Goal: Task Accomplishment & Management: Manage account settings

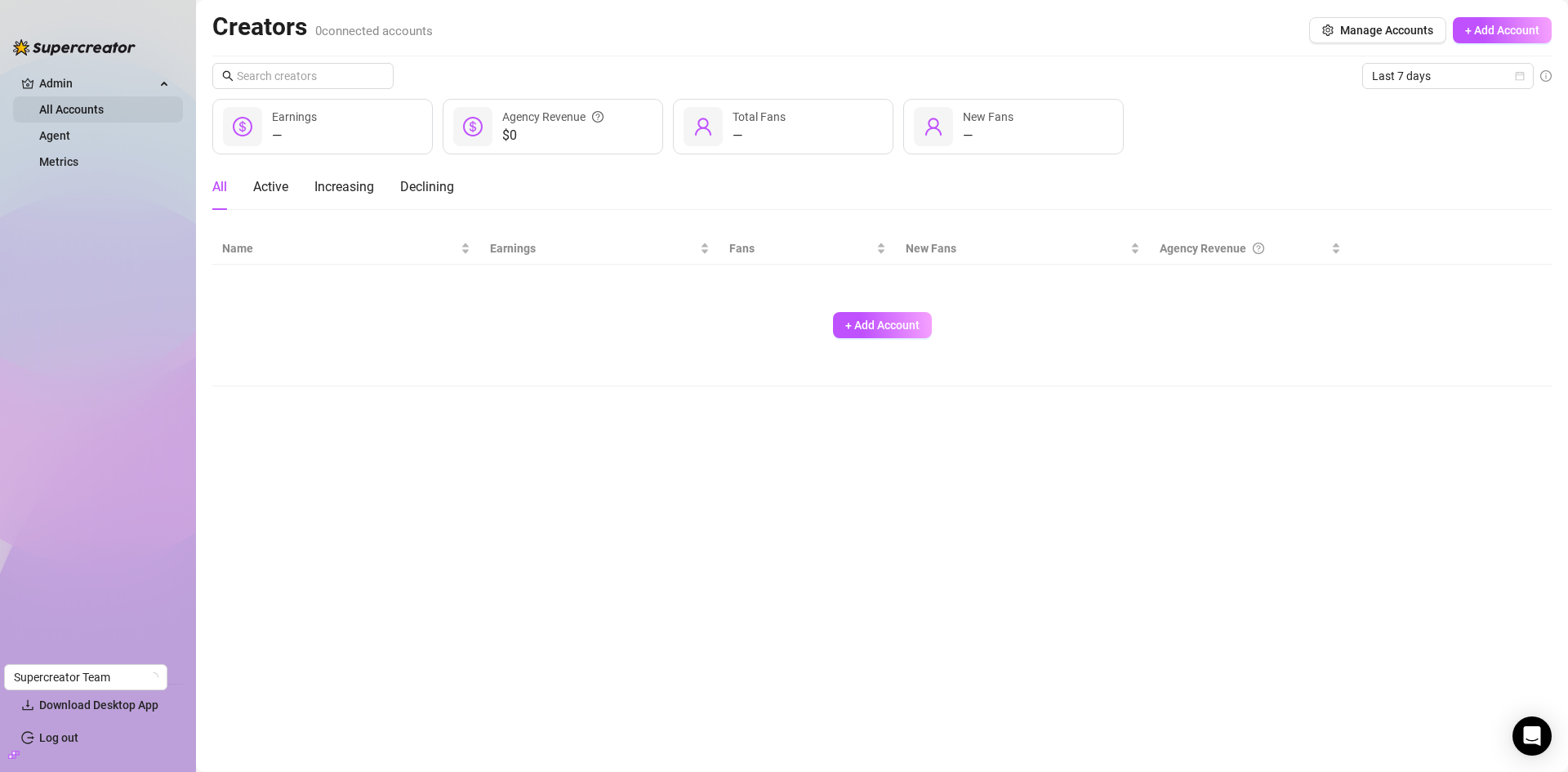
click at [98, 104] on link "All Accounts" at bounding box center [71, 110] width 65 height 14
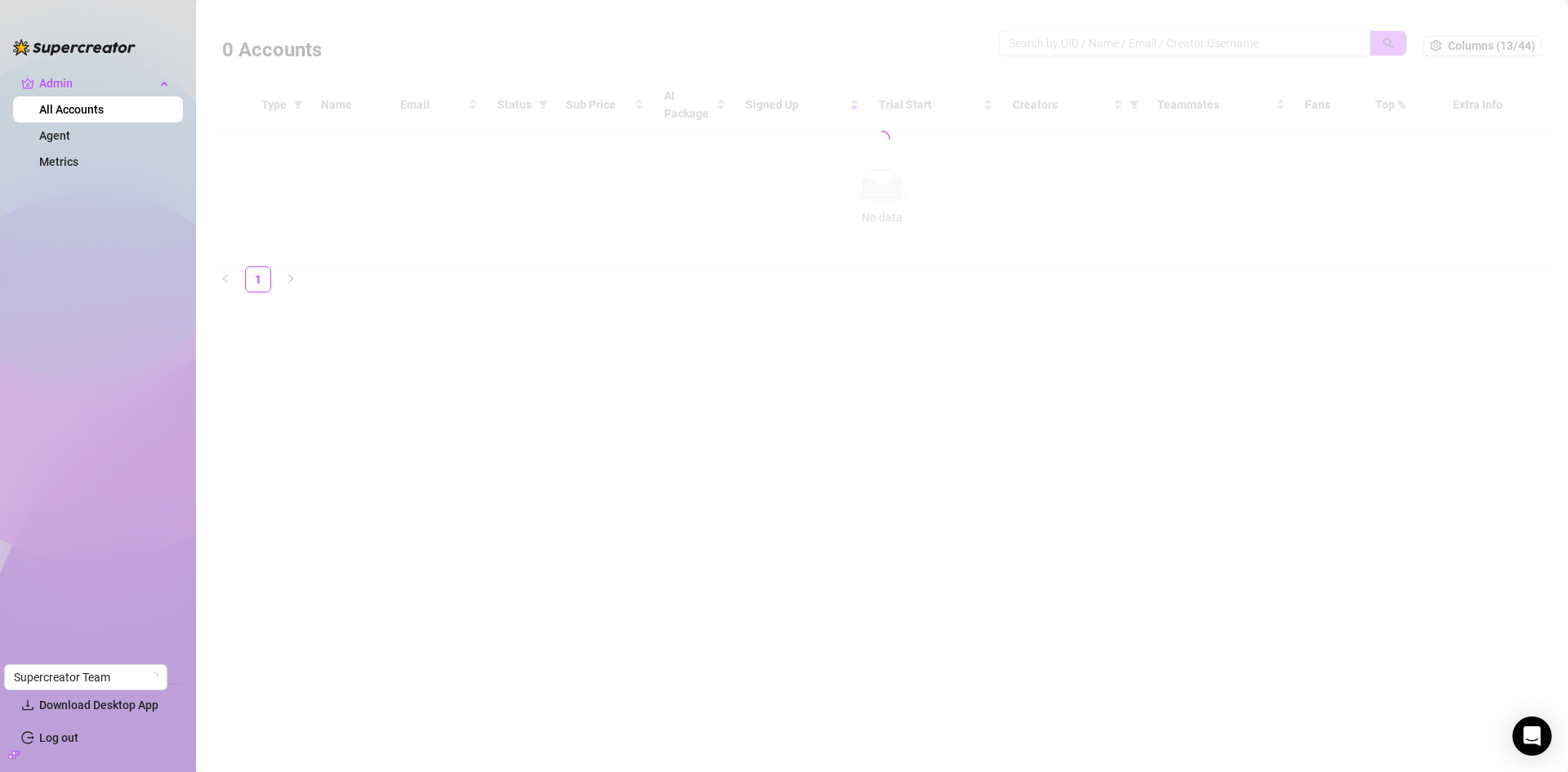
click at [1073, 40] on div at bounding box center [882, 139] width 1339 height 255
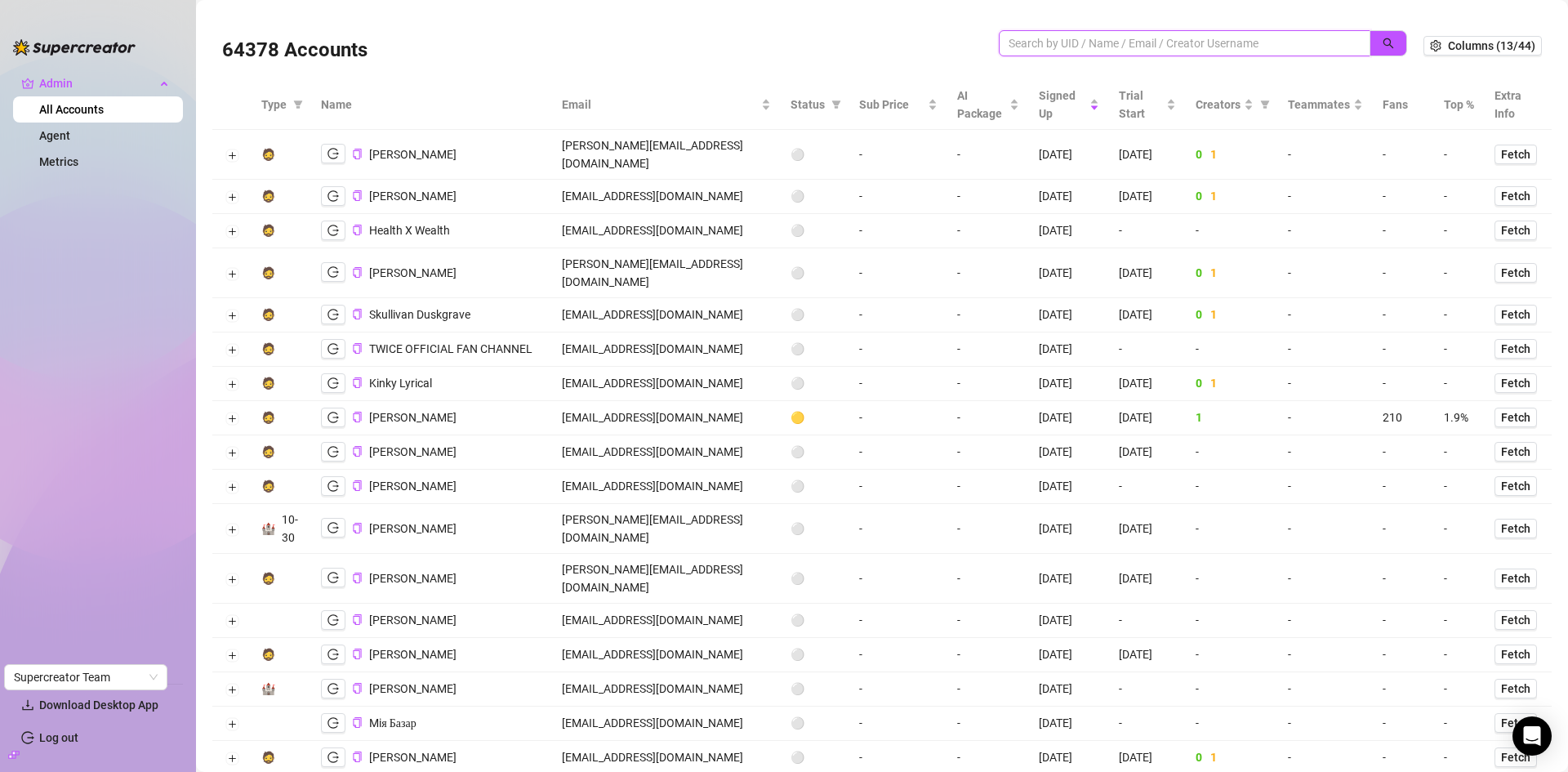
click at [1091, 40] on input "search" at bounding box center [1178, 43] width 339 height 18
paste input "velinmodelsupload@gmail.com"
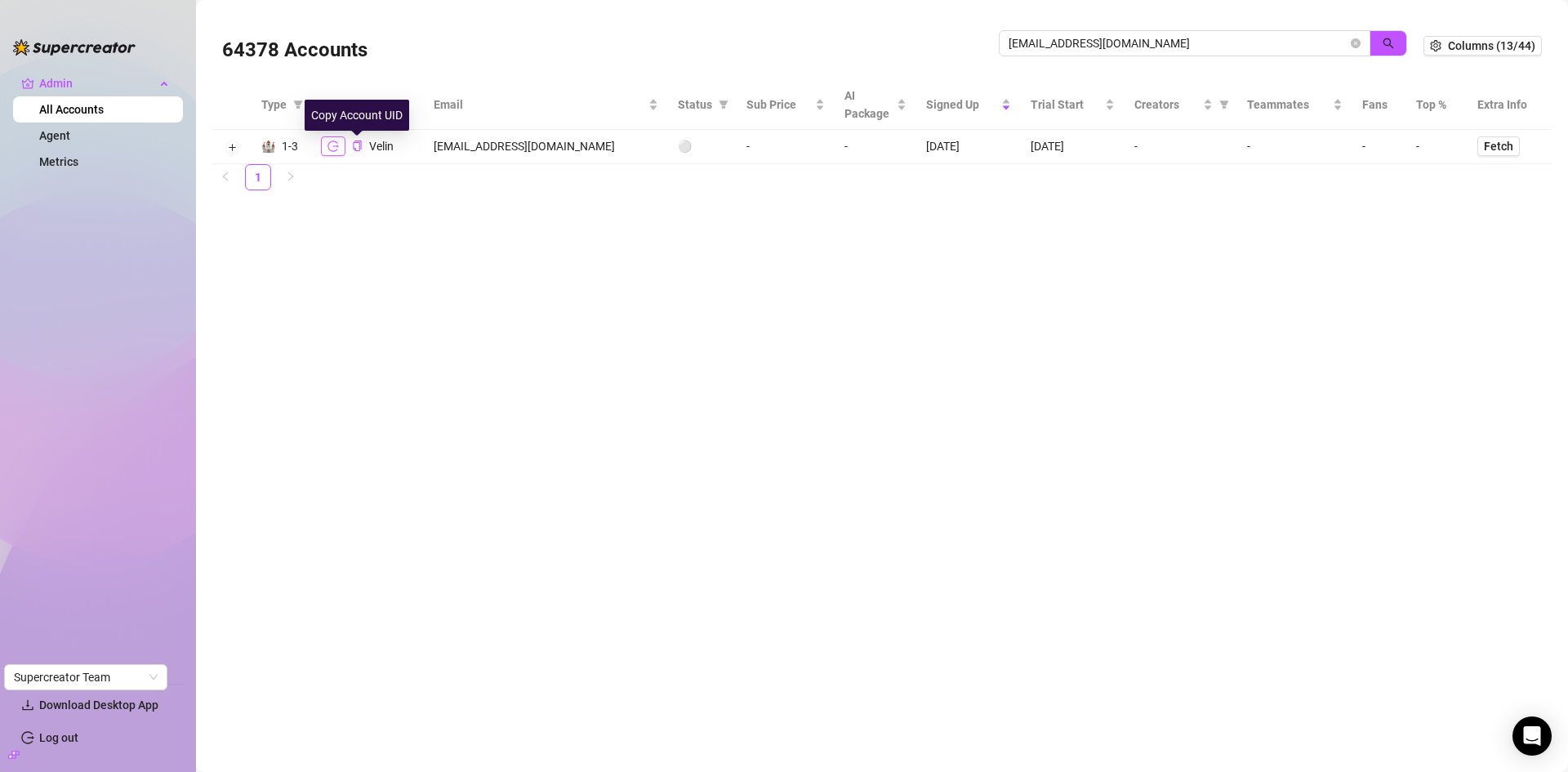
click at [326, 142] on button "button" at bounding box center [332, 146] width 24 height 19
drag, startPoint x: 1203, startPoint y: 44, endPoint x: 878, endPoint y: 50, distance: 325.1
click at [878, 50] on div "64378 Accounts velinmodelsupload@gmail.com" at bounding box center [822, 45] width 1201 height 55
paste input "willowgage249"
click at [1380, 47] on button "button" at bounding box center [1388, 43] width 38 height 26
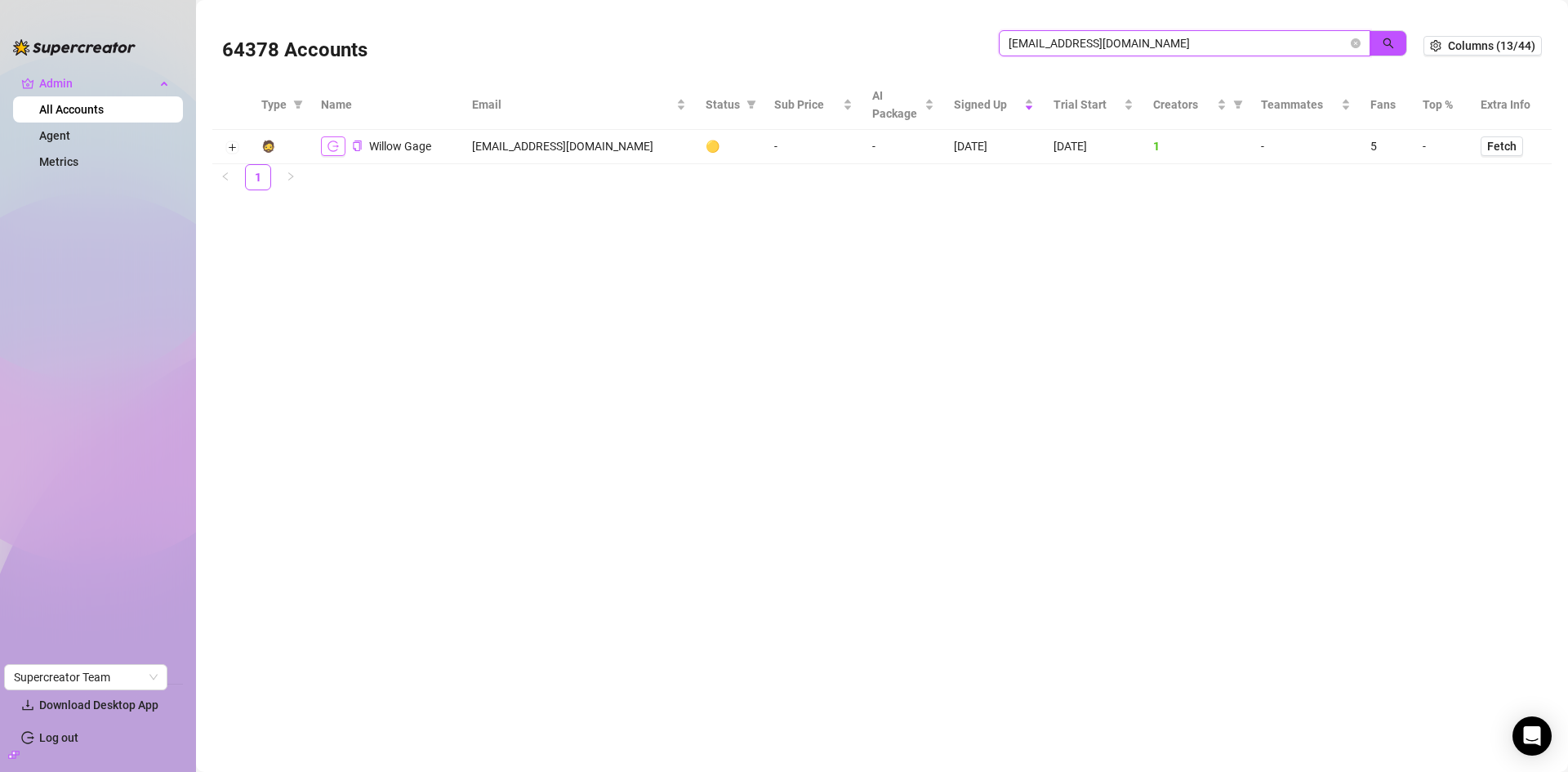
type input "willowgage249@gmail.com"
click at [327, 155] on button "button" at bounding box center [332, 146] width 24 height 19
click at [98, 111] on link "All Accounts" at bounding box center [71, 110] width 65 height 14
drag, startPoint x: 1195, startPoint y: 45, endPoint x: 889, endPoint y: 49, distance: 306.0
click at [889, 49] on div "64378 Accounts willowgage249@gmail.com" at bounding box center [822, 45] width 1201 height 55
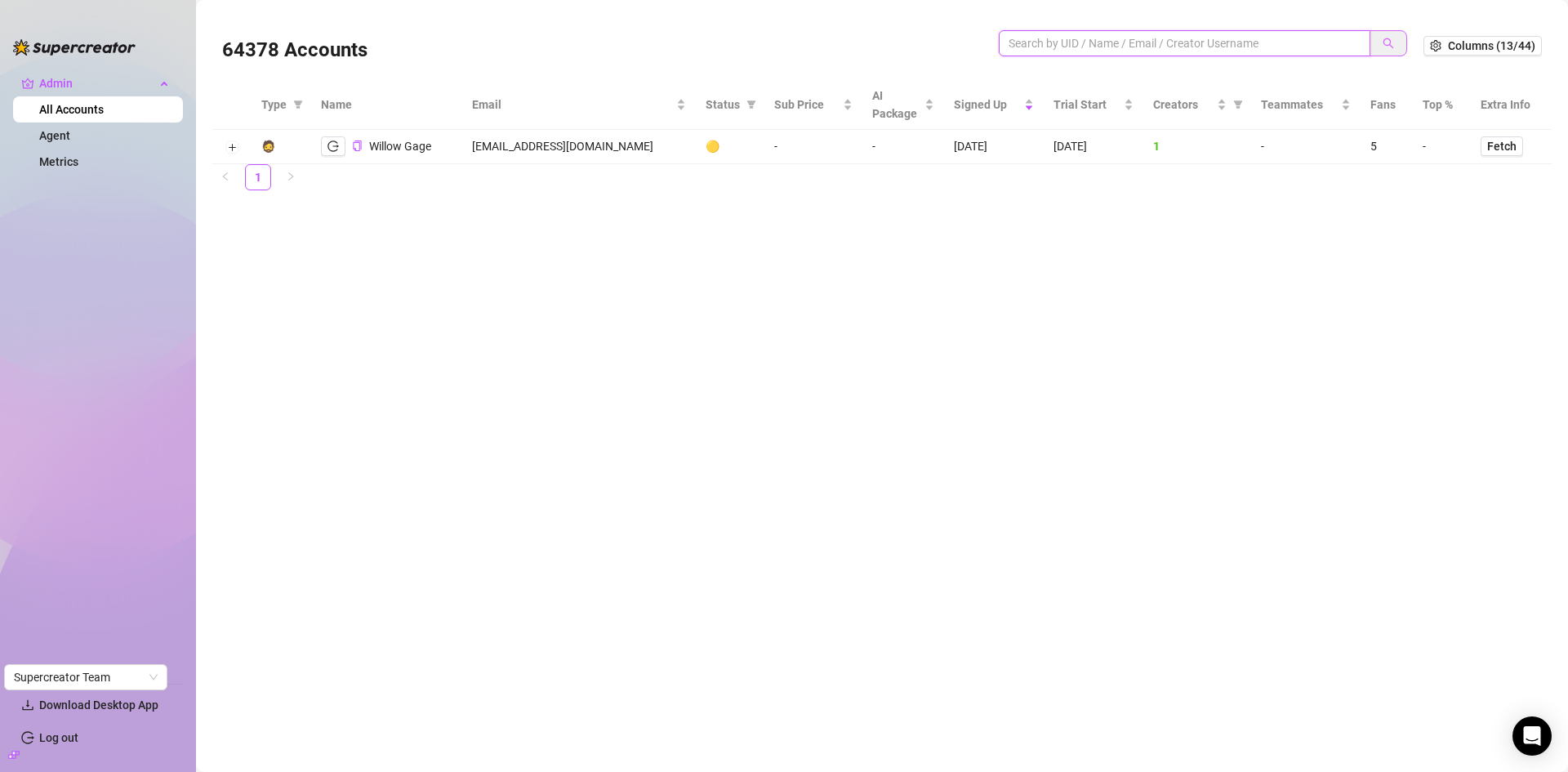
click at [1384, 39] on icon "search" at bounding box center [1388, 43] width 12 height 12
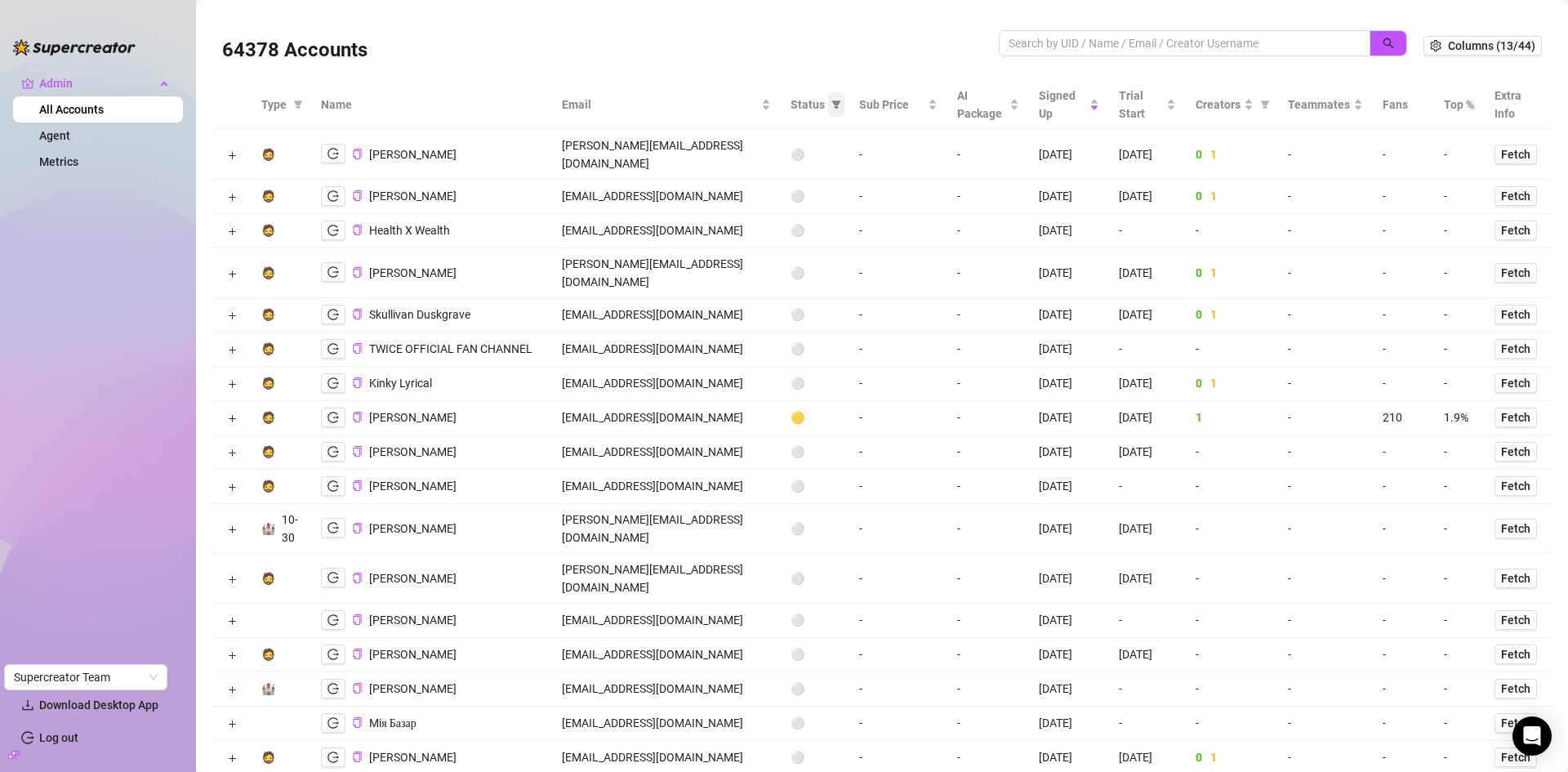
click at [832, 108] on icon "filter" at bounding box center [836, 104] width 9 height 8
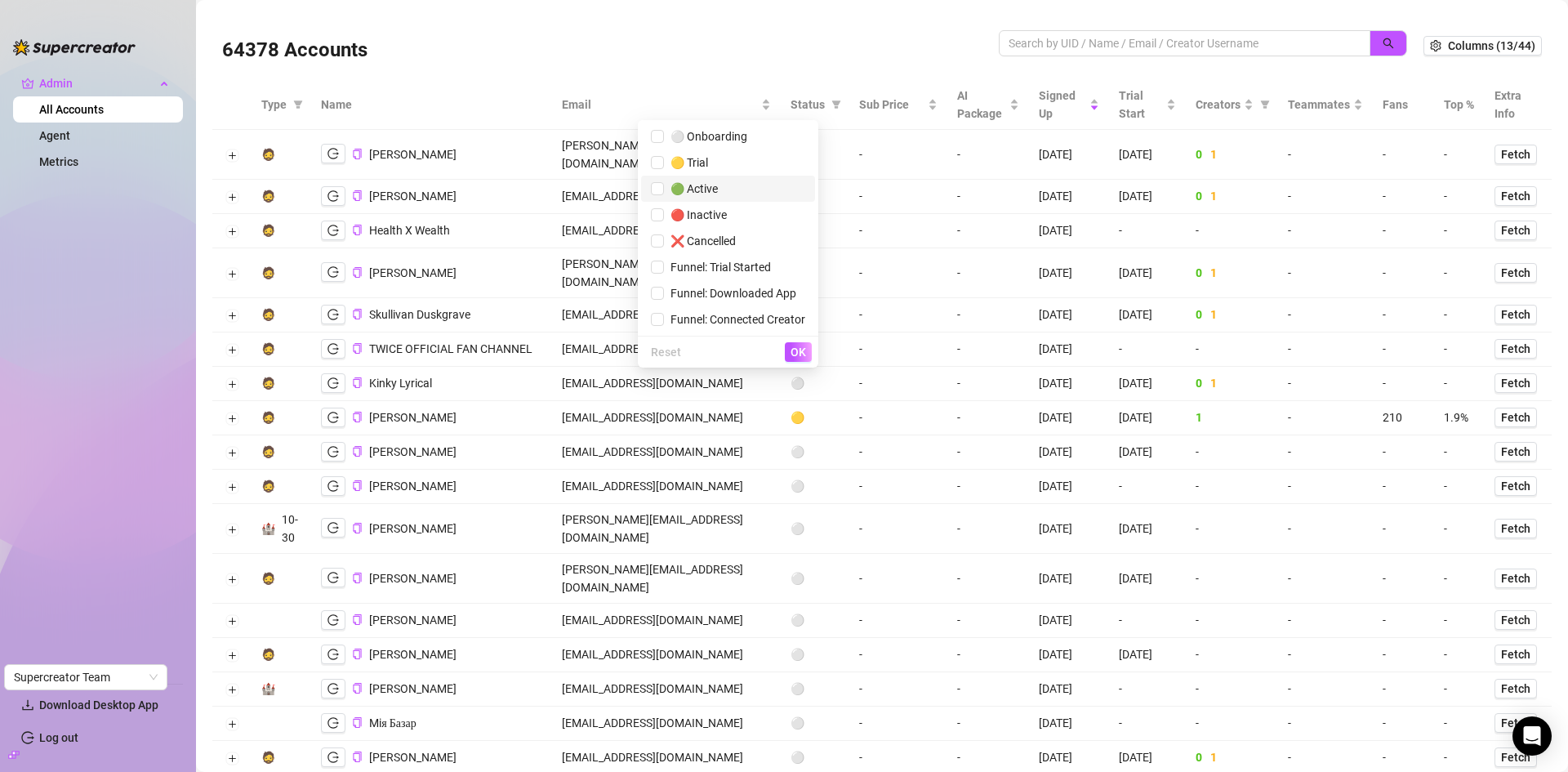
click at [706, 189] on span "🟢 Active" at bounding box center [691, 188] width 54 height 14
checkbox input "true"
click at [800, 359] on button "OK" at bounding box center [798, 352] width 27 height 19
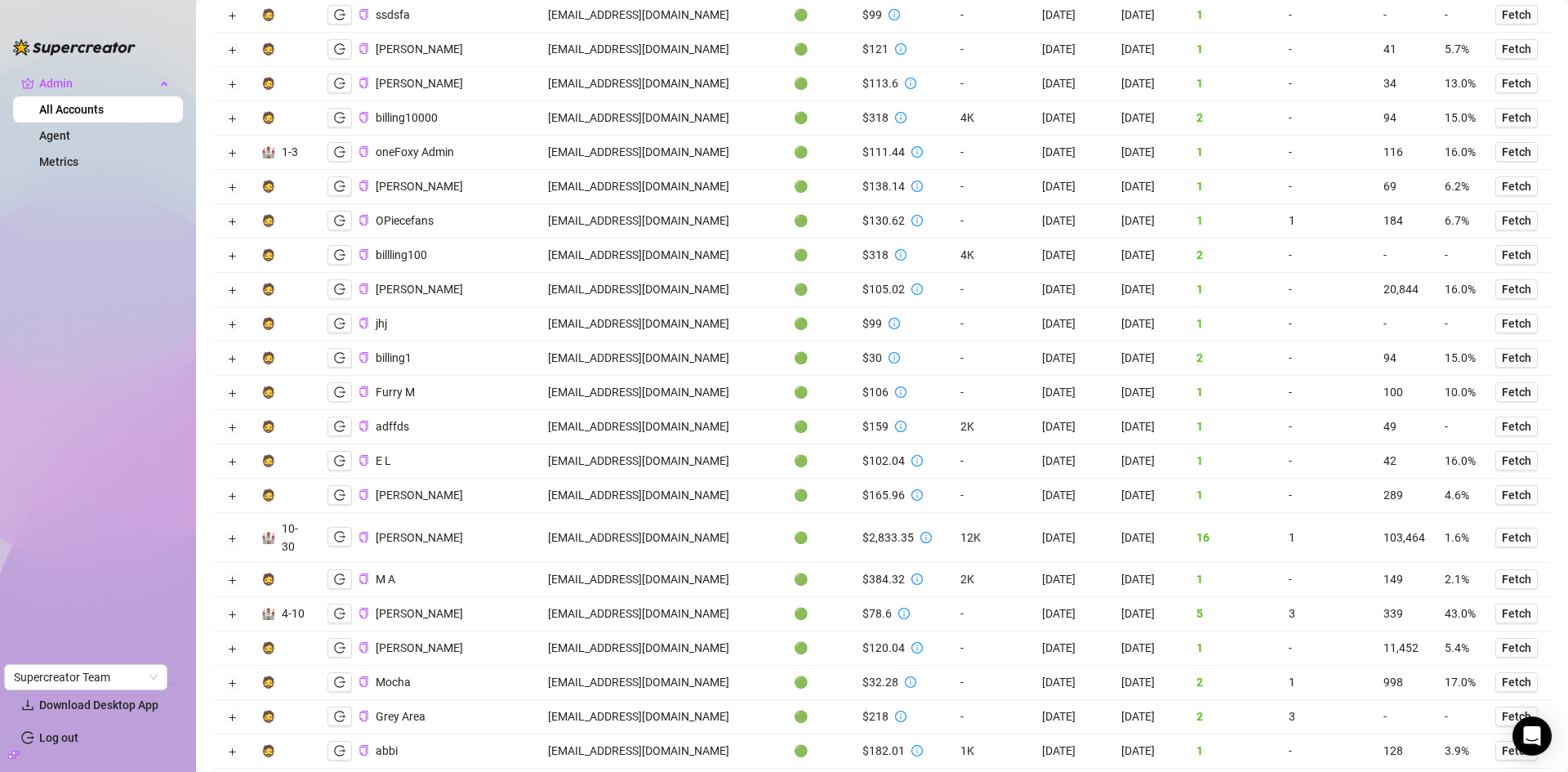
scroll to position [2989, 0]
click at [337, 529] on icon "logout" at bounding box center [340, 534] width 12 height 12
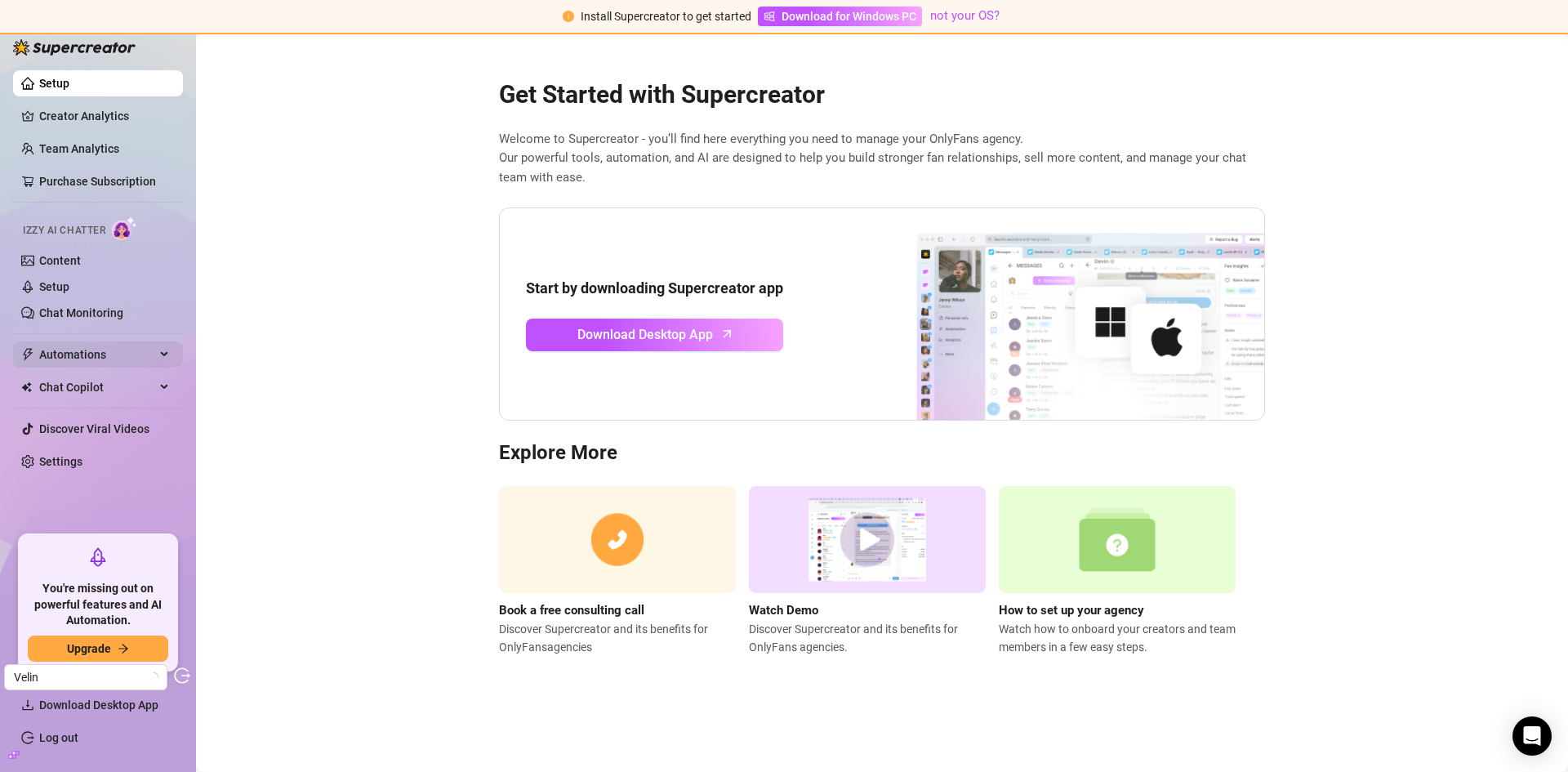
click at [82, 346] on span "Automations" at bounding box center [98, 354] width 116 height 26
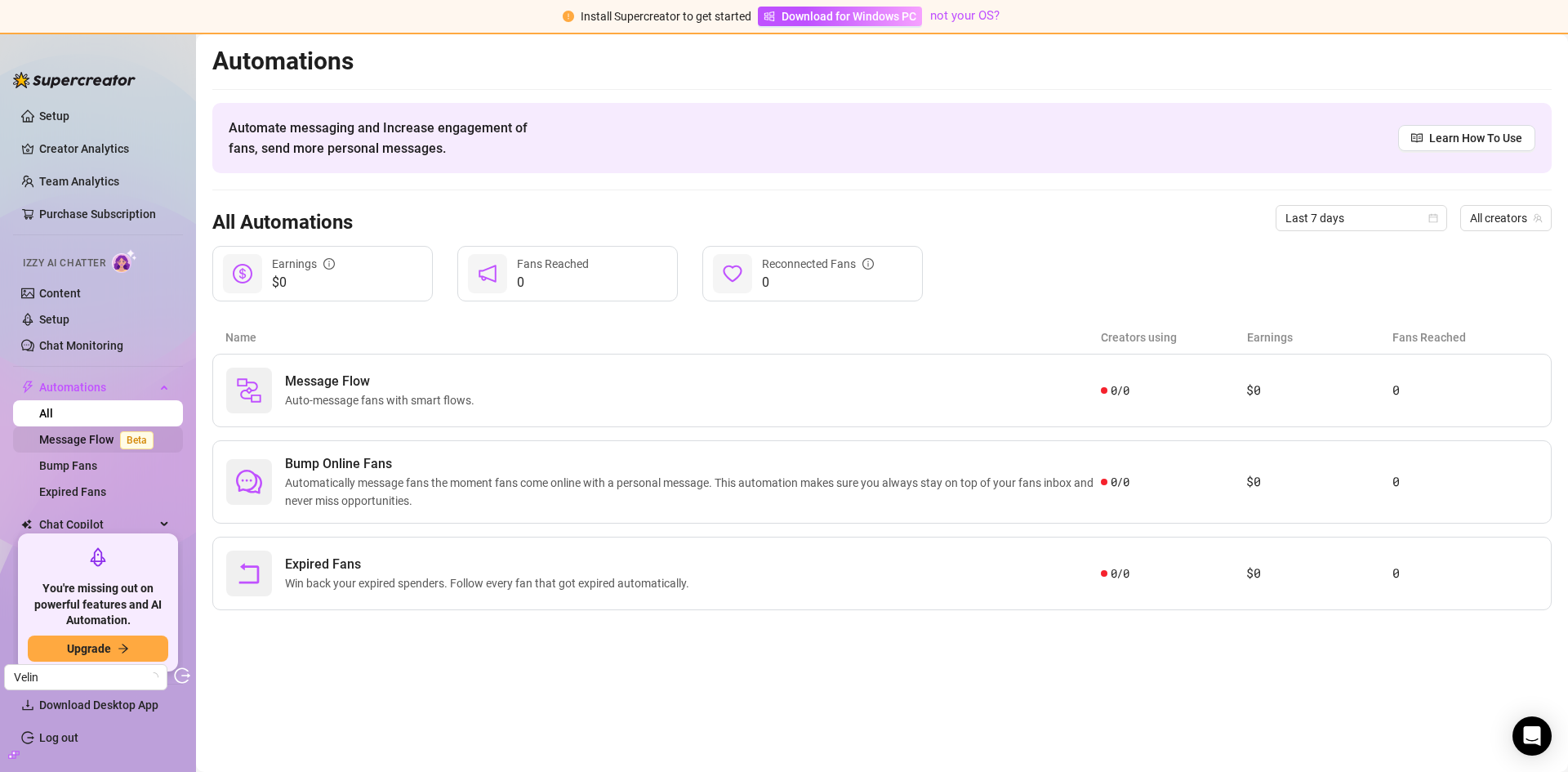
click at [93, 440] on link "Message Flow Beta" at bounding box center [100, 440] width 121 height 14
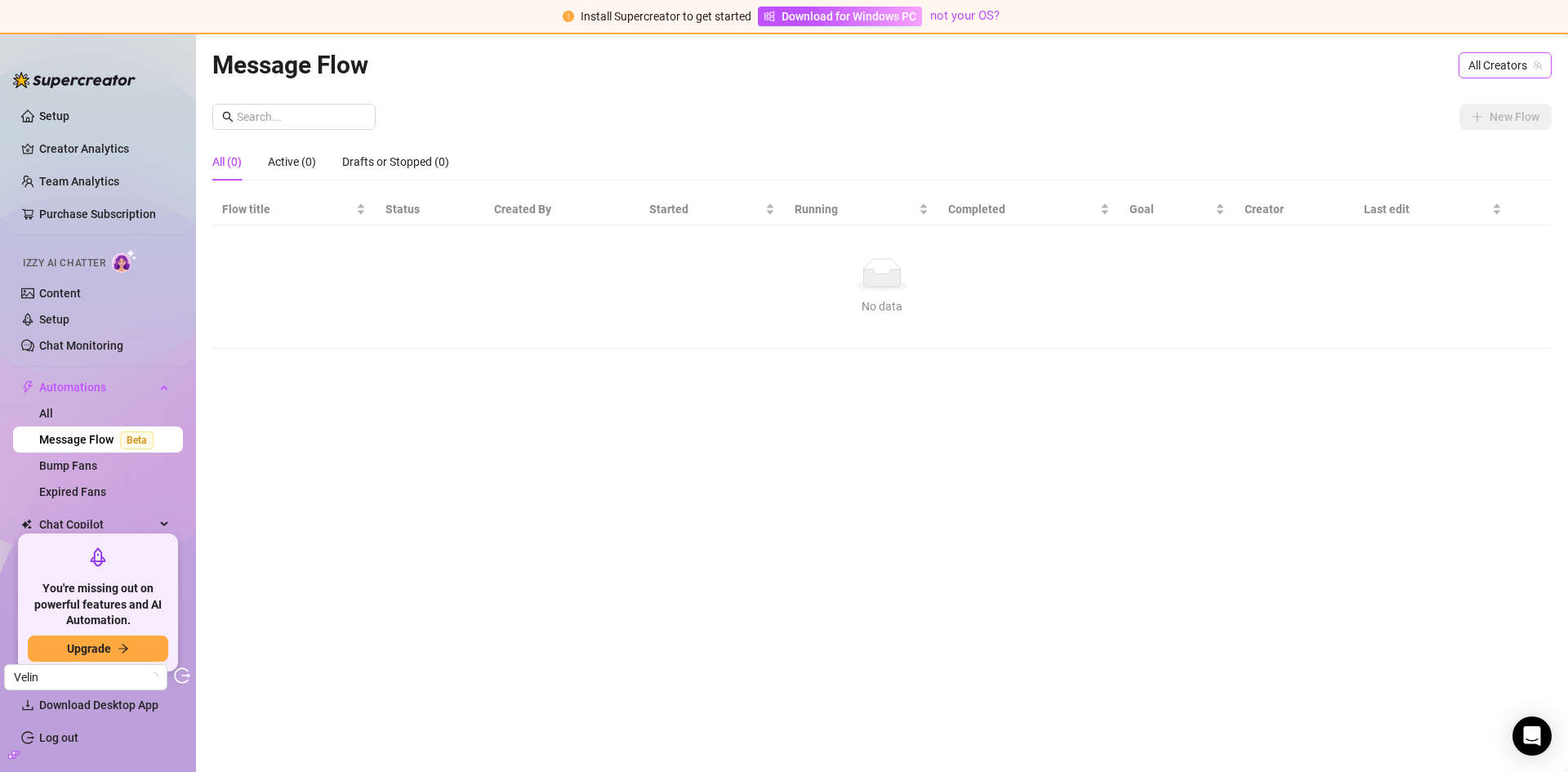
click at [1497, 76] on span "All Creators" at bounding box center [1505, 65] width 73 height 24
click at [1495, 75] on span "All Creators" at bounding box center [1505, 65] width 73 height 24
click at [55, 154] on link "Creator Analytics" at bounding box center [104, 148] width 130 height 26
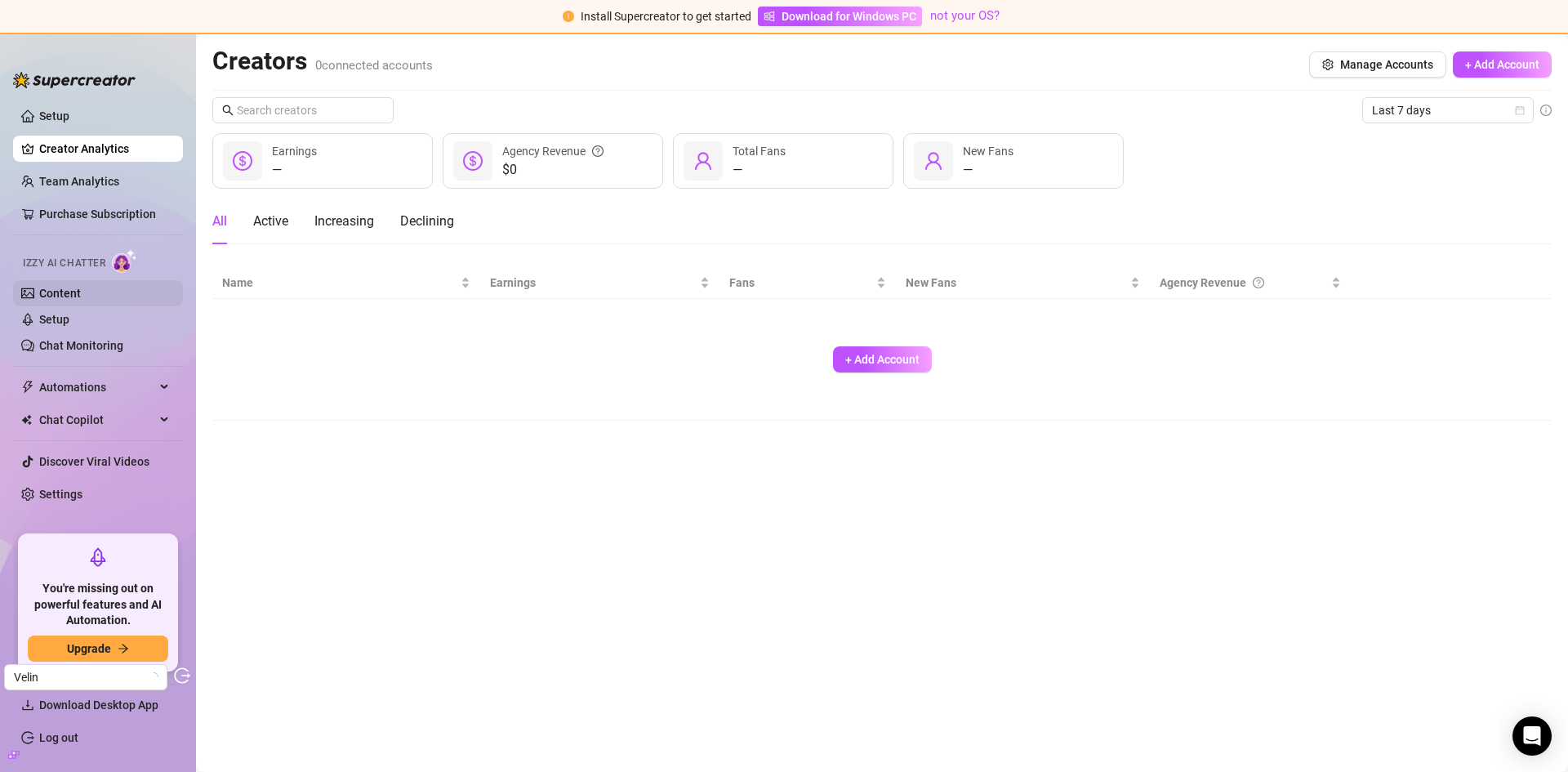
click at [81, 297] on link "Content" at bounding box center [60, 294] width 42 height 14
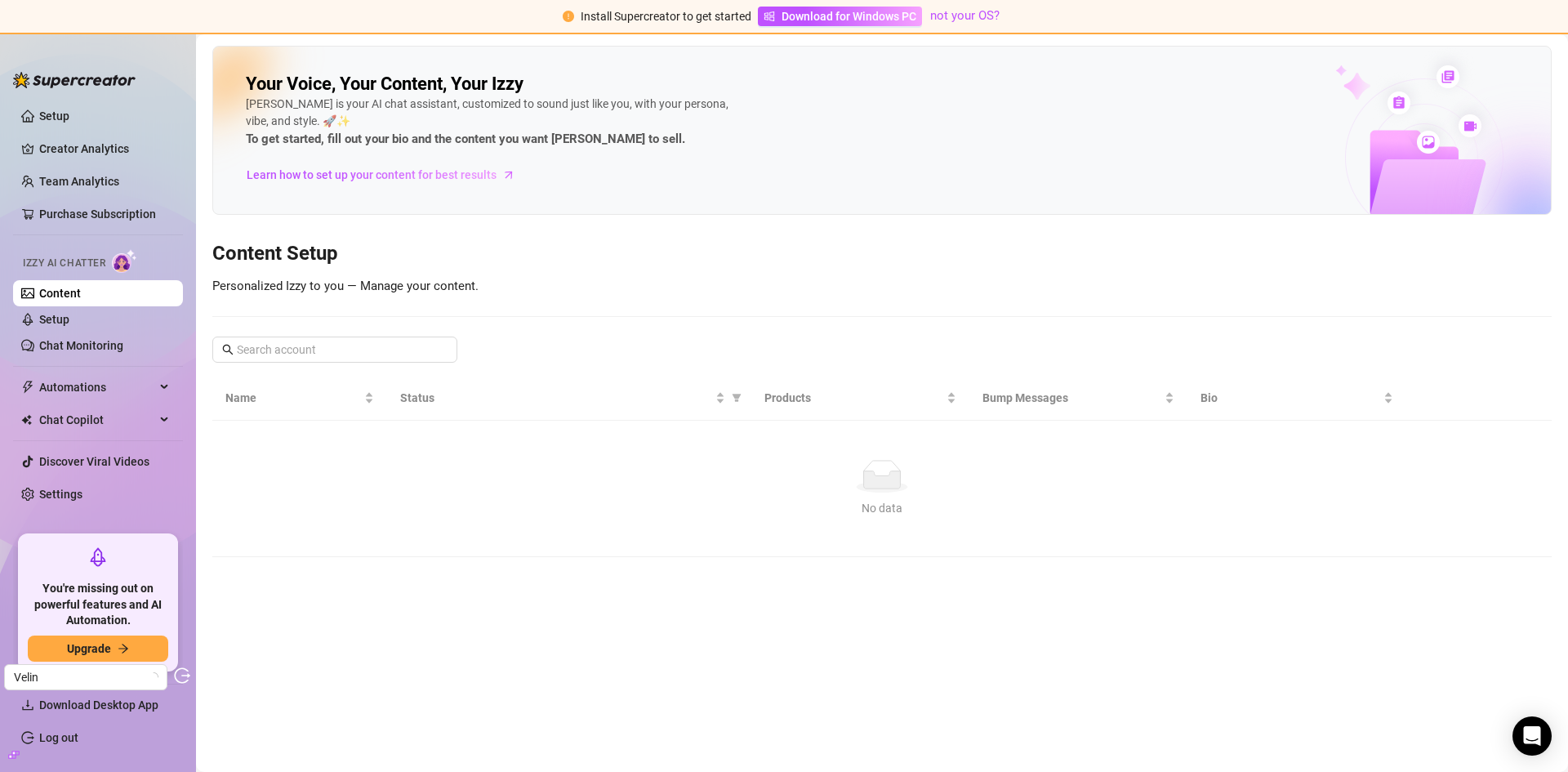
click at [97, 388] on span "Automations" at bounding box center [98, 386] width 116 height 26
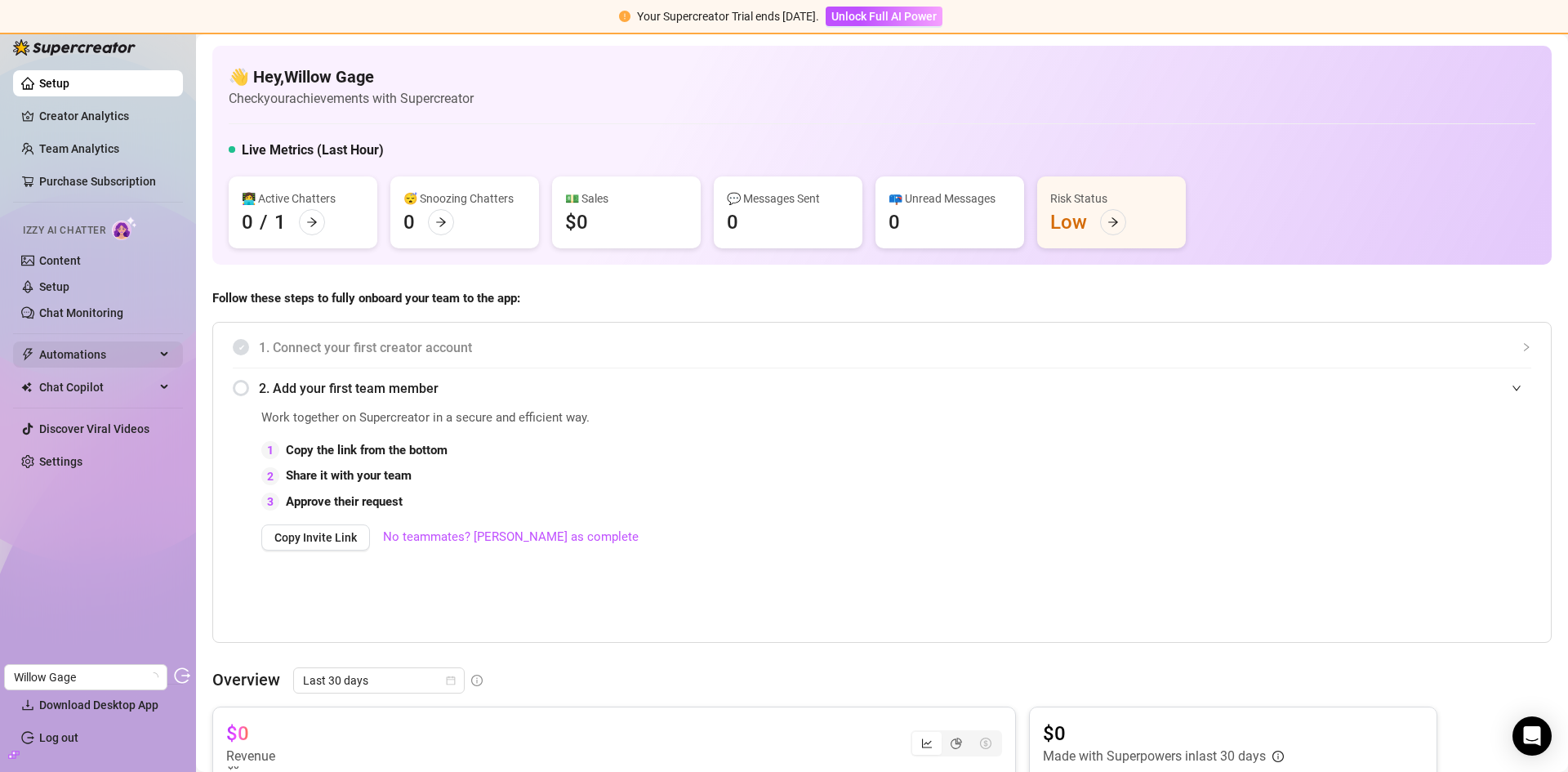
click at [87, 348] on span "Automations" at bounding box center [98, 354] width 116 height 26
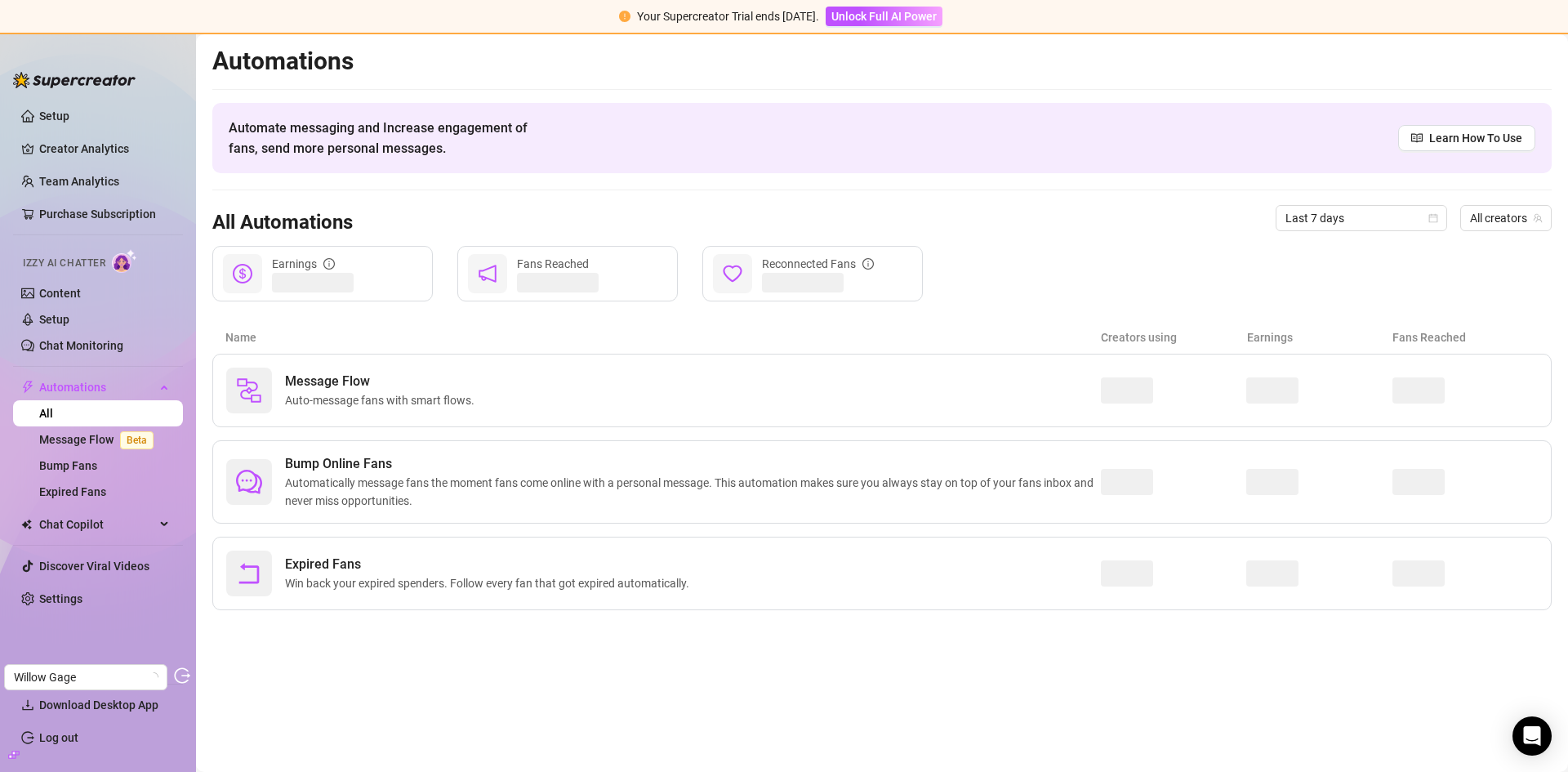
click at [82, 440] on link "Message Flow Beta" at bounding box center [100, 440] width 121 height 14
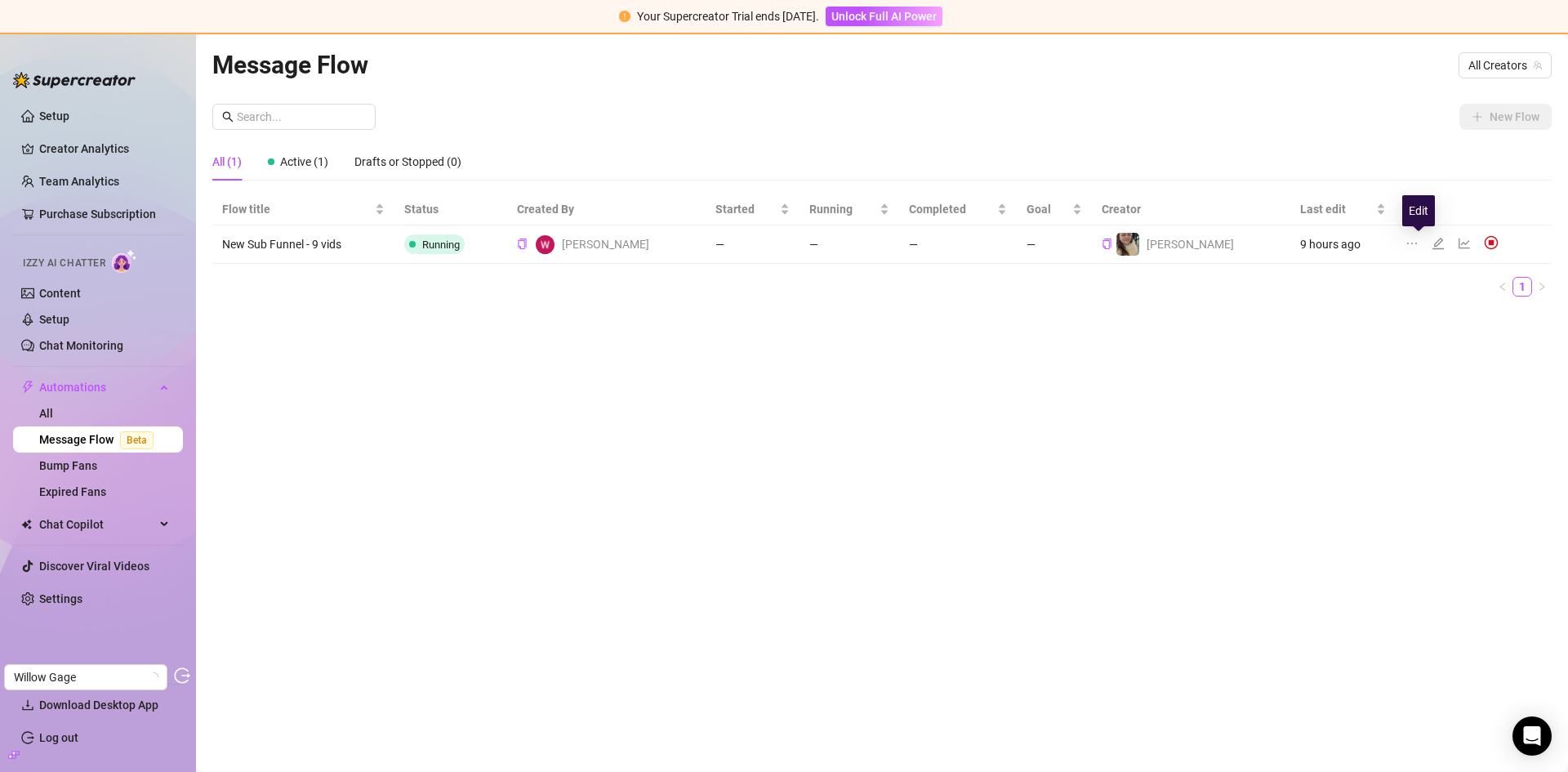
click at [1432, 241] on icon "edit" at bounding box center [1439, 243] width 14 height 14
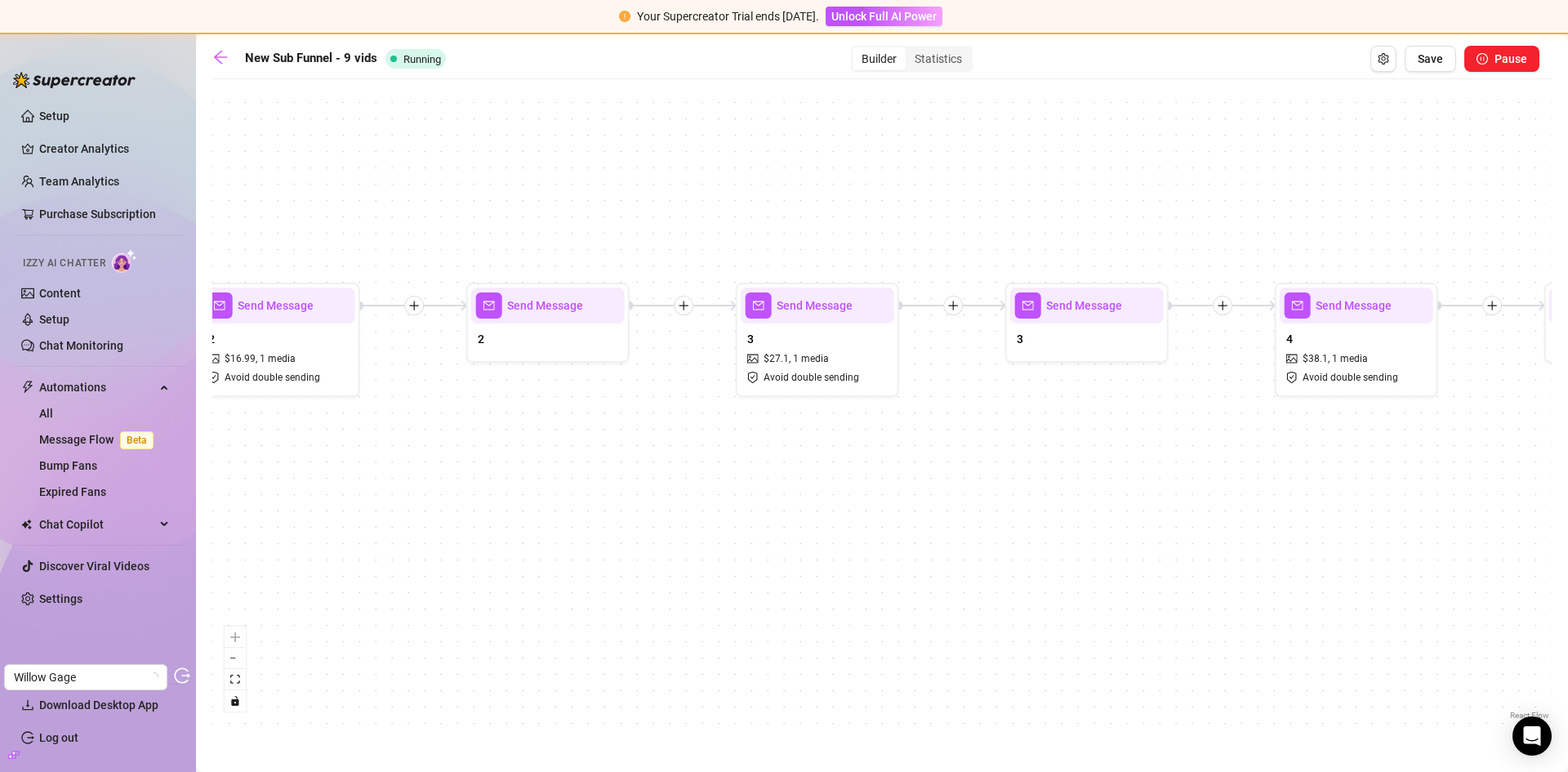
drag, startPoint x: 506, startPoint y: 562, endPoint x: 888, endPoint y: 587, distance: 382.8
click at [888, 587] on div "Send Message 9 $ 102.09 , 1 media Avoid double sending Send Message 7 & 8 Send …" at bounding box center [882, 405] width 1339 height 636
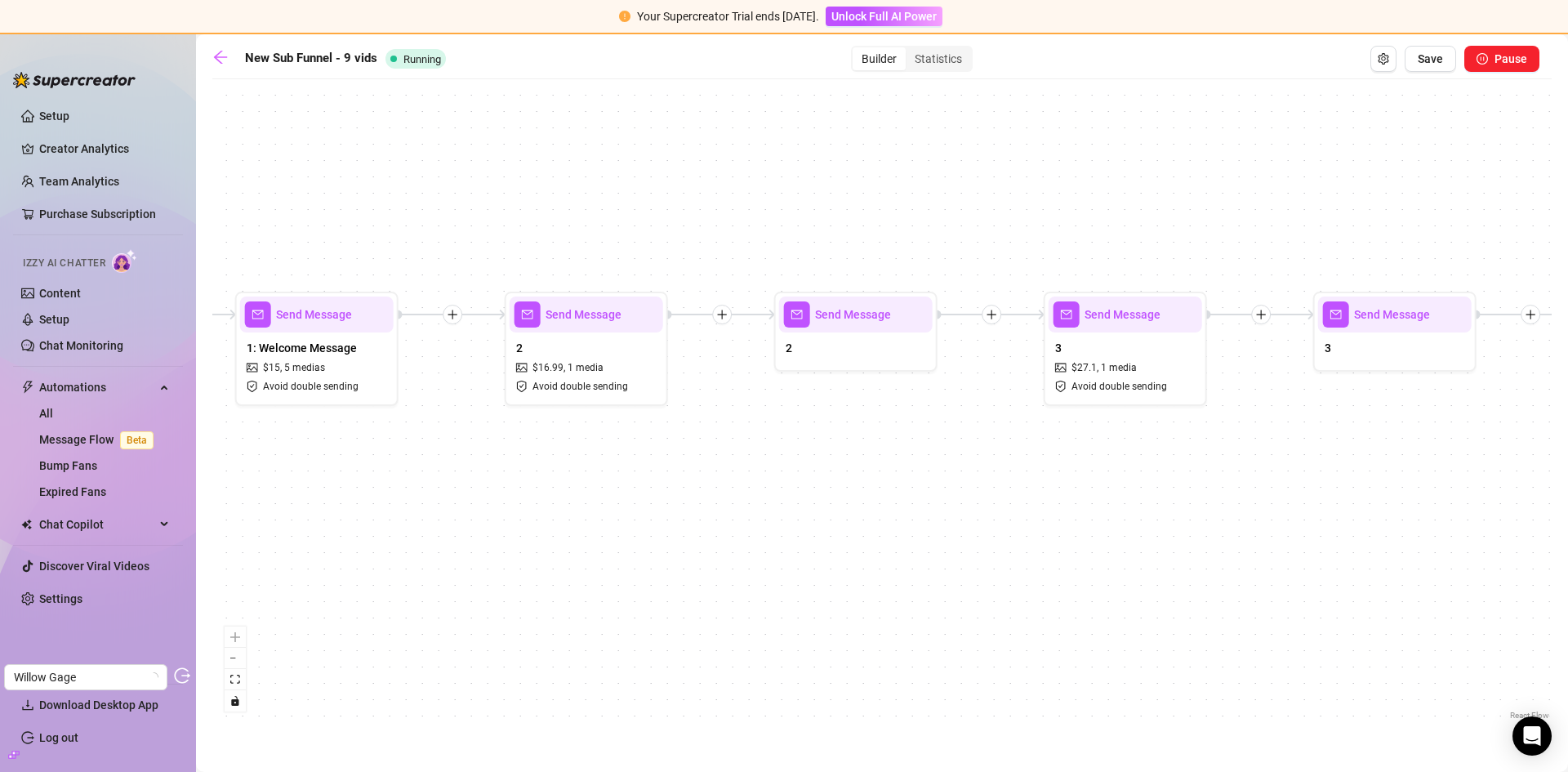
drag, startPoint x: 509, startPoint y: 542, endPoint x: 689, endPoint y: 535, distance: 180.1
click at [689, 535] on div "Send Message 9 $ 102.09 , 1 media Avoid double sending Send Message 7 & 8 Send …" at bounding box center [882, 405] width 1339 height 636
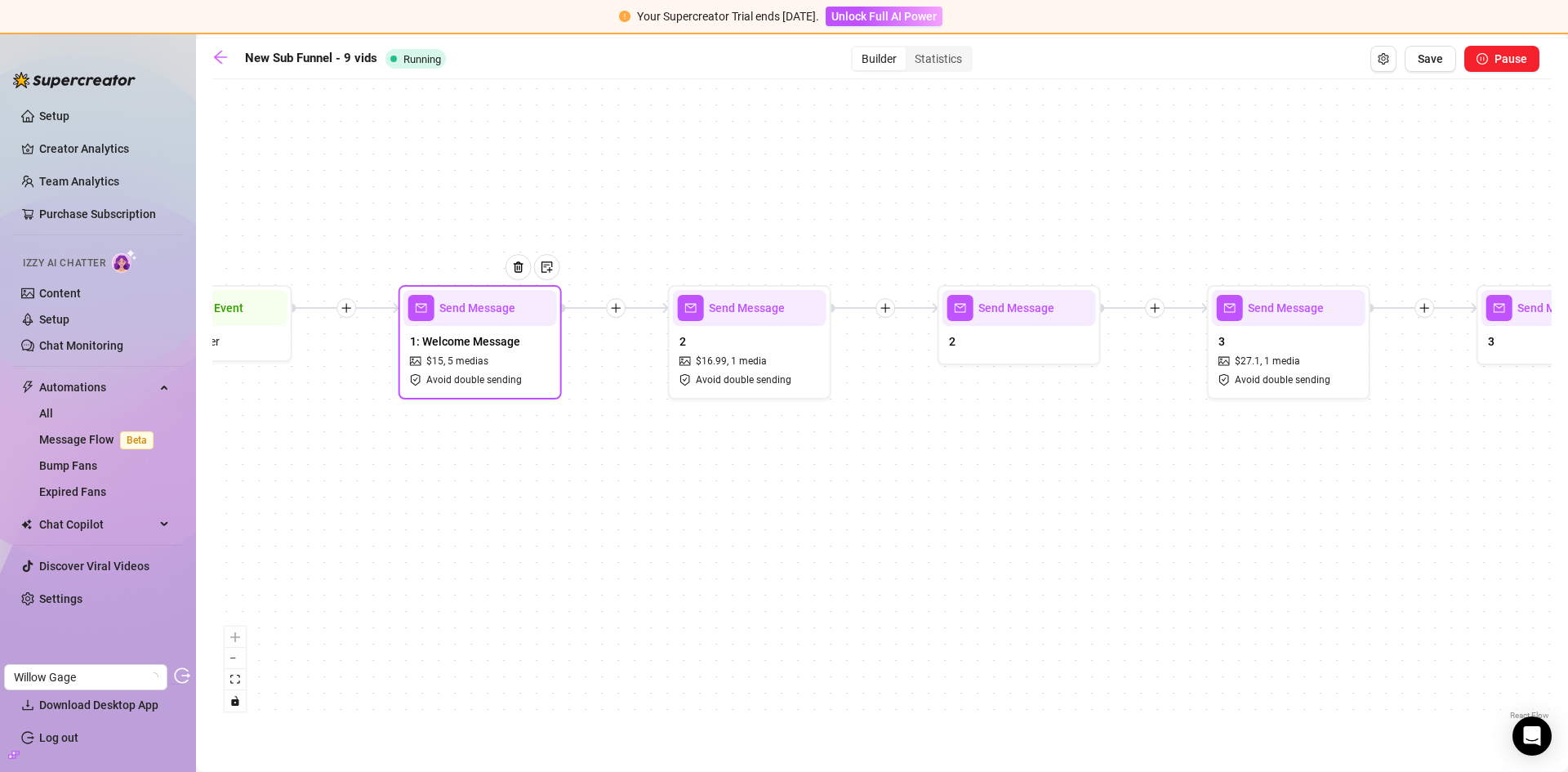
click at [516, 383] on span "Avoid double sending" at bounding box center [473, 380] width 96 height 15
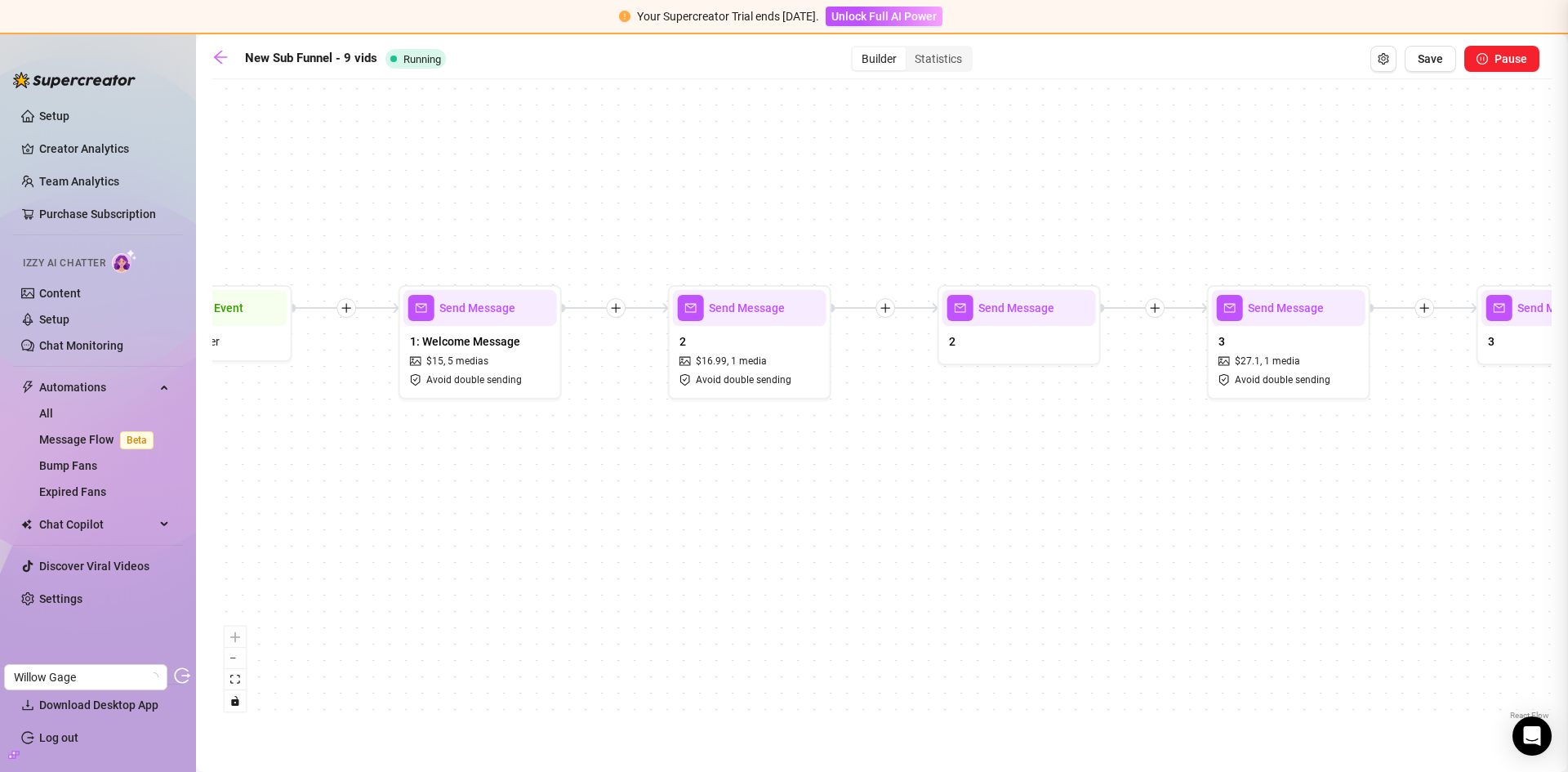
type textarea "hiii! glad you finally found me. let’s just cut to the chase, we both know why …"
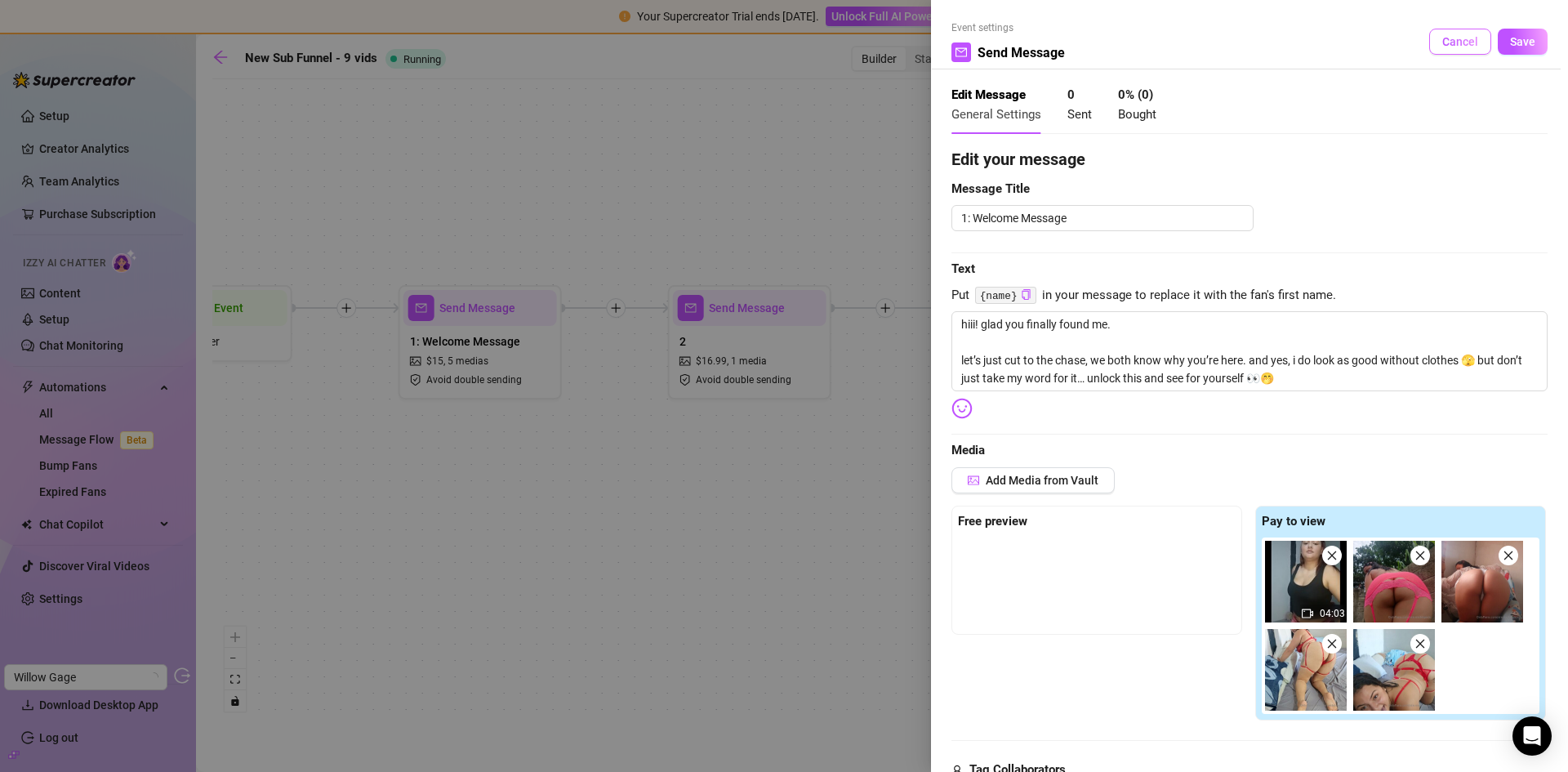
click at [1446, 40] on span "Cancel" at bounding box center [1460, 42] width 36 height 14
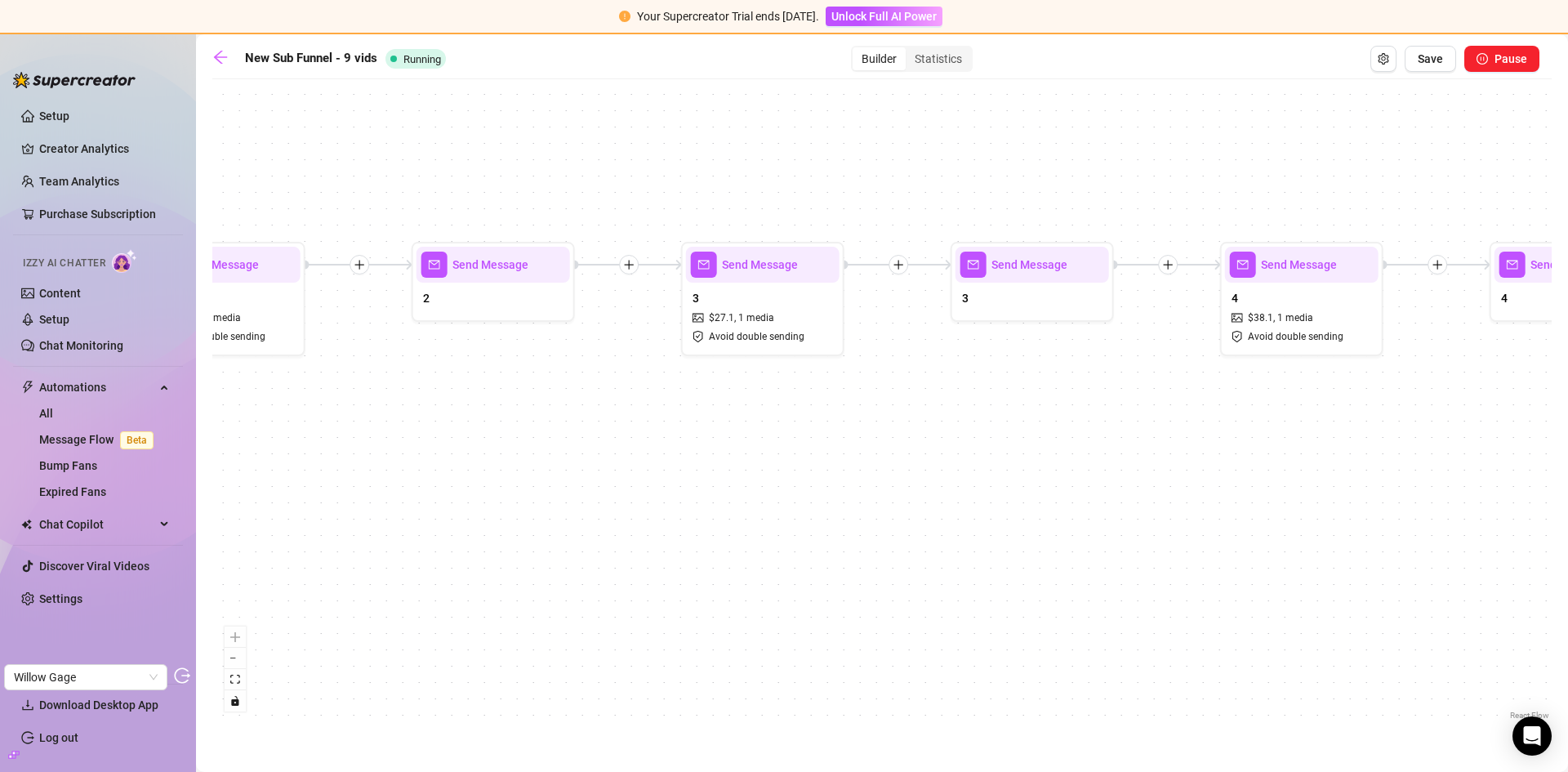
drag, startPoint x: 1306, startPoint y: 529, endPoint x: 370, endPoint y: 452, distance: 939.2
click at [381, 455] on div "Send Message 9 $ 102.09 , 1 media Avoid double sending Send Message 7 & 8 Send …" at bounding box center [882, 405] width 1339 height 636
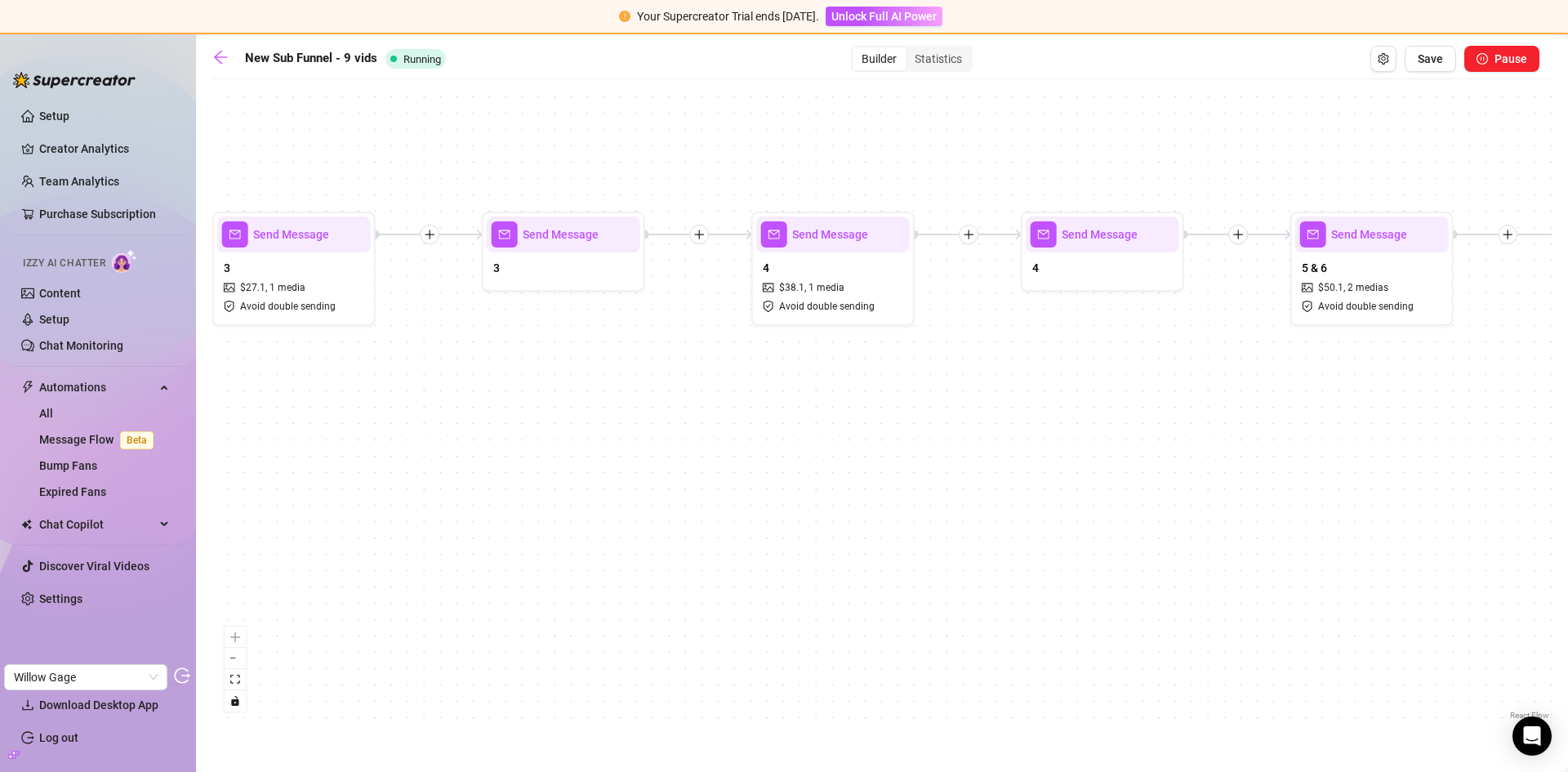
drag, startPoint x: 1239, startPoint y: 453, endPoint x: 476, endPoint y: 442, distance: 763.1
click at [462, 442] on div "Send Message 9 $ 102.09 , 1 media Avoid double sending Send Message 7 & 8 Send …" at bounding box center [882, 405] width 1339 height 636
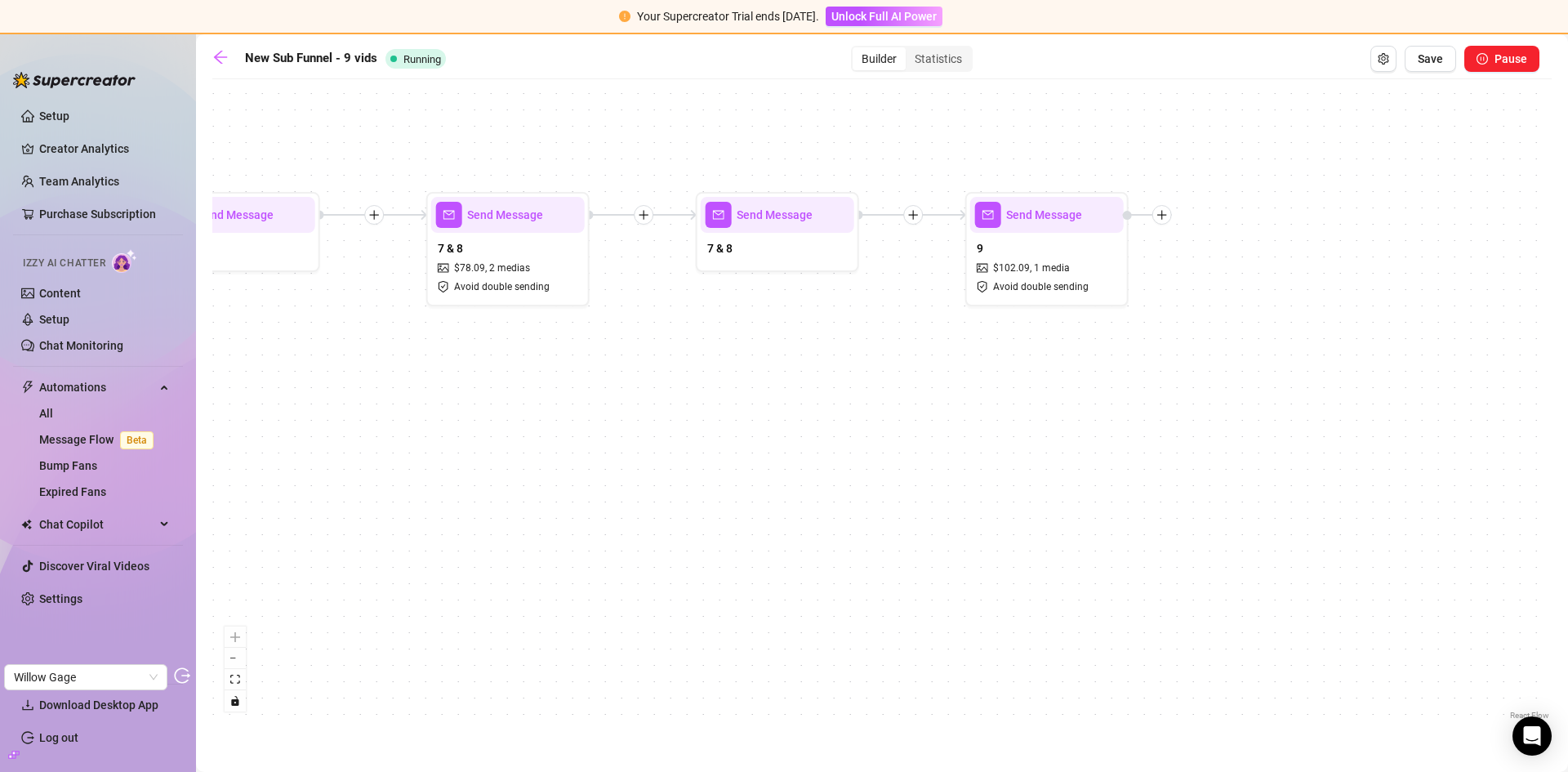
drag, startPoint x: 782, startPoint y: 484, endPoint x: 787, endPoint y: 462, distance: 22.6
click at [634, 483] on div "Send Message 9 $ 102.09 , 1 media Avoid double sending Send Message 7 & 8 Send …" at bounding box center [882, 405] width 1339 height 636
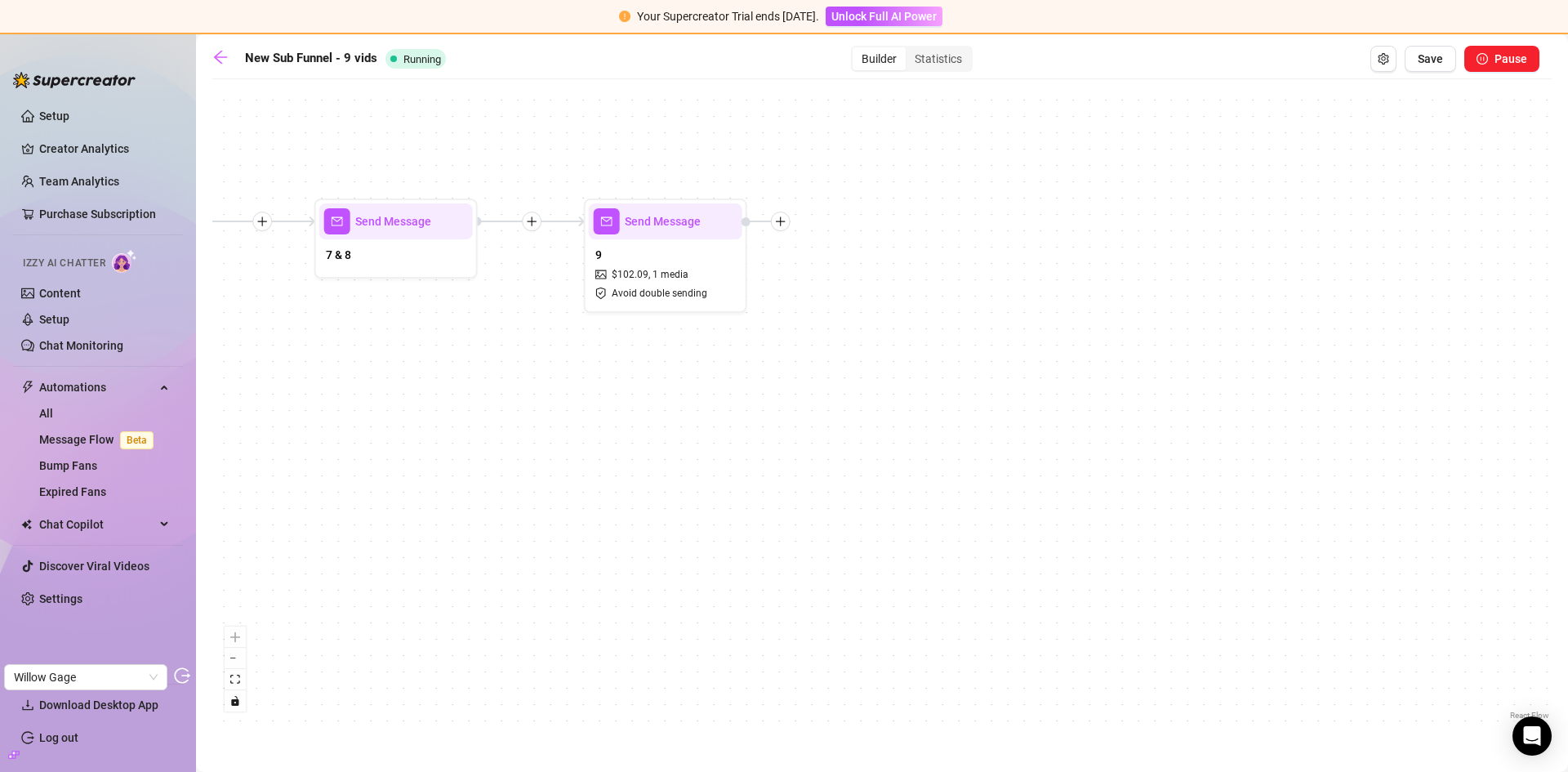
drag, startPoint x: 1259, startPoint y: 430, endPoint x: 1026, endPoint y: 439, distance: 233.2
click at [1026, 439] on div "Send Message 9 $ 102.09 , 1 media Avoid double sending Send Message 7 & 8 Send …" at bounding box center [882, 405] width 1339 height 636
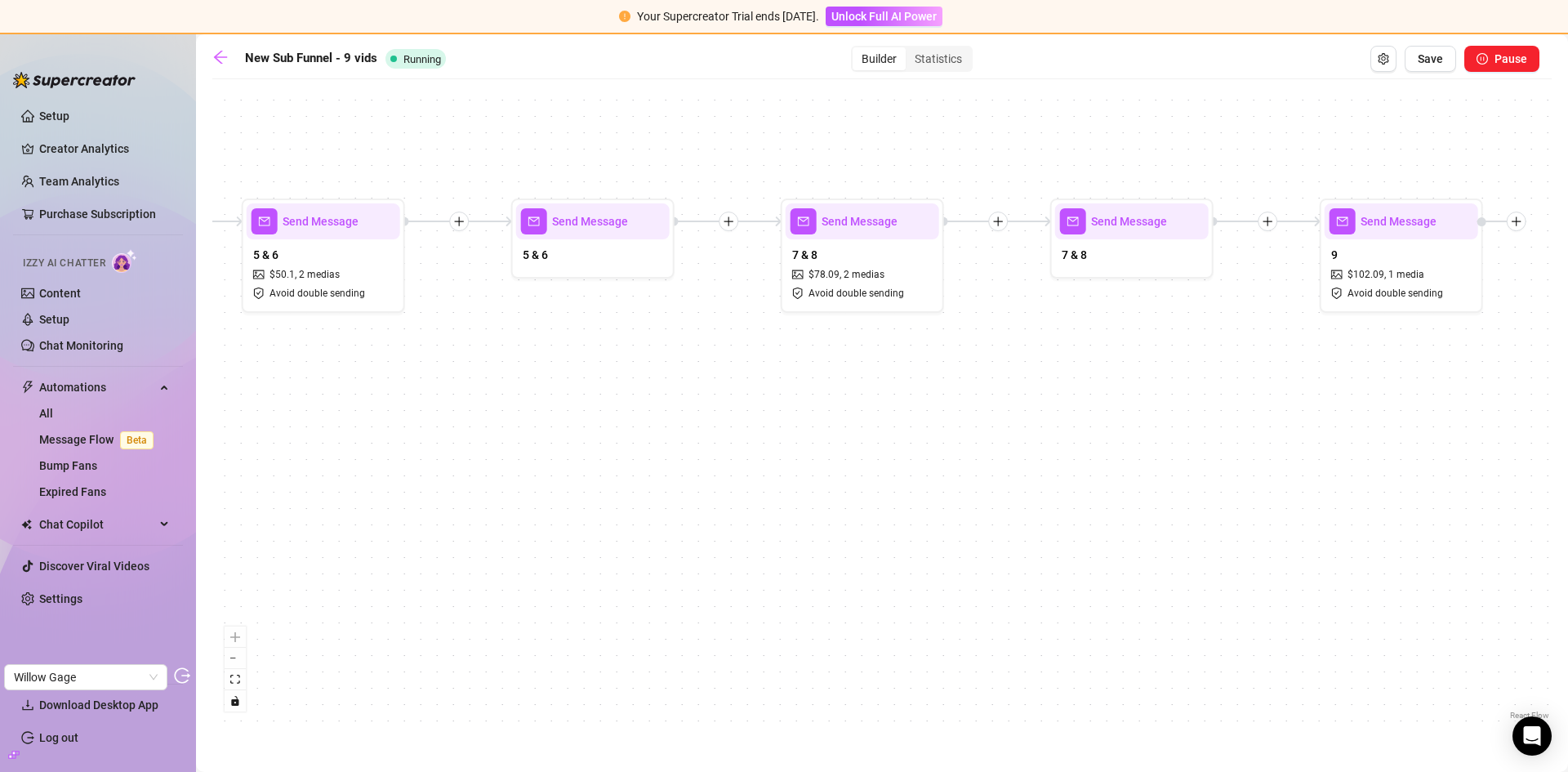
drag, startPoint x: 960, startPoint y: 436, endPoint x: 1567, endPoint y: 431, distance: 607.0
click at [1567, 431] on main "New Sub Funnel - 9 vids Running Builder Statistics Save Pause Send Message 9 $ …" at bounding box center [882, 403] width 1372 height 737
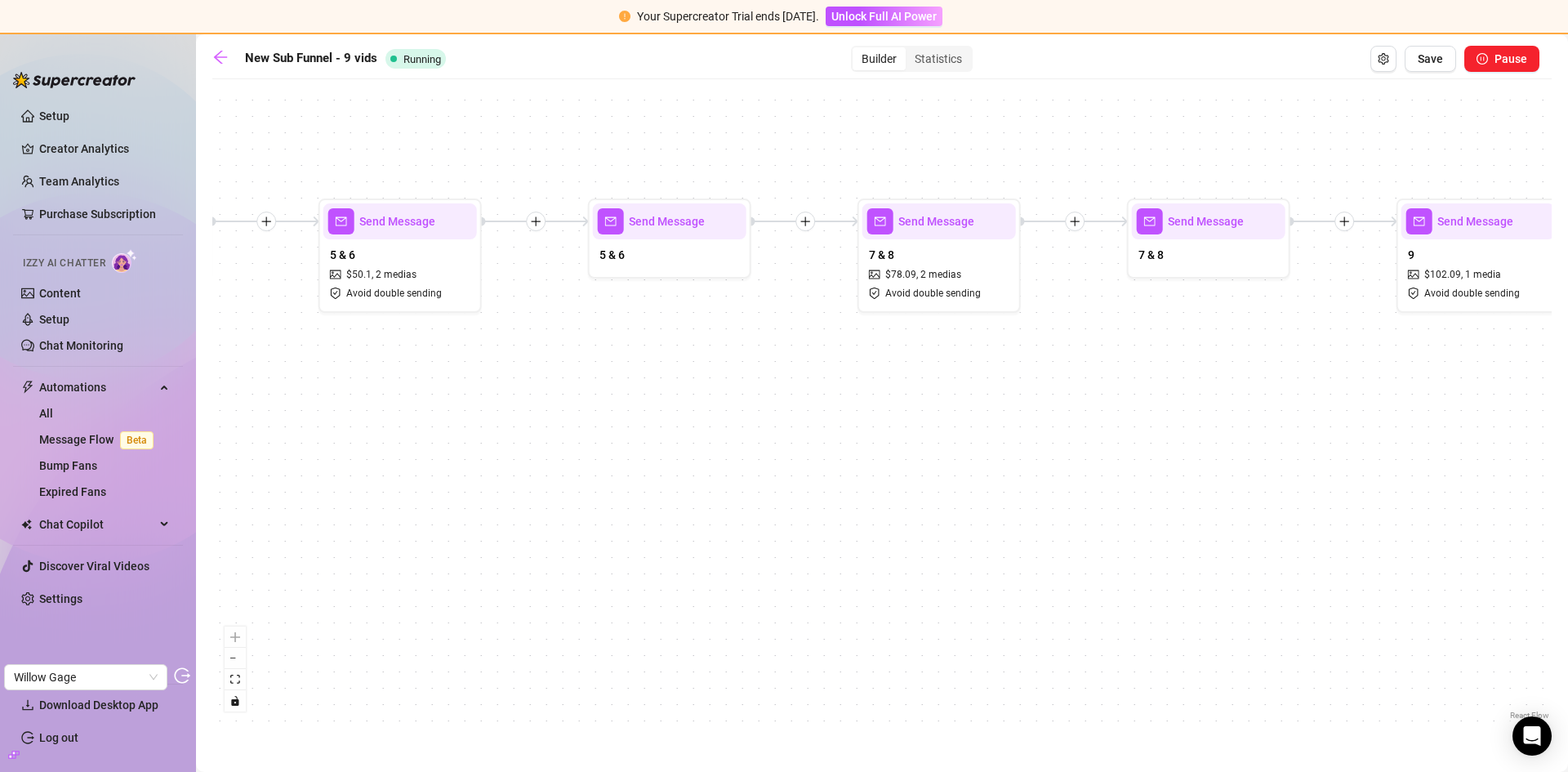
drag, startPoint x: 1018, startPoint y: 436, endPoint x: 1145, endPoint y: 436, distance: 127.0
click at [1144, 436] on div "Send Message 9 $ 102.09 , 1 media Avoid double sending Send Message 7 & 8 Send …" at bounding box center [882, 405] width 1339 height 636
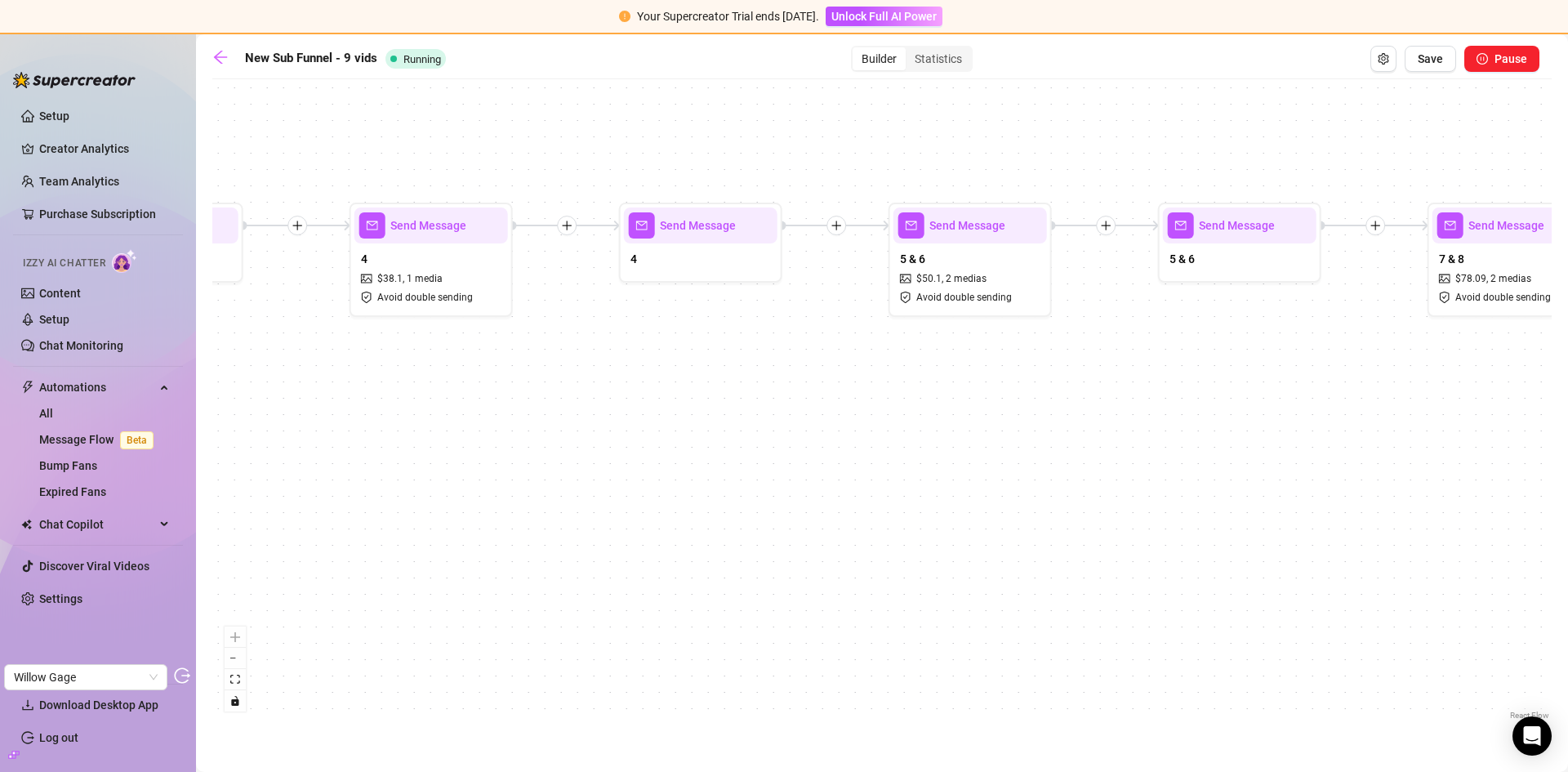
drag, startPoint x: 721, startPoint y: 441, endPoint x: 1214, endPoint y: 446, distance: 493.0
click at [1201, 446] on div "Send Message 9 $ 102.09 , 1 media Avoid double sending Send Message 7 & 8 Send …" at bounding box center [882, 405] width 1339 height 636
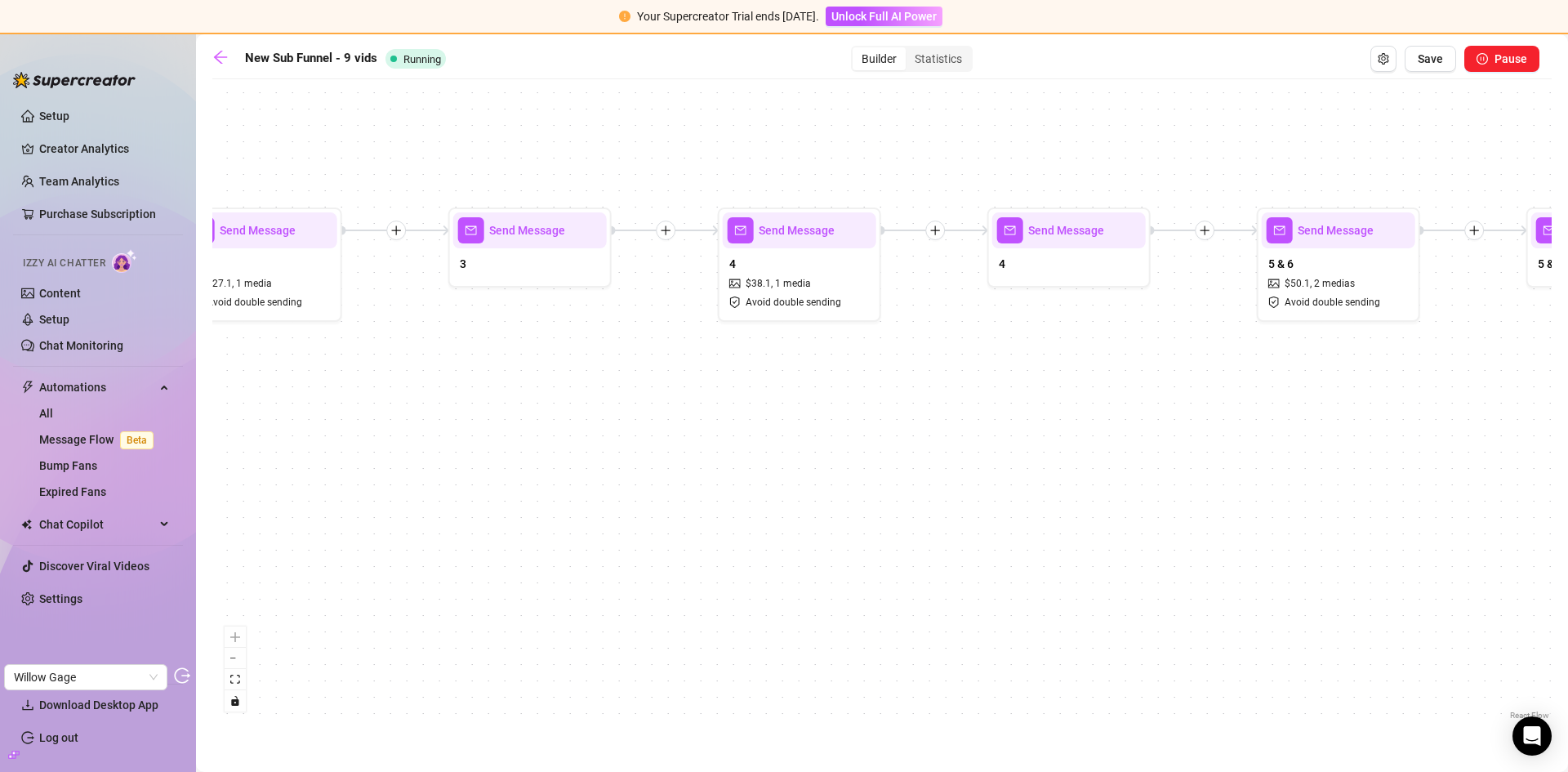
click at [1160, 436] on div "Send Message 9 $ 102.09 , 1 media Avoid double sending Send Message 7 & 8 Send …" at bounding box center [882, 405] width 1339 height 636
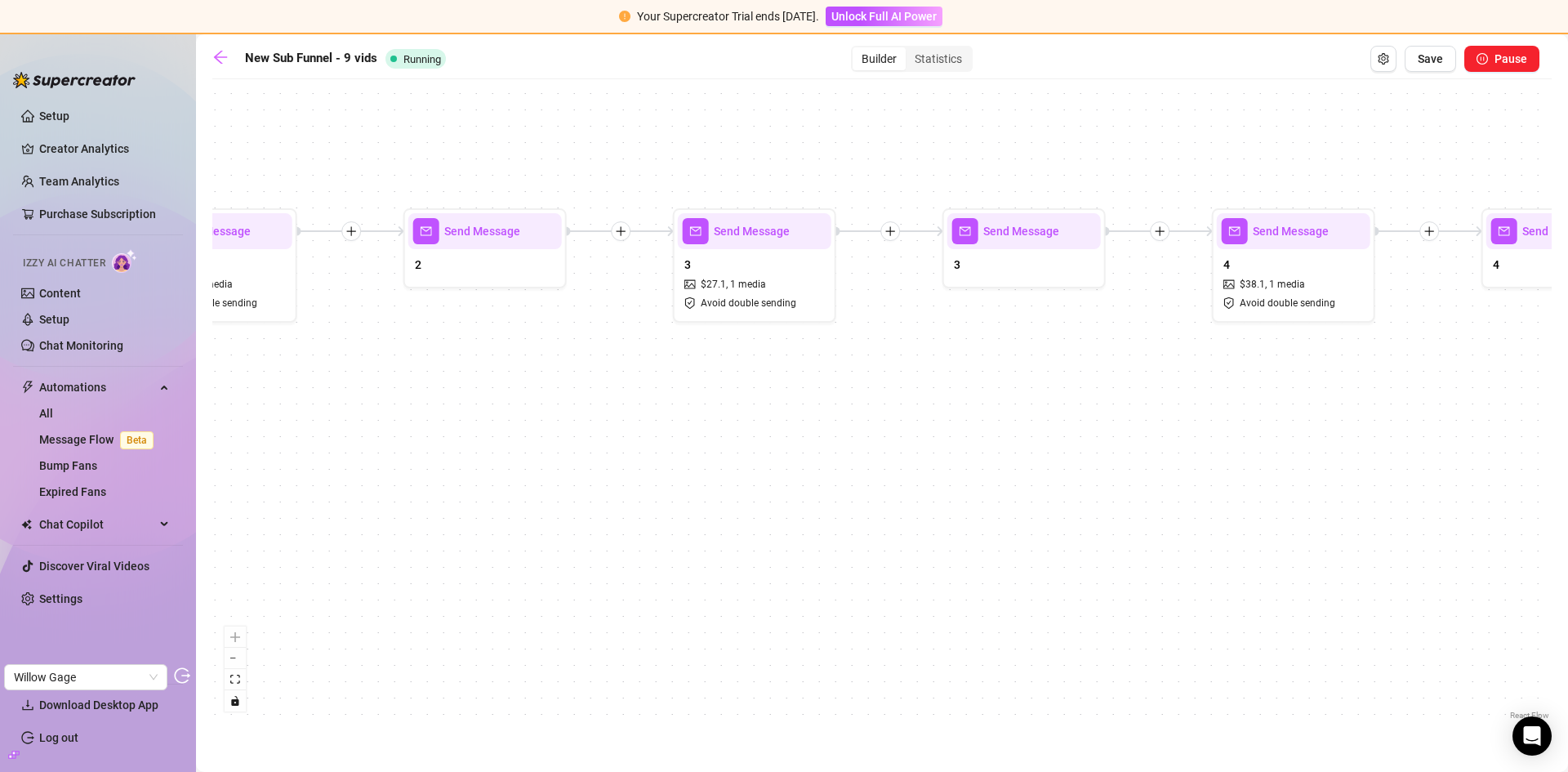
drag, startPoint x: 588, startPoint y: 413, endPoint x: 957, endPoint y: 412, distance: 369.0
click at [957, 412] on div "Send Message 9 $ 102.09 , 1 media Avoid double sending Send Message 7 & 8 Send …" at bounding box center [882, 405] width 1339 height 636
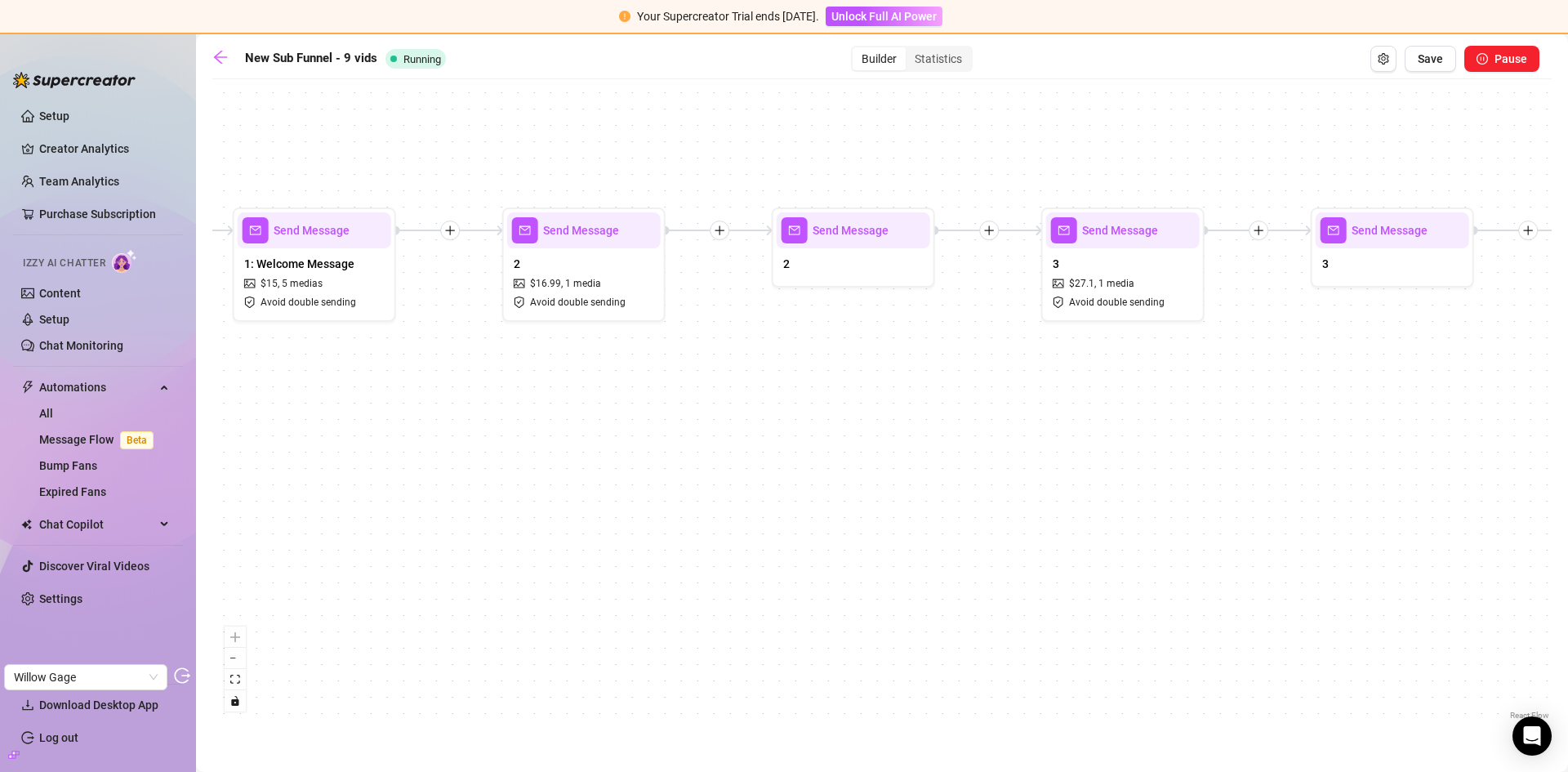
drag, startPoint x: 613, startPoint y: 379, endPoint x: 941, endPoint y: 417, distance: 330.2
click at [941, 417] on div "Send Message 9 $ 102.09 , 1 media Avoid double sending Send Message 7 & 8 Send …" at bounding box center [882, 405] width 1339 height 636
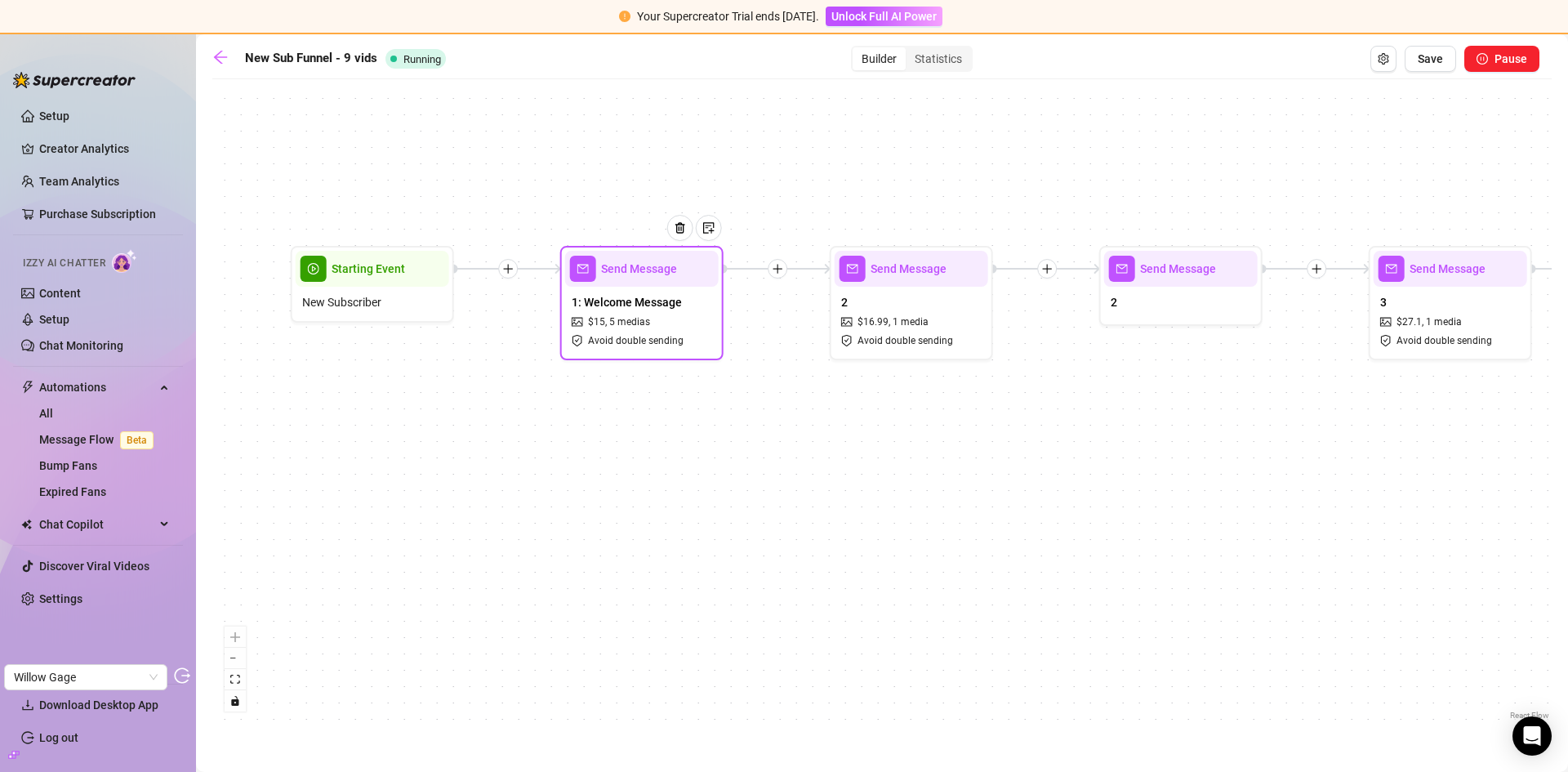
click at [715, 300] on div "1: Welcome Message $ 15 , 5 medias Avoid double sending" at bounding box center [641, 321] width 154 height 69
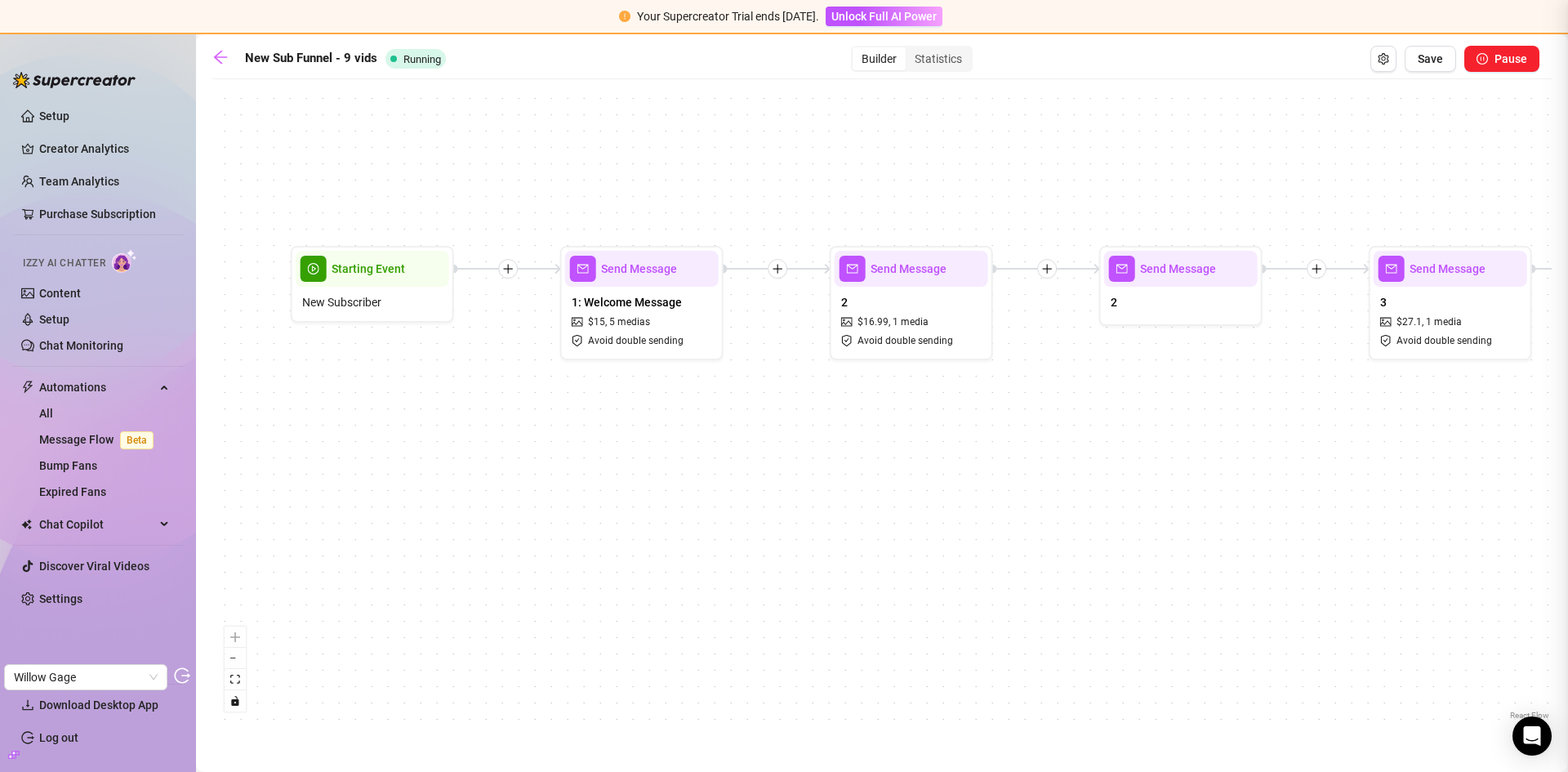
type textarea "hiii! glad you finally found me. let’s just cut to the chase, we both know why …"
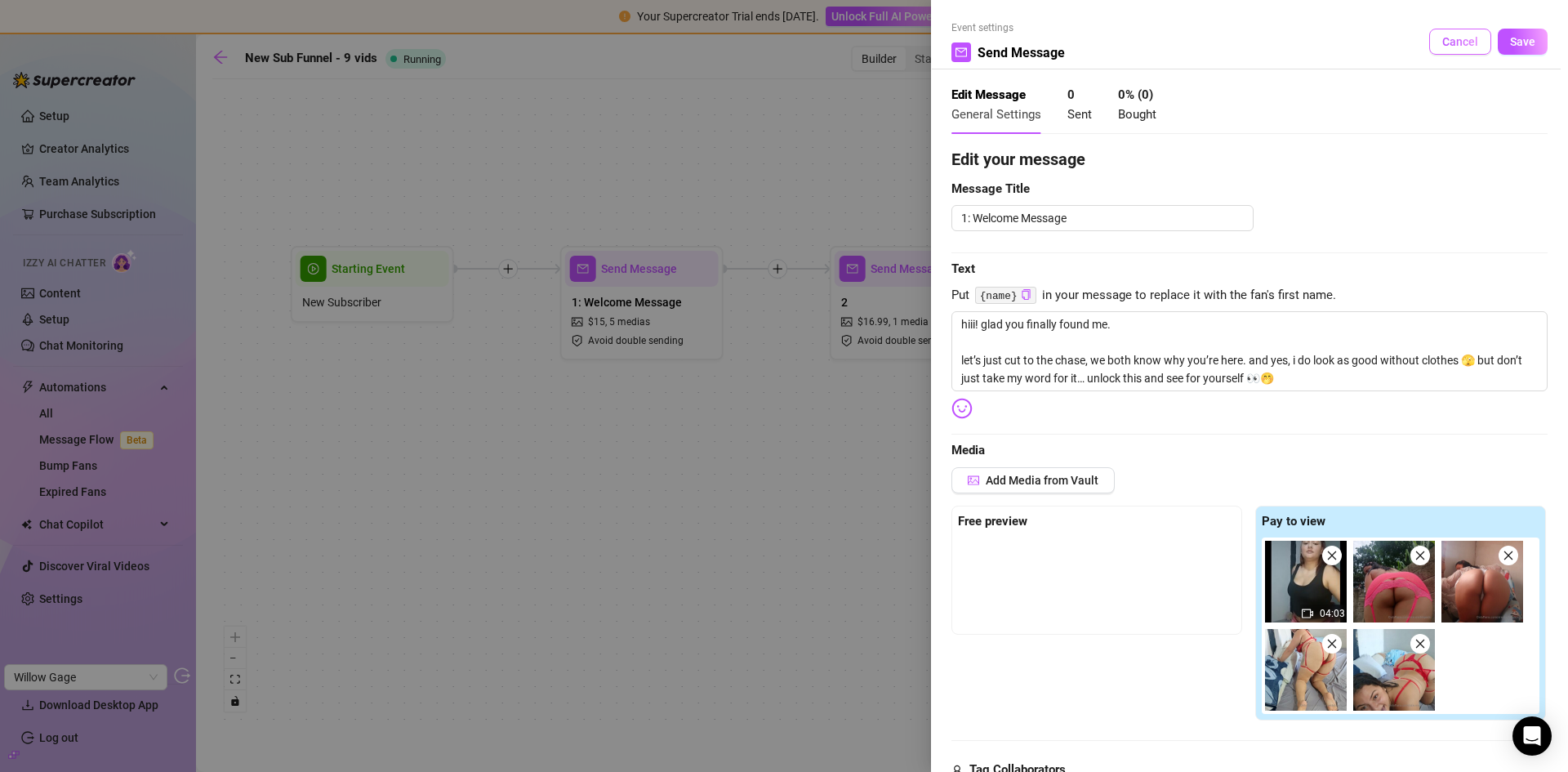
click at [1450, 43] on span "Cancel" at bounding box center [1460, 42] width 36 height 14
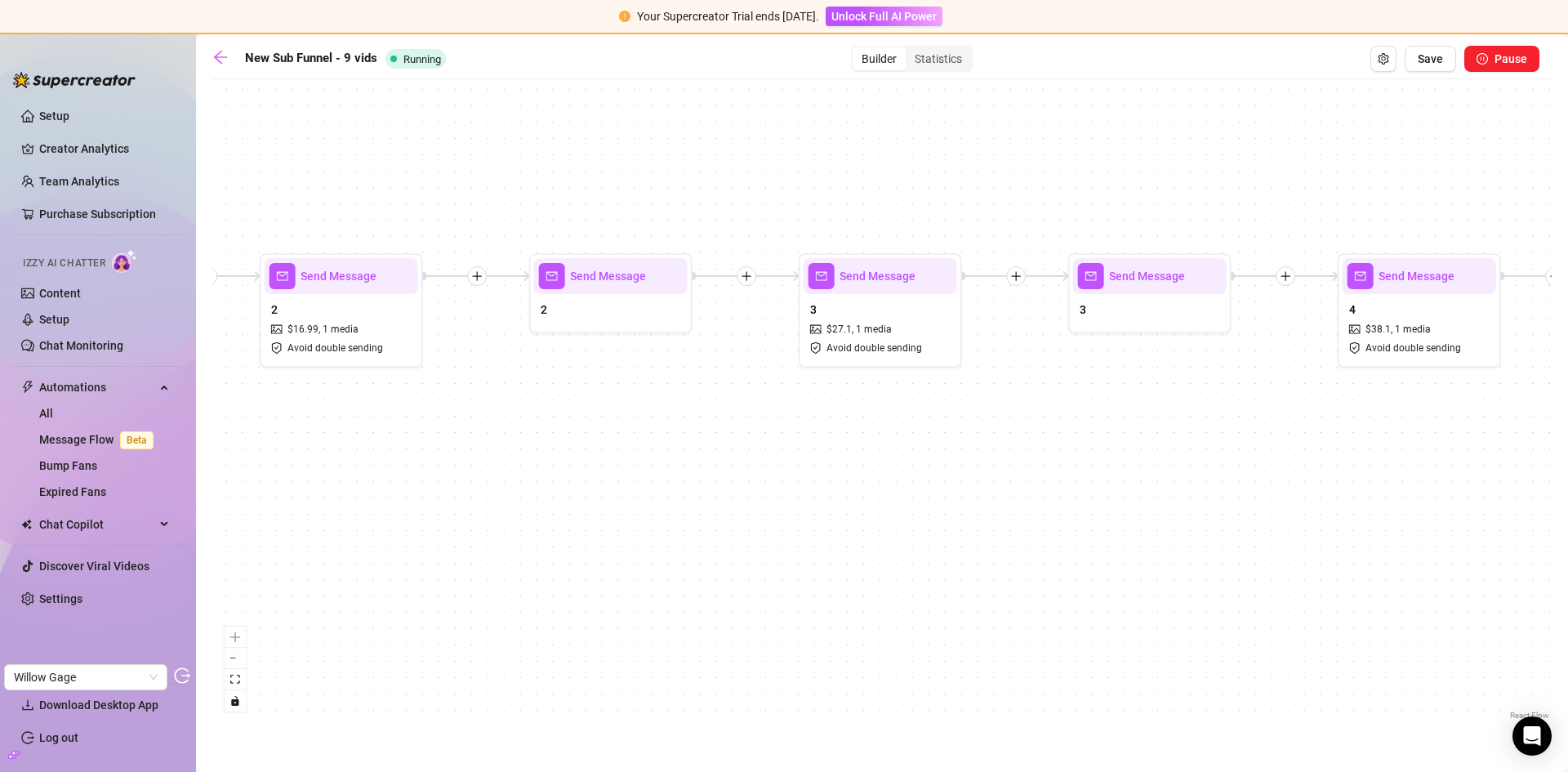
drag, startPoint x: 1055, startPoint y: 458, endPoint x: 463, endPoint y: 466, distance: 592.1
click at [467, 466] on div "Send Message 9 $ 102.09 , 1 media Avoid double sending Send Message 7 & 8 Send …" at bounding box center [882, 405] width 1339 height 636
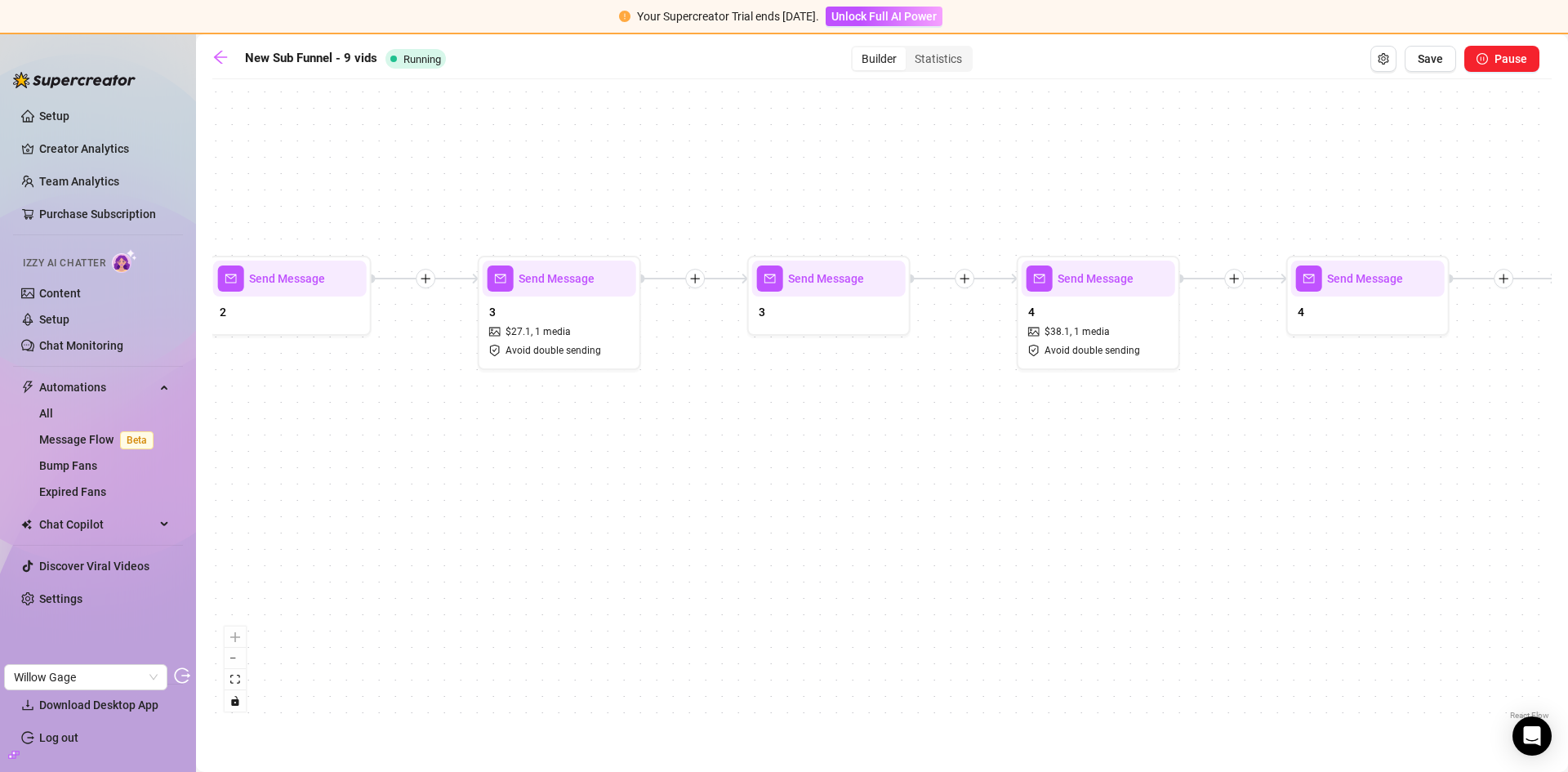
drag, startPoint x: 1142, startPoint y: 472, endPoint x: 846, endPoint y: 475, distance: 296.0
click at [846, 475] on div "Send Message 9 $ 102.09 , 1 media Avoid double sending Send Message 7 & 8 Send …" at bounding box center [882, 405] width 1339 height 636
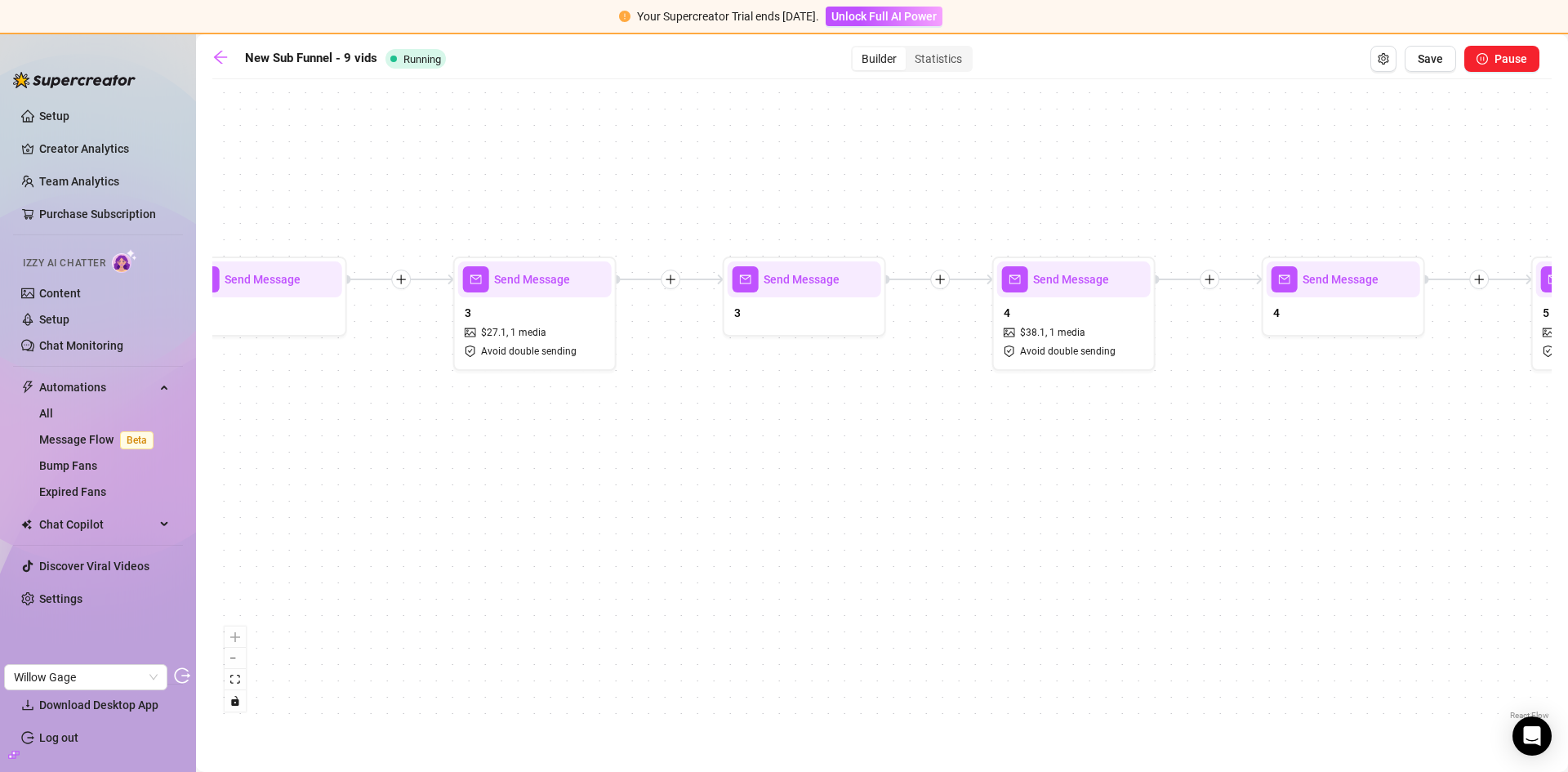
drag, startPoint x: 1285, startPoint y: 484, endPoint x: 755, endPoint y: 484, distance: 530.0
click at [755, 484] on div "Send Message 9 $ 102.09 , 1 media Avoid double sending Send Message 7 & 8 Send …" at bounding box center [882, 405] width 1339 height 636
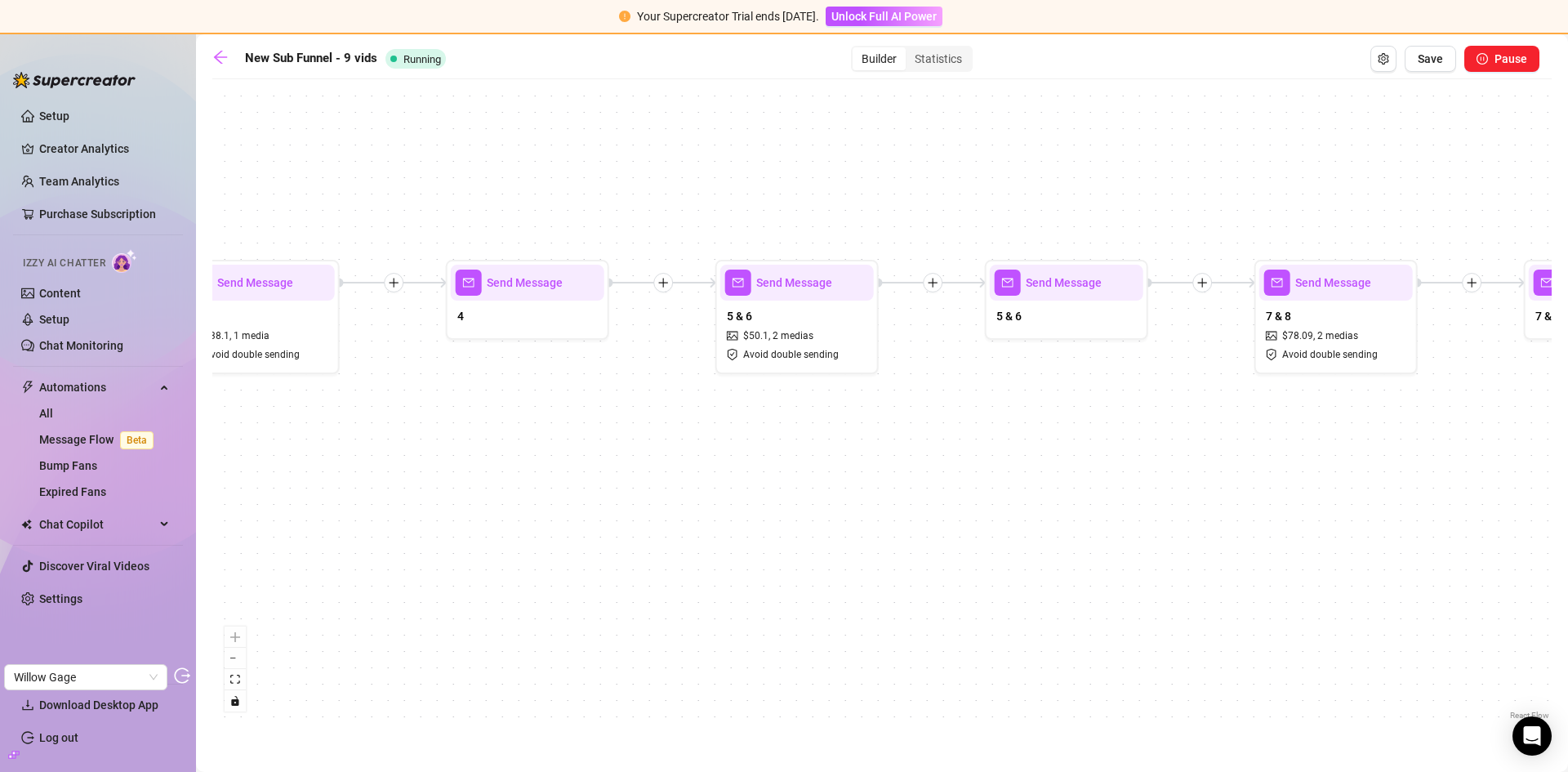
drag, startPoint x: 1269, startPoint y: 472, endPoint x: 813, endPoint y: 476, distance: 456.0
click at [813, 476] on div "Send Message 9 $ 102.09 , 1 media Avoid double sending Send Message 7 & 8 Send …" at bounding box center [882, 405] width 1339 height 636
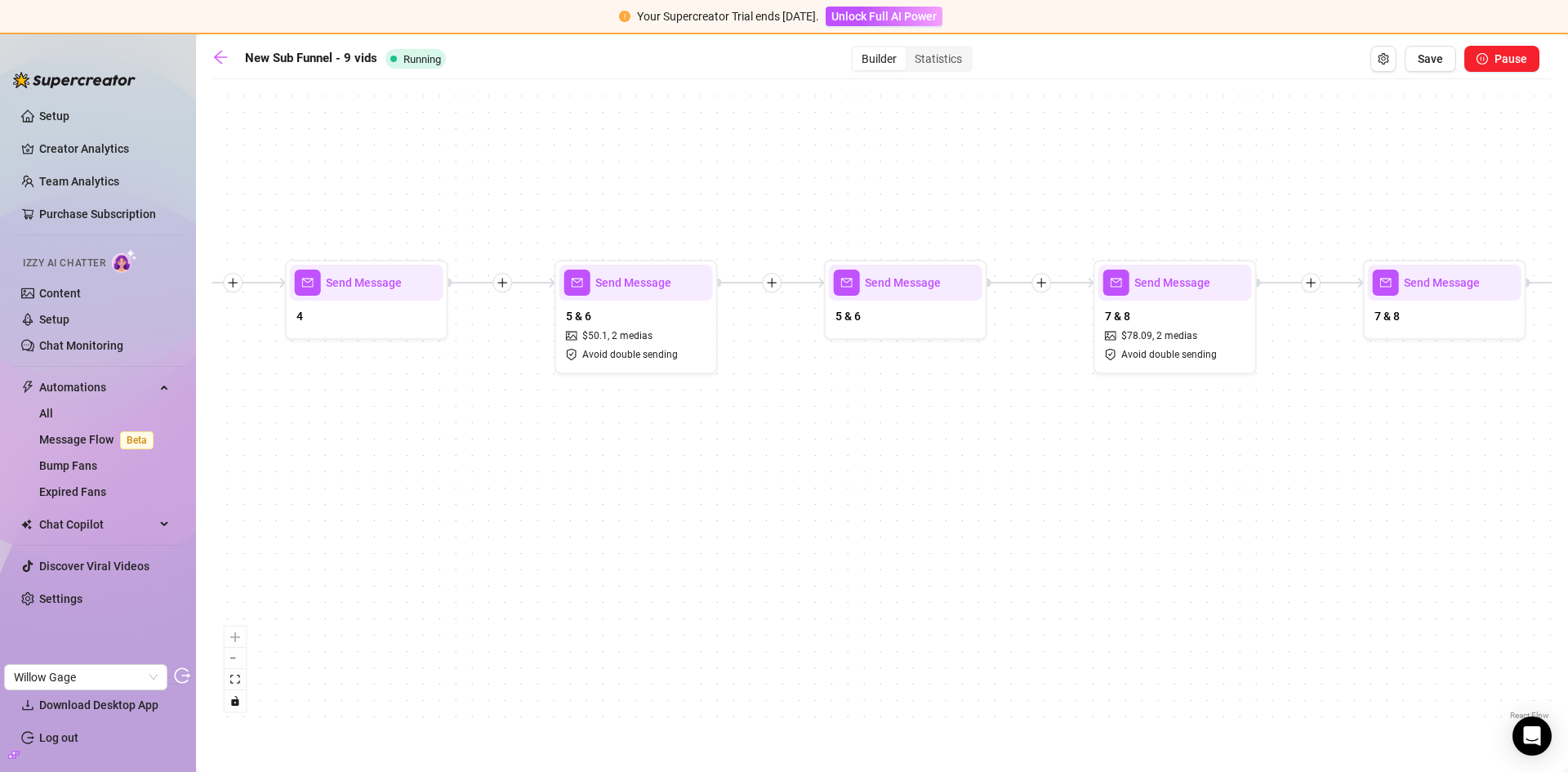
drag, startPoint x: 1183, startPoint y: 473, endPoint x: 820, endPoint y: 473, distance: 363.0
click at [820, 473] on div "Send Message 9 $ 102.09 , 1 media Avoid double sending Send Message 7 & 8 Send …" at bounding box center [882, 405] width 1339 height 636
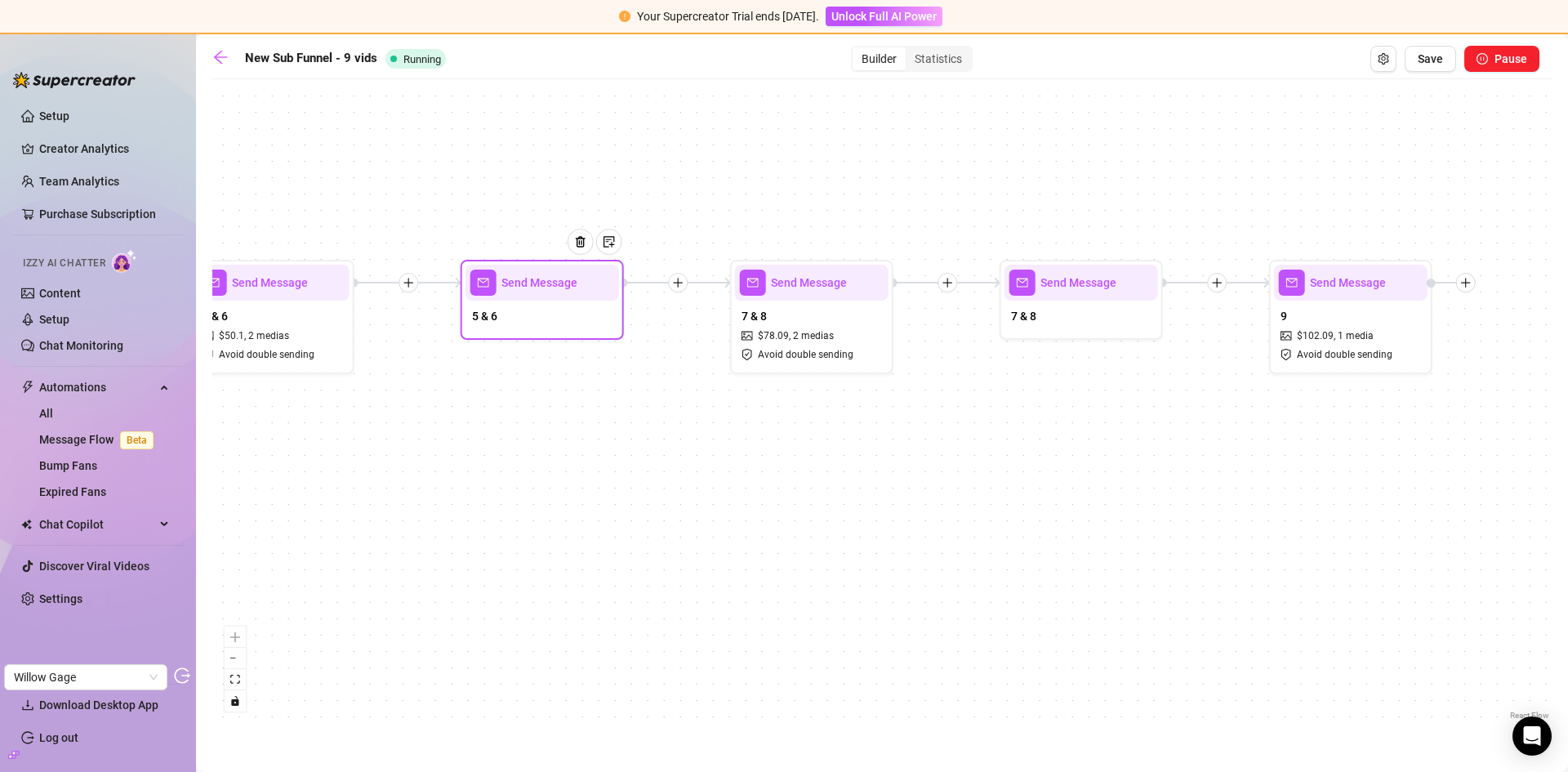
click at [569, 327] on div "5 & 6" at bounding box center [542, 318] width 154 height 35
type textarea "my finger got so messy after it went inside my very WET pussy! 💦🤭 so i hope you…"
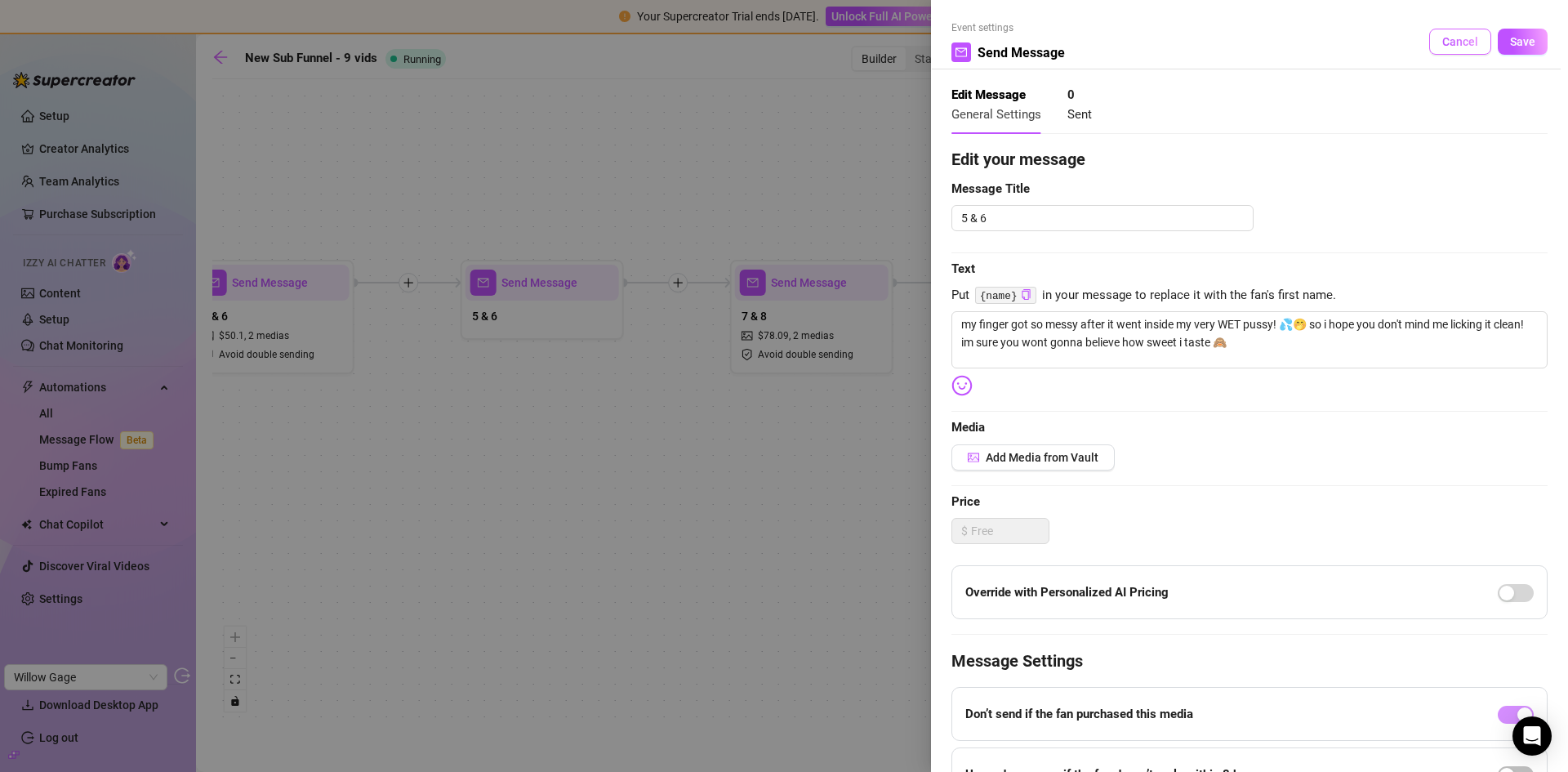
click at [1446, 36] on span "Cancel" at bounding box center [1460, 42] width 36 height 14
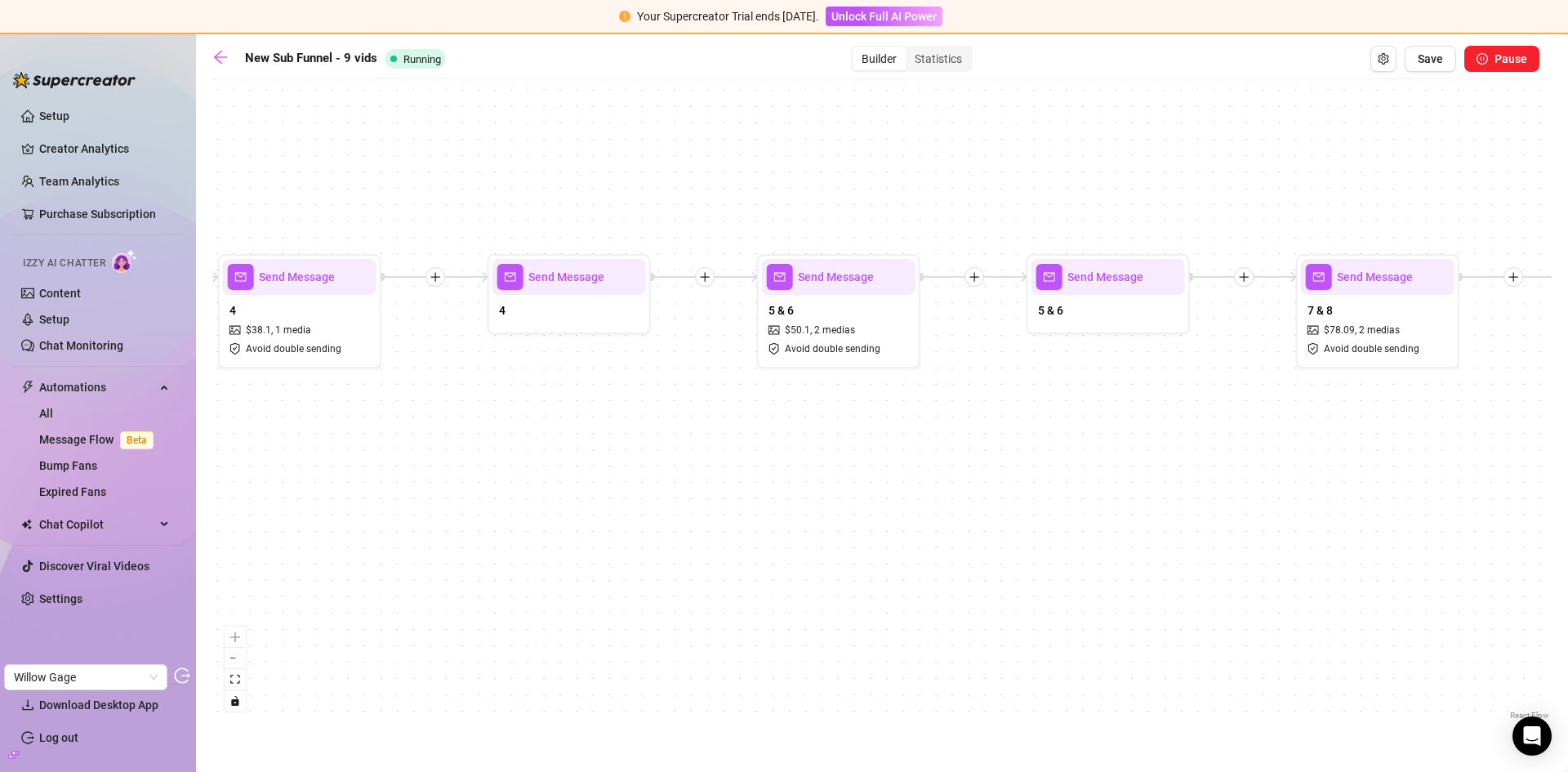
drag, startPoint x: 896, startPoint y: 449, endPoint x: 1296, endPoint y: 441, distance: 400.1
click at [1296, 441] on div "Send Message 9 $ 102.09 , 1 media Avoid double sending Send Message 7 & 8 Send …" at bounding box center [882, 405] width 1339 height 636
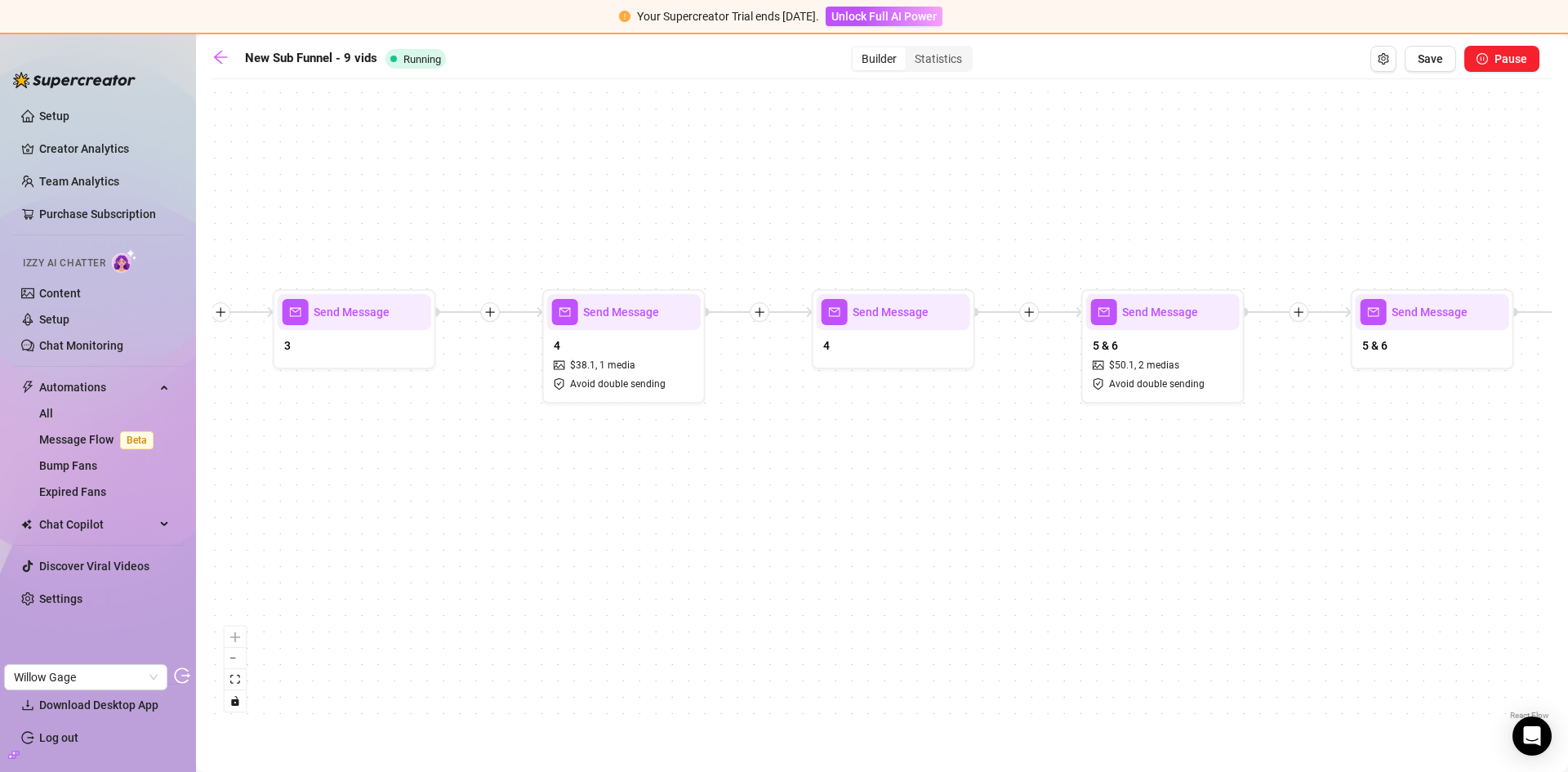
drag, startPoint x: 712, startPoint y: 447, endPoint x: 1032, endPoint y: 485, distance: 322.2
click at [1032, 485] on div "Send Message 9 $ 102.09 , 1 media Avoid double sending Send Message 7 & 8 Send …" at bounding box center [882, 405] width 1339 height 636
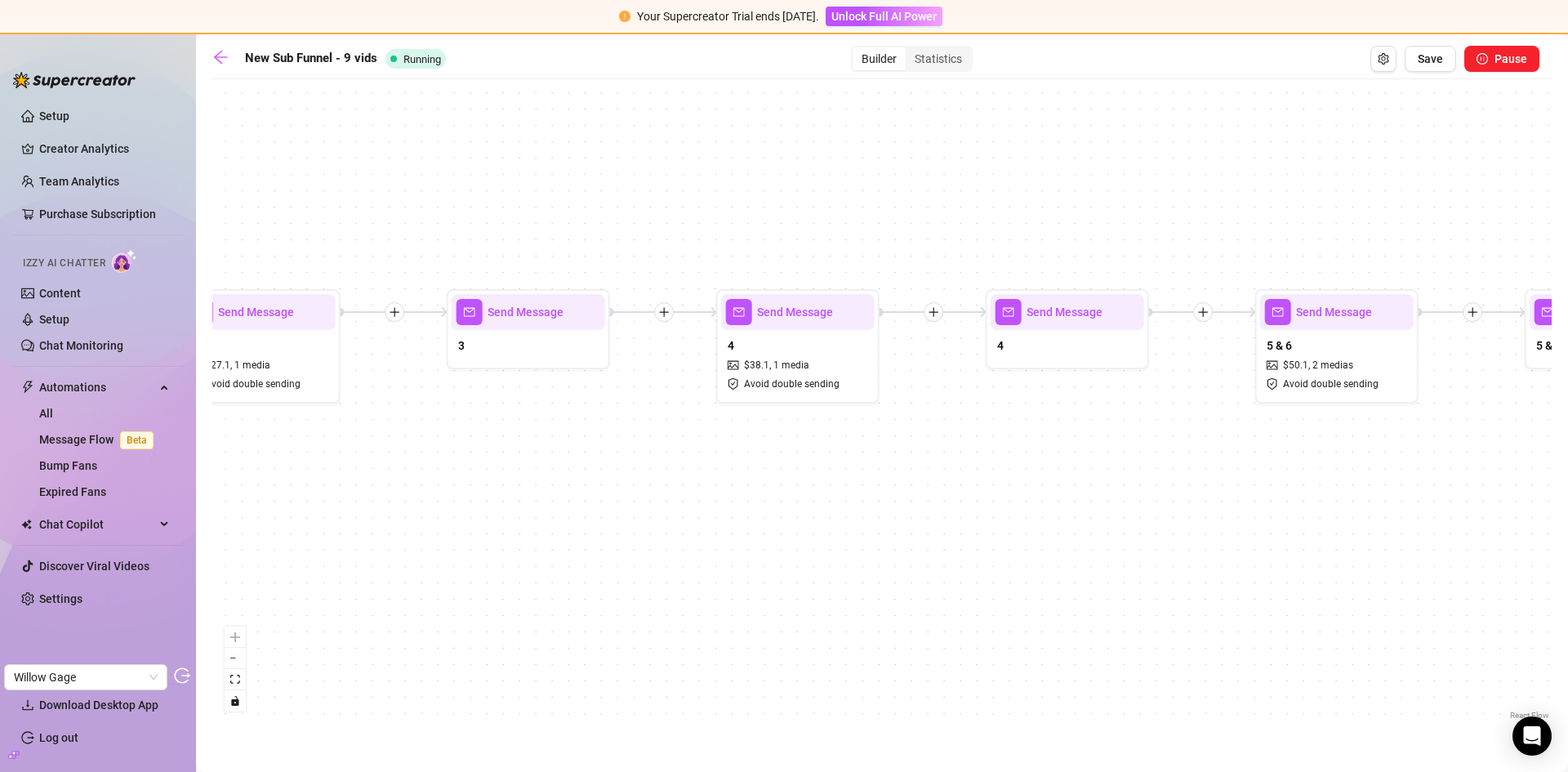
drag, startPoint x: 898, startPoint y: 483, endPoint x: 1118, endPoint y: 468, distance: 220.5
click at [1118, 468] on div "Send Message 9 $ 102.09 , 1 media Avoid double sending Send Message 7 & 8 Send …" at bounding box center [882, 405] width 1339 height 636
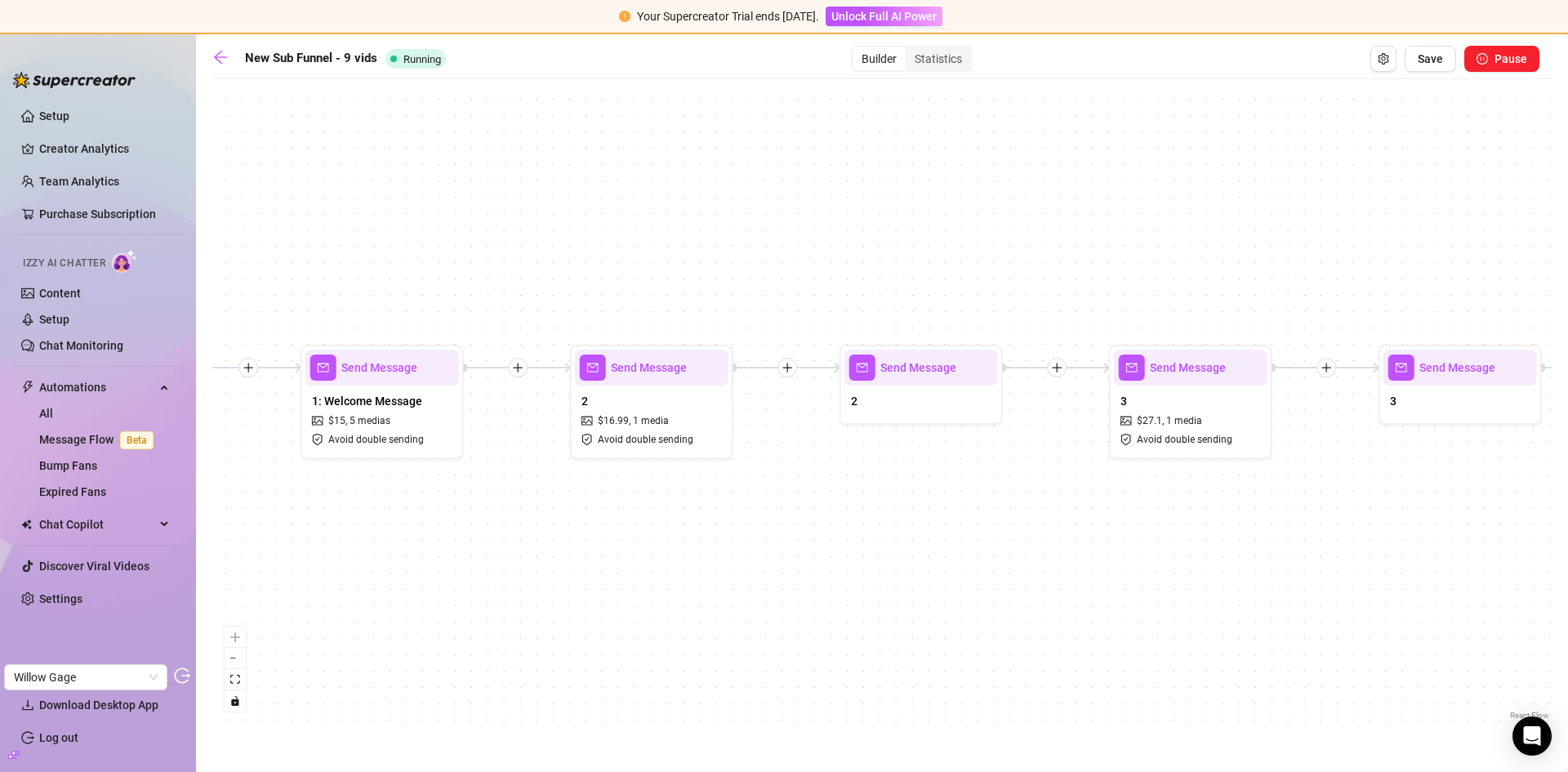
drag, startPoint x: 764, startPoint y: 503, endPoint x: 1262, endPoint y: 541, distance: 499.4
click at [1262, 541] on div "Send Message 9 $ 102.09 , 1 media Avoid double sending Send Message 7 & 8 Send …" at bounding box center [882, 405] width 1339 height 636
click at [562, 264] on div "Send Message 9 $ 102.09 , 1 media Avoid double sending Send Message 7 & 8 Send …" at bounding box center [882, 405] width 1339 height 636
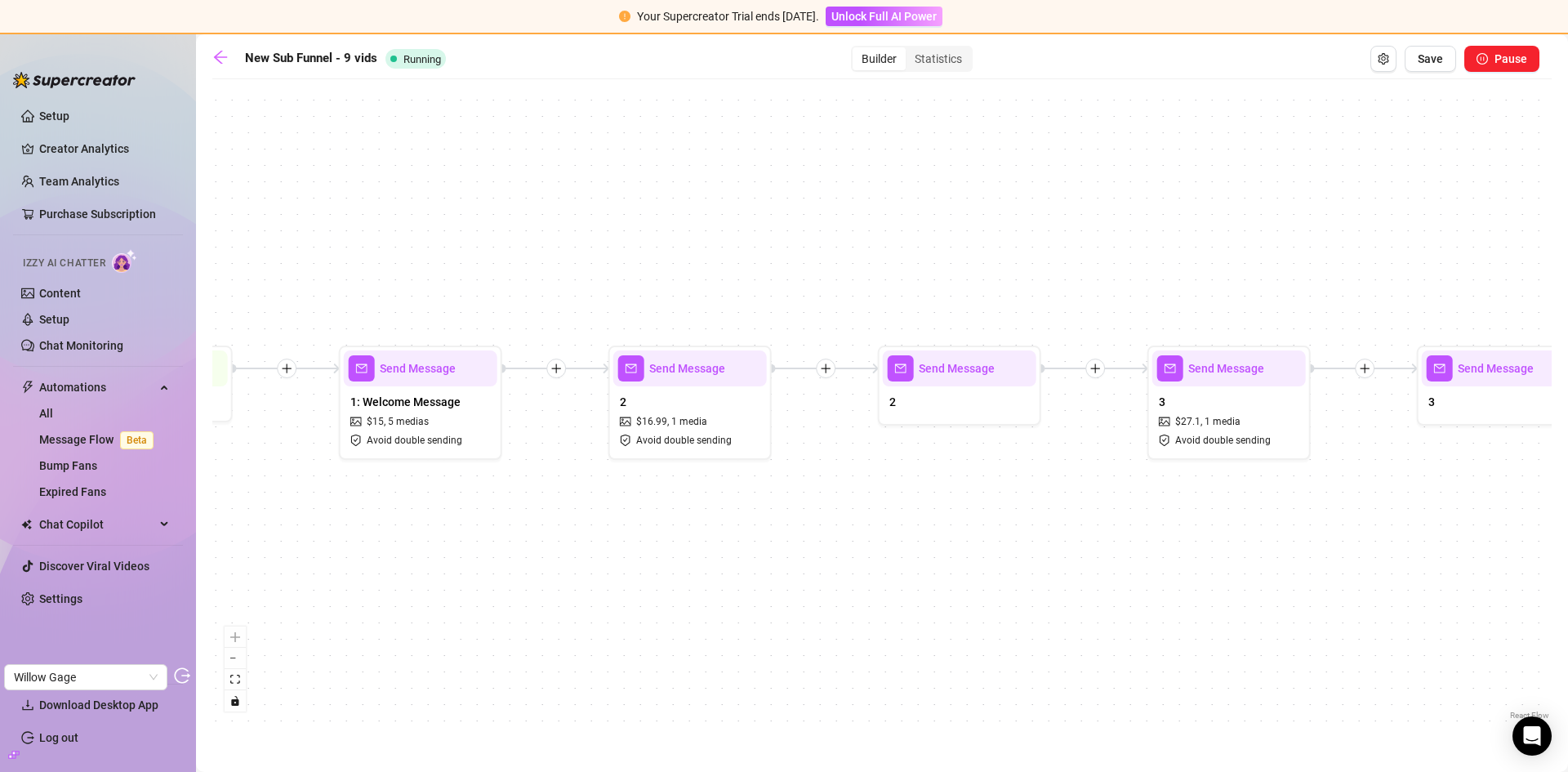
drag, startPoint x: 504, startPoint y: 270, endPoint x: 851, endPoint y: 276, distance: 347.1
click at [851, 276] on div "Send Message 9 $ 102.09 , 1 media Avoid double sending Send Message 7 & 8 Send …" at bounding box center [882, 405] width 1339 height 636
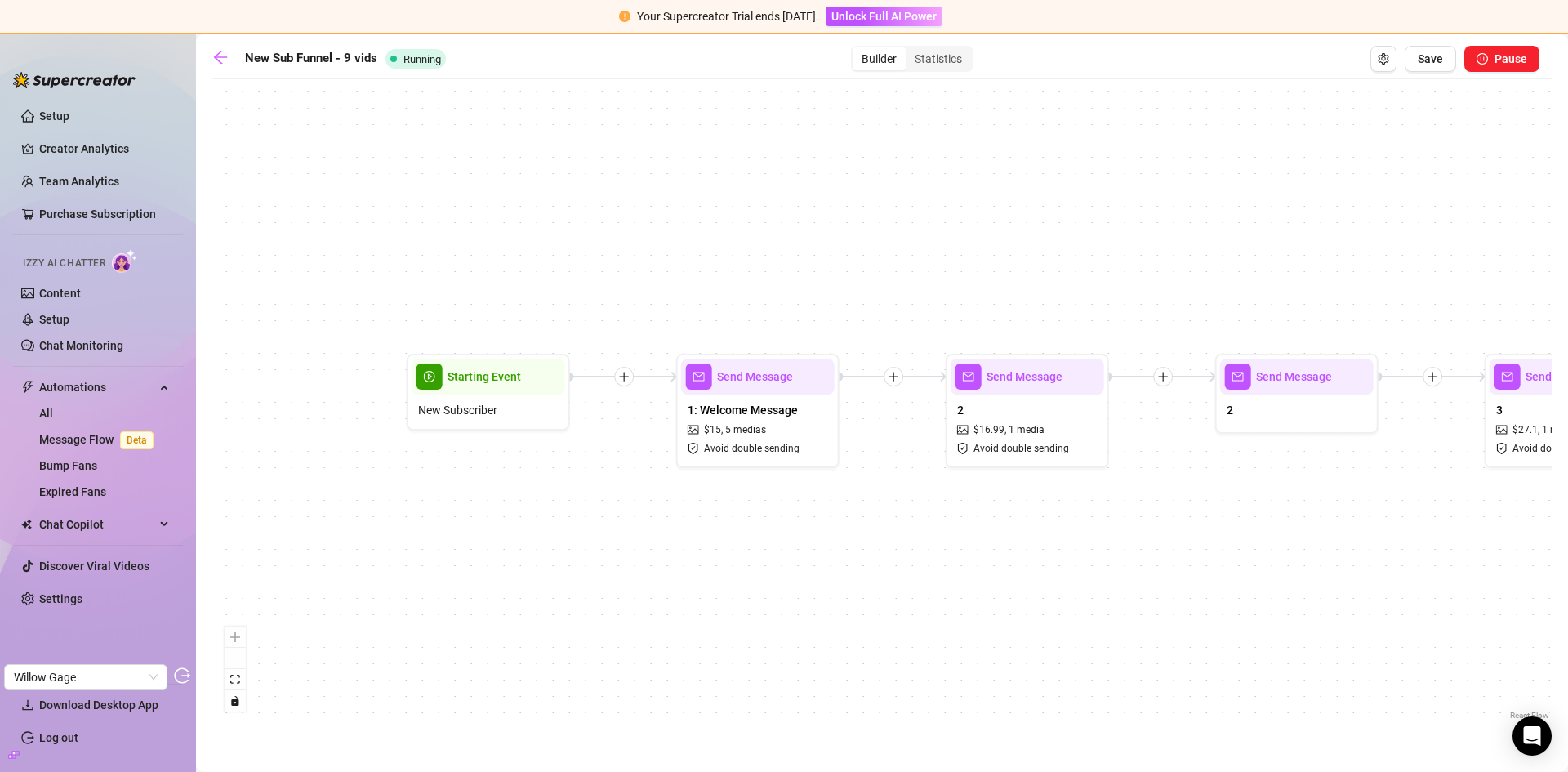
drag, startPoint x: 790, startPoint y: 526, endPoint x: 706, endPoint y: 477, distance: 97.2
click at [706, 477] on div "Send Message 9 $ 102.09 , 1 media Avoid double sending Send Message 7 & 8 Send …" at bounding box center [882, 405] width 1339 height 636
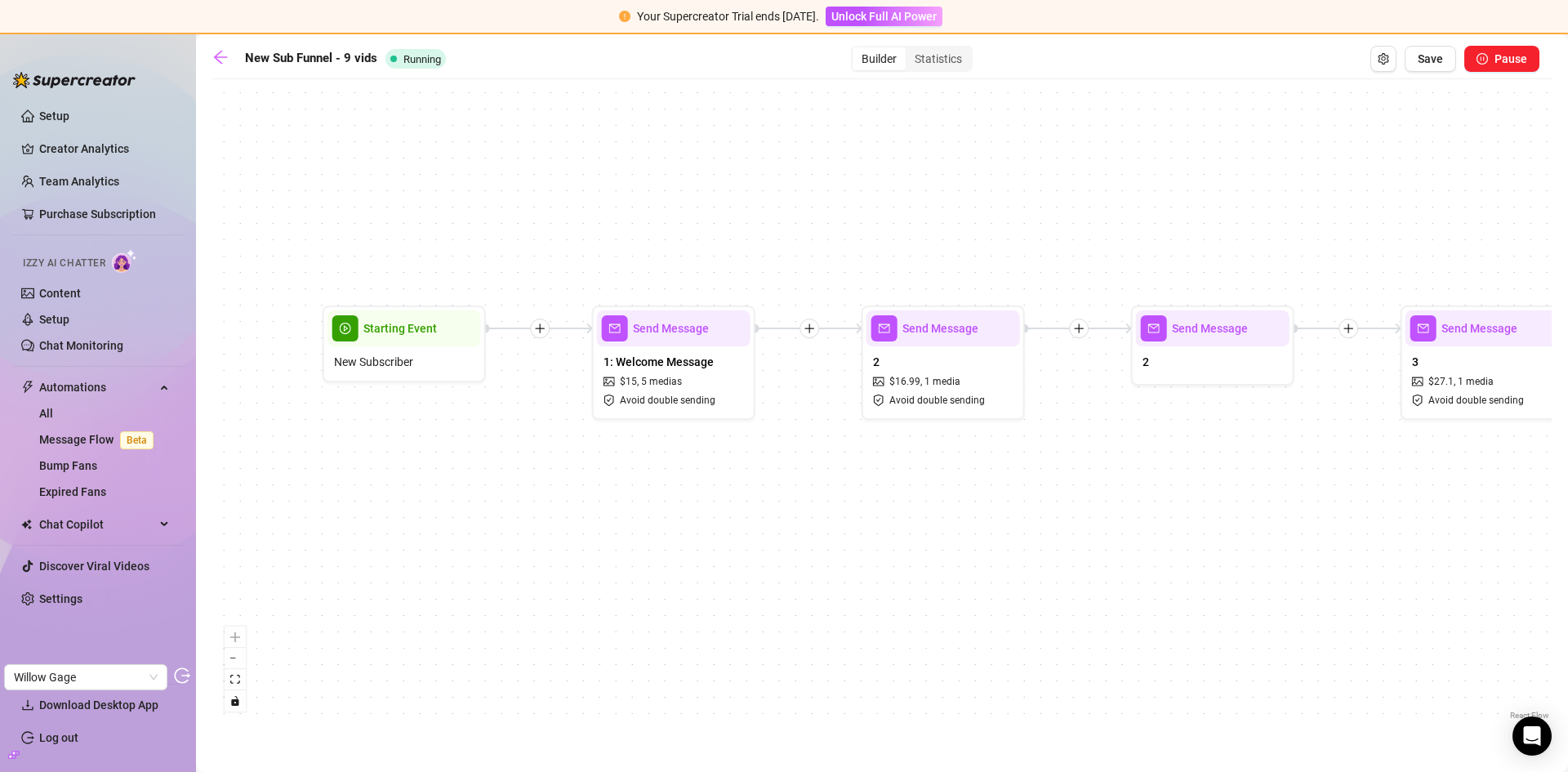
click at [806, 327] on icon "plus" at bounding box center [810, 329] width 12 height 12
click at [820, 214] on div "Time Delay Condition Message Tag Fan Send Message 9 $ 102.09 , 1 media Avoid do…" at bounding box center [882, 405] width 1339 height 636
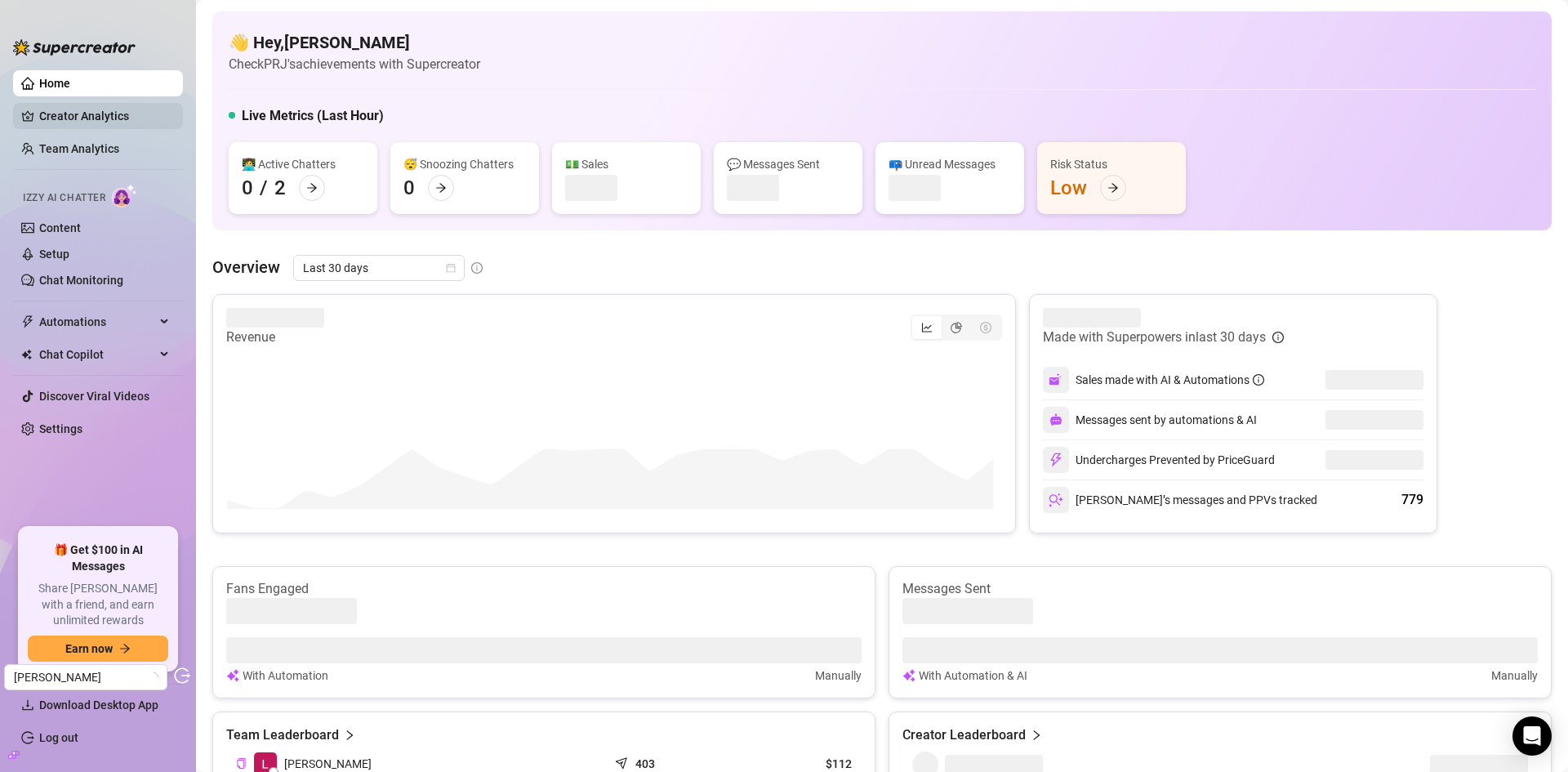
click at [76, 124] on link "Creator Analytics" at bounding box center [104, 116] width 130 height 26
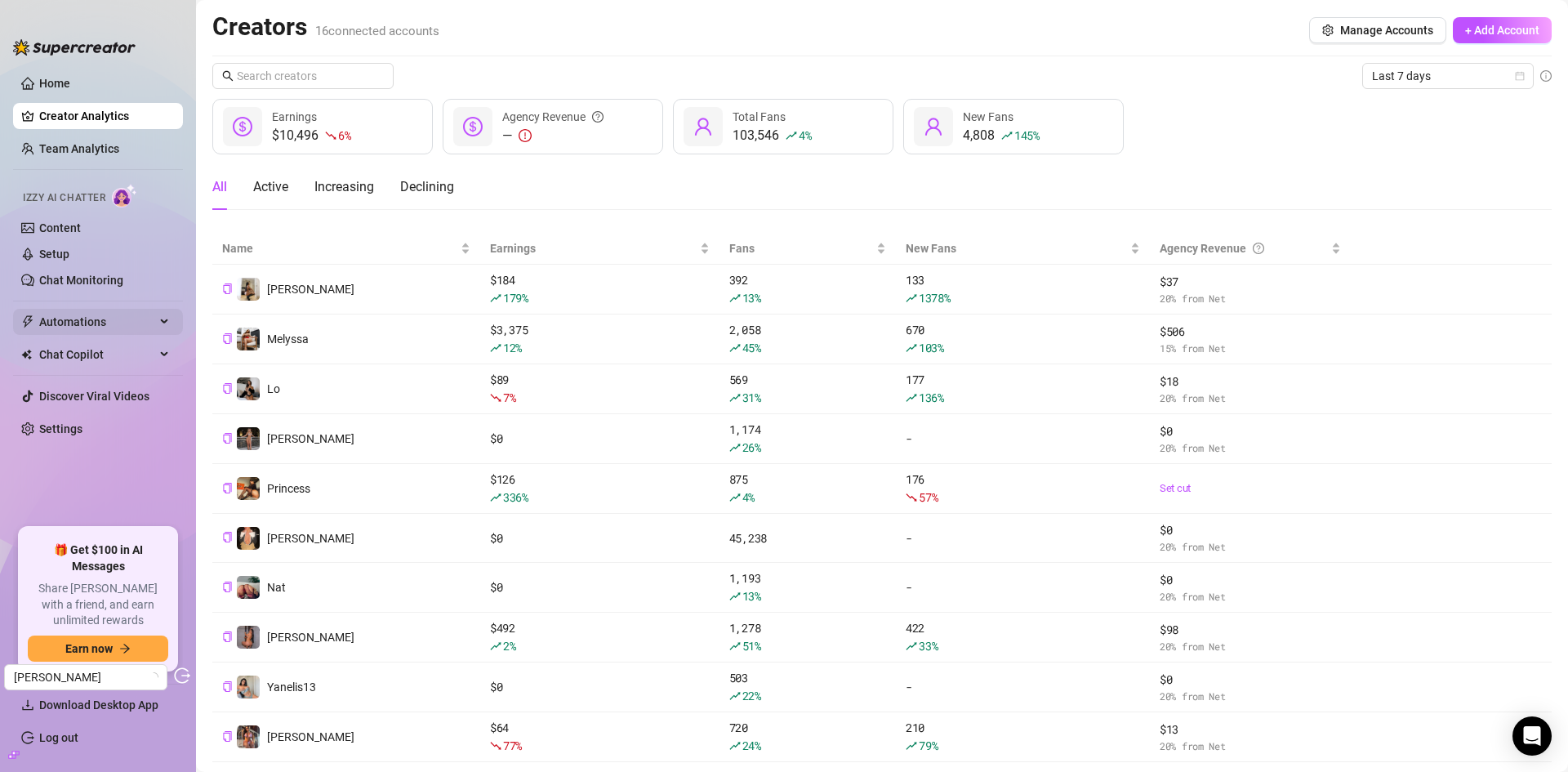
click at [68, 325] on span "Automations" at bounding box center [98, 322] width 116 height 26
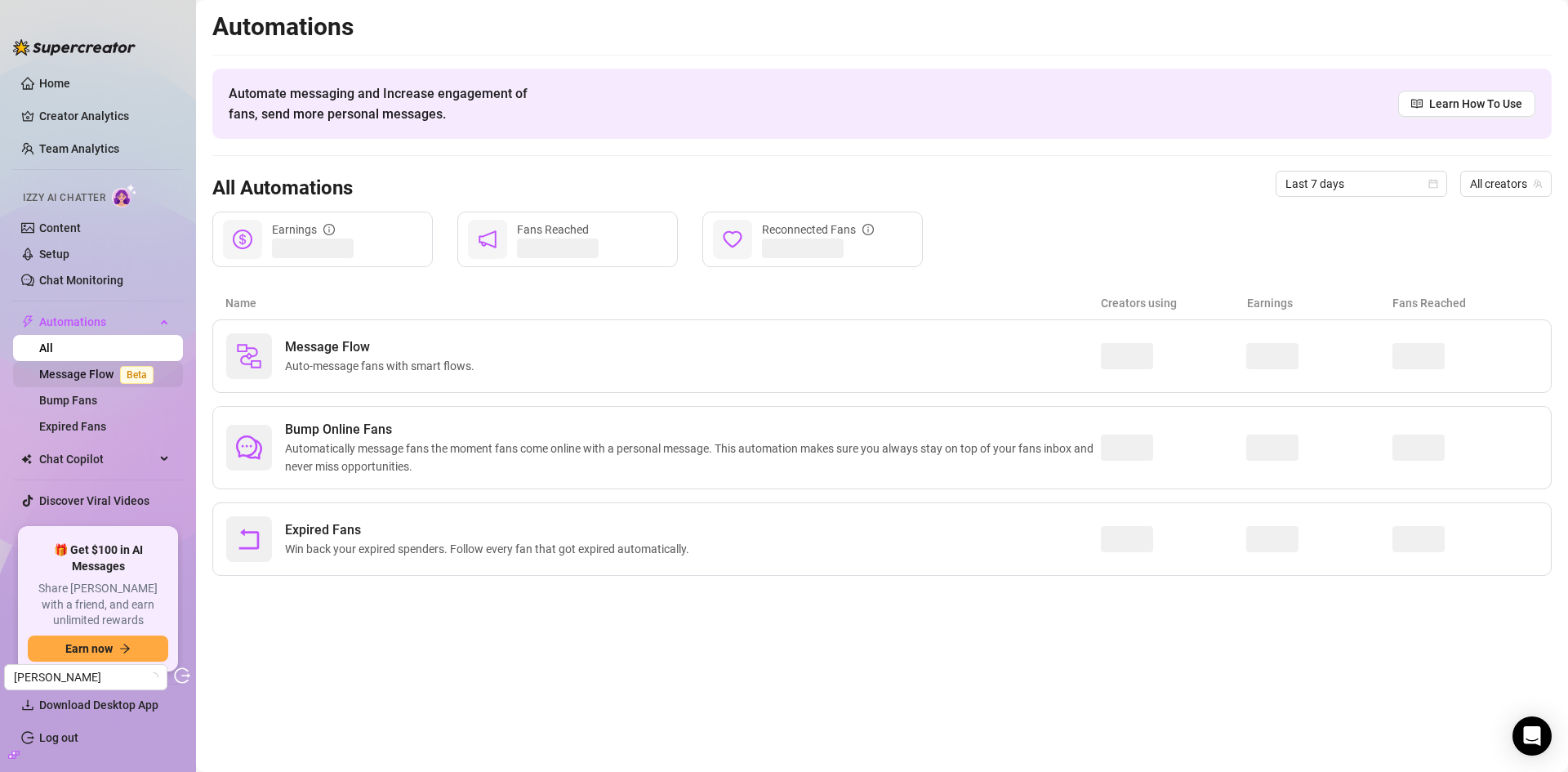
click at [77, 367] on link "Message Flow Beta" at bounding box center [100, 374] width 121 height 14
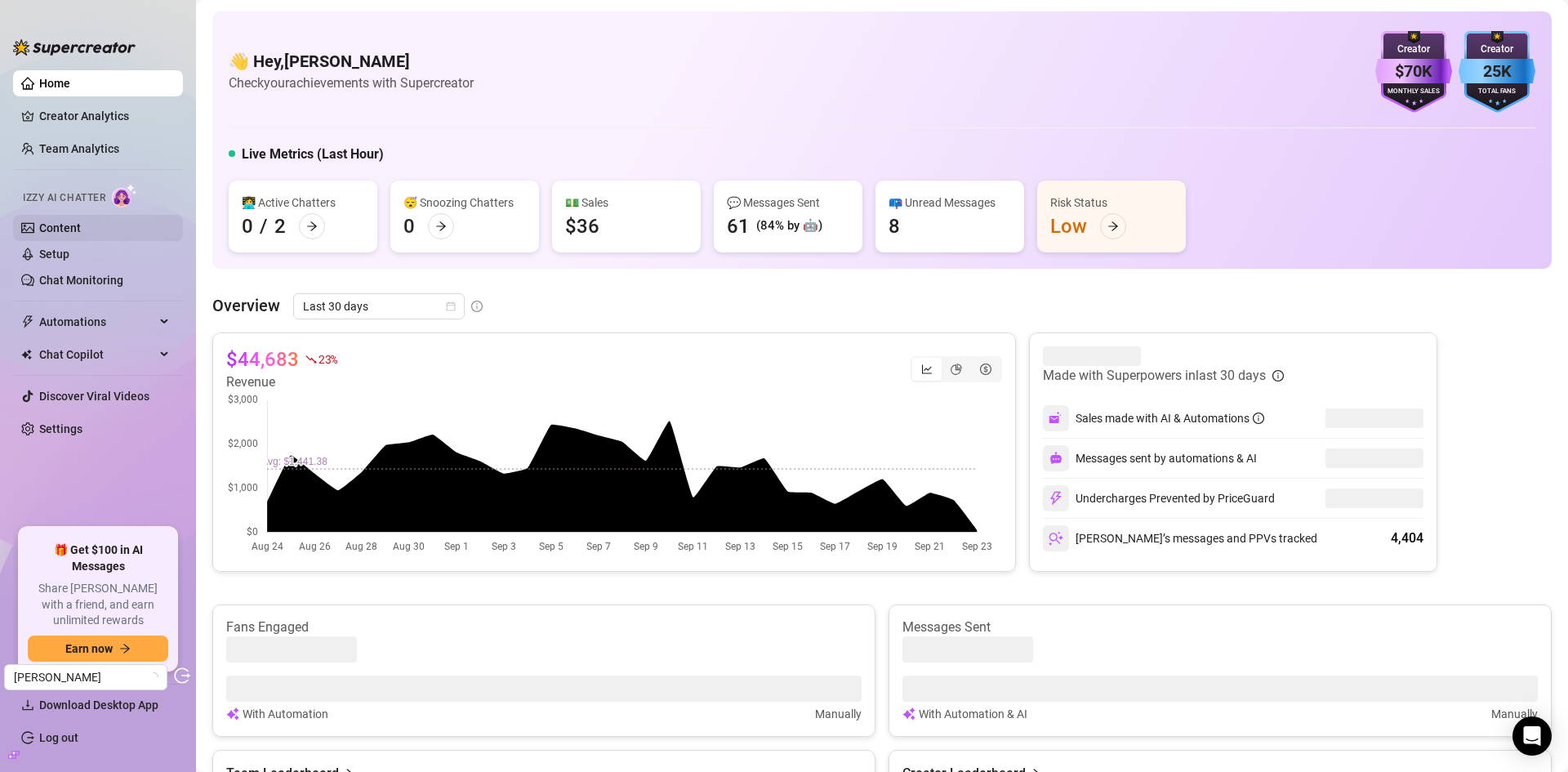
click at [64, 224] on link "Content" at bounding box center [60, 228] width 42 height 14
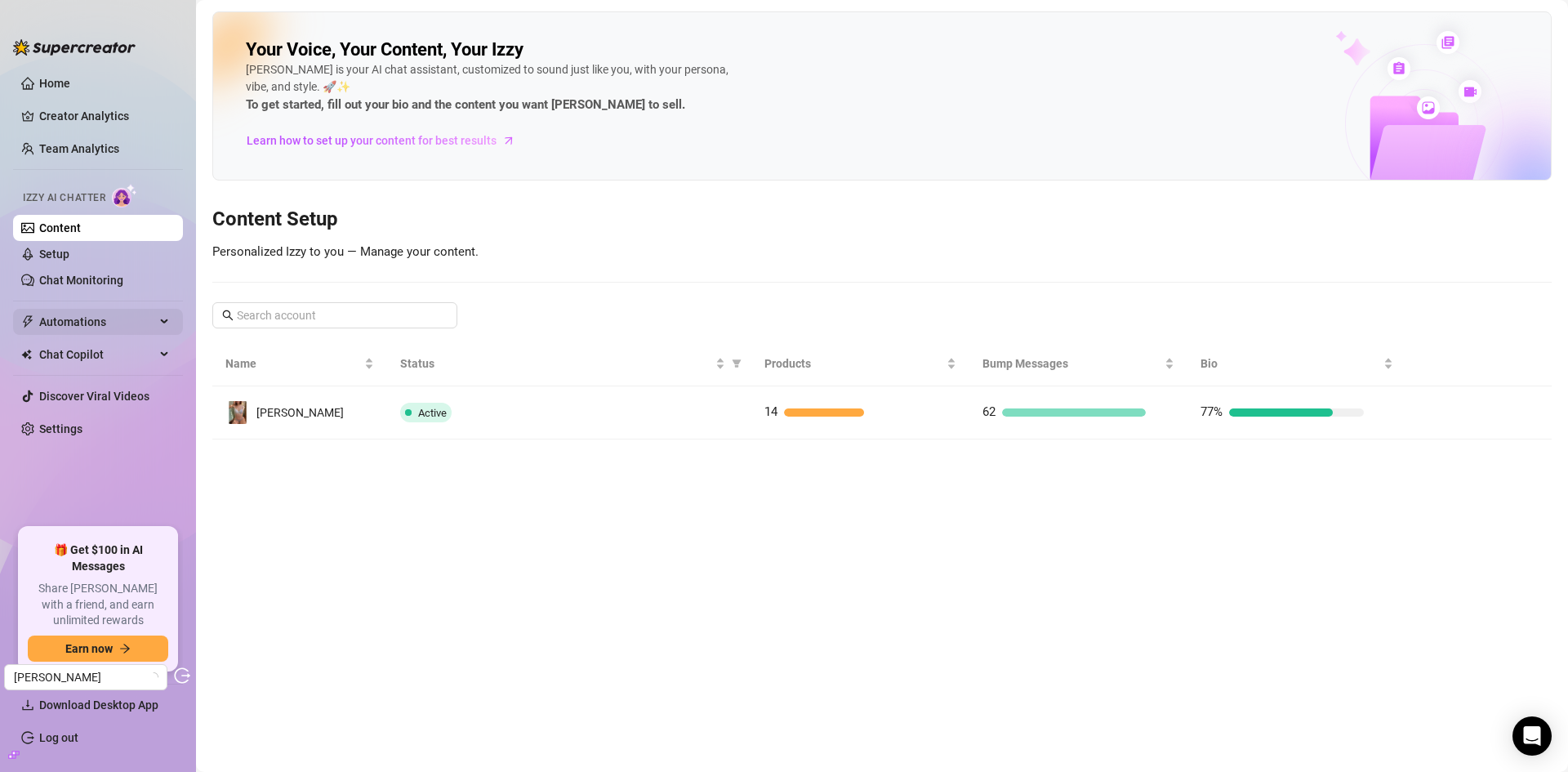
click at [73, 323] on span "Automations" at bounding box center [98, 322] width 116 height 26
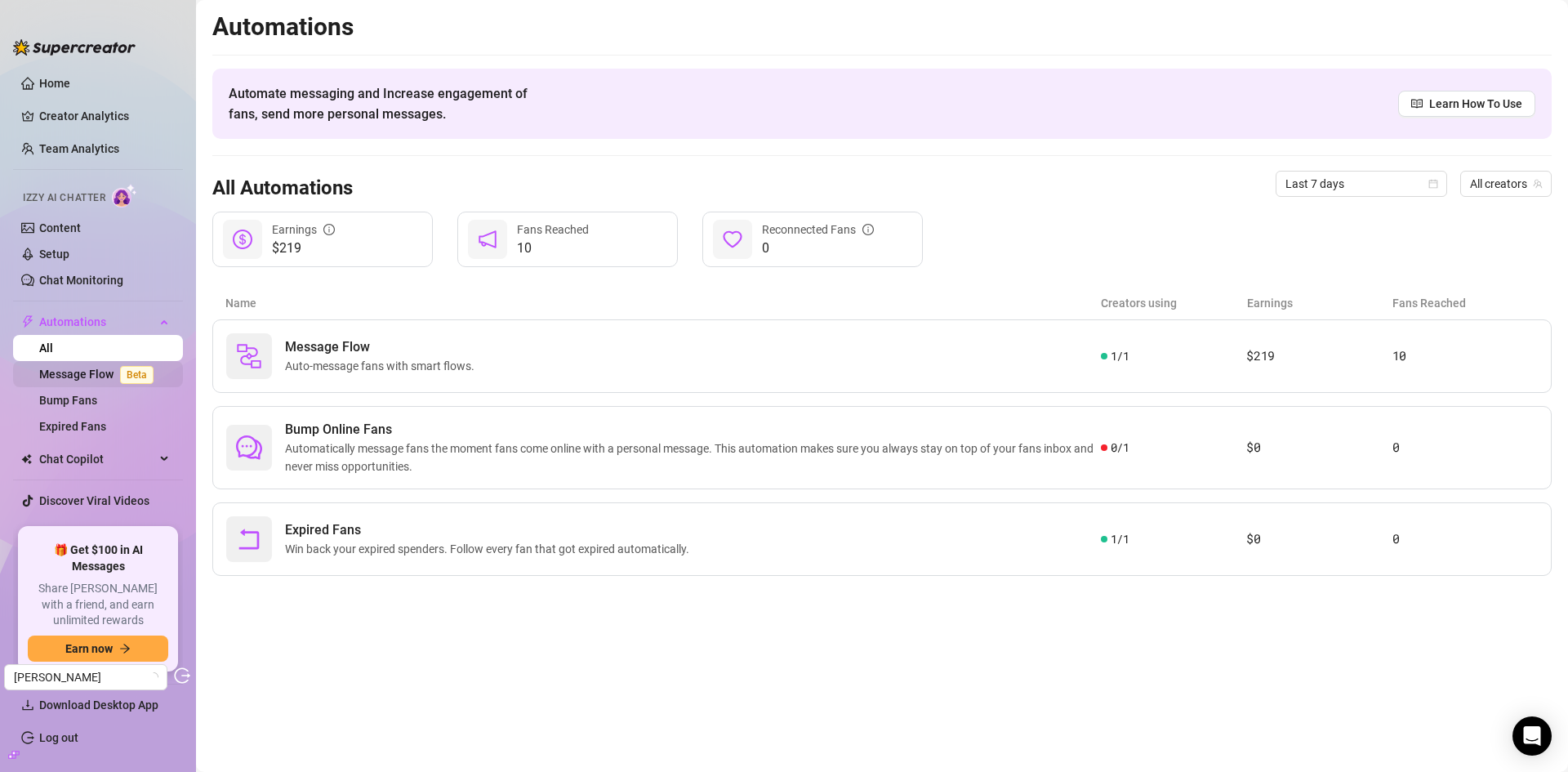
click at [87, 367] on link "Message Flow Beta" at bounding box center [100, 374] width 121 height 14
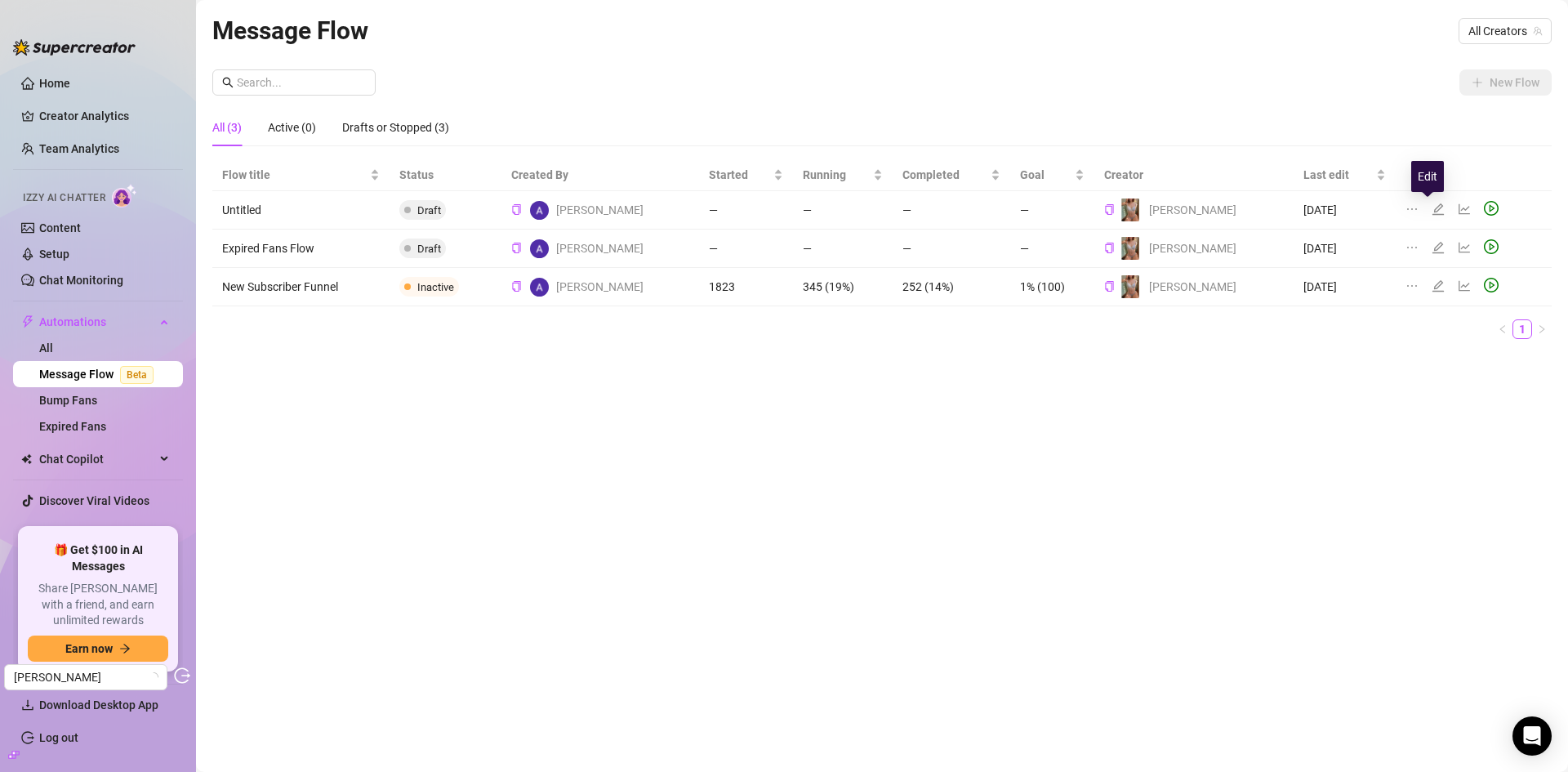
click at [1433, 211] on icon "edit" at bounding box center [1439, 209] width 12 height 12
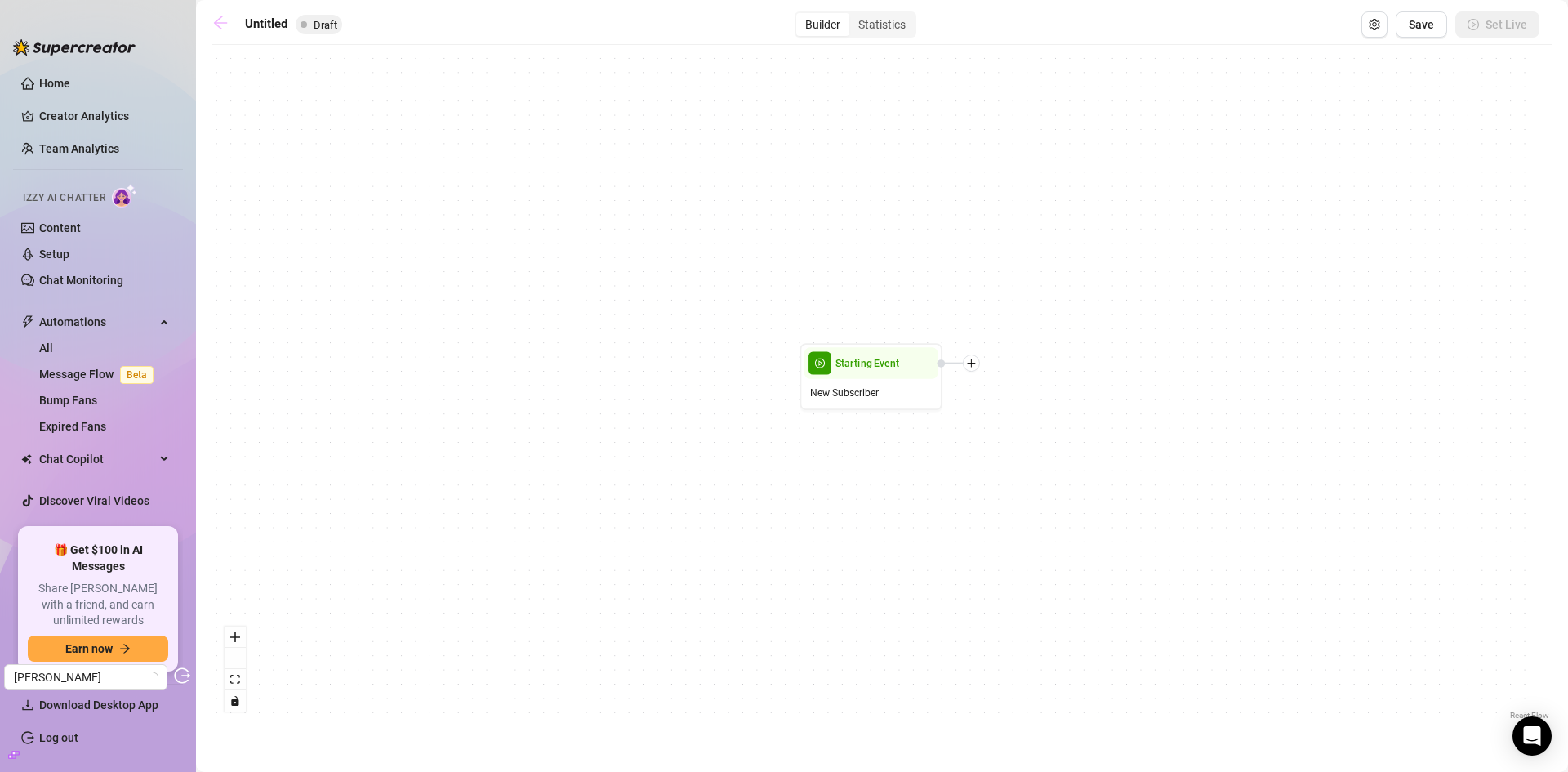
click at [214, 14] on icon "arrow-left" at bounding box center [220, 22] width 16 height 16
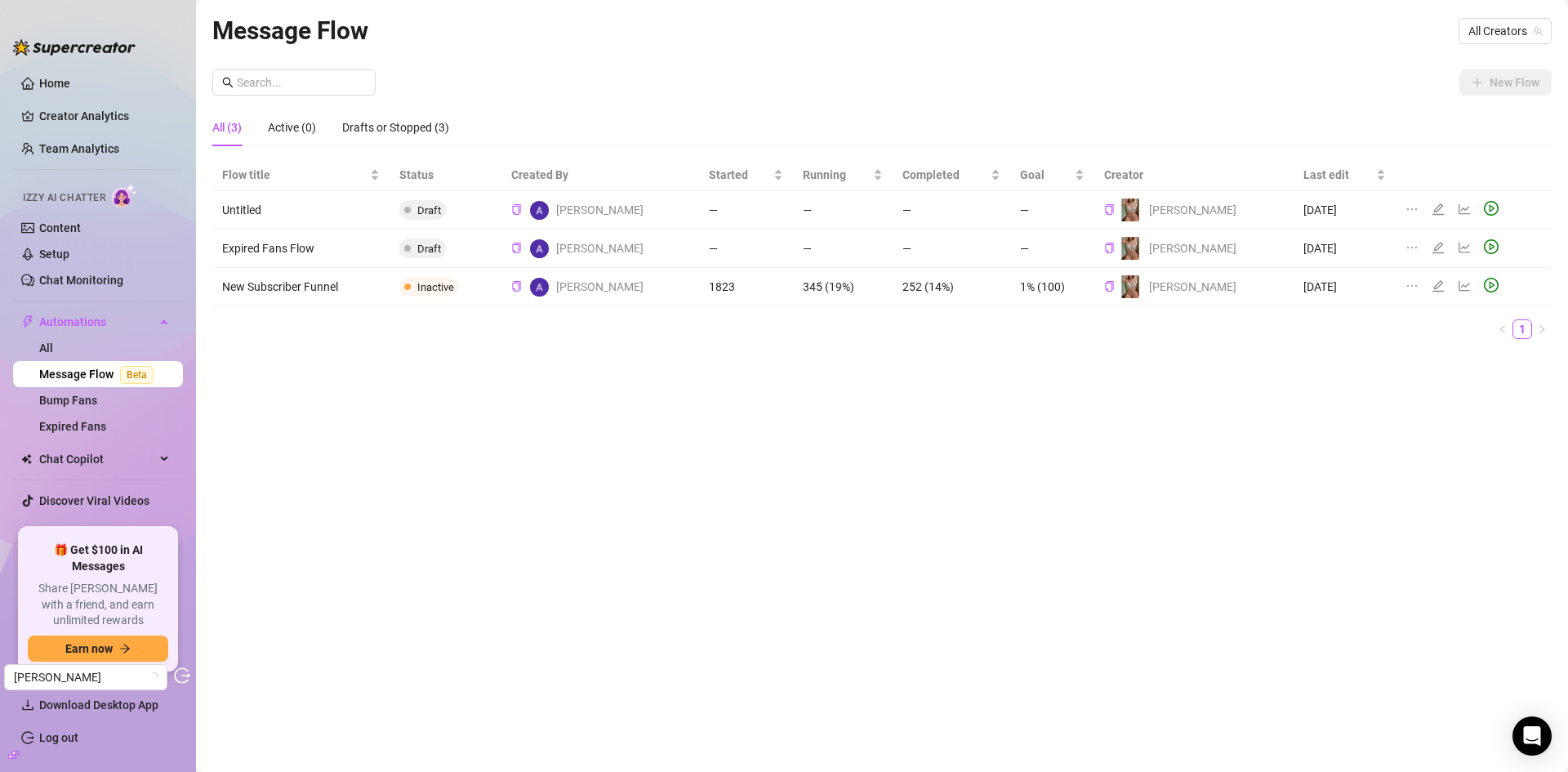
click at [1417, 283] on div at bounding box center [1455, 286] width 100 height 18
click at [1432, 282] on icon "edit" at bounding box center [1439, 286] width 14 height 14
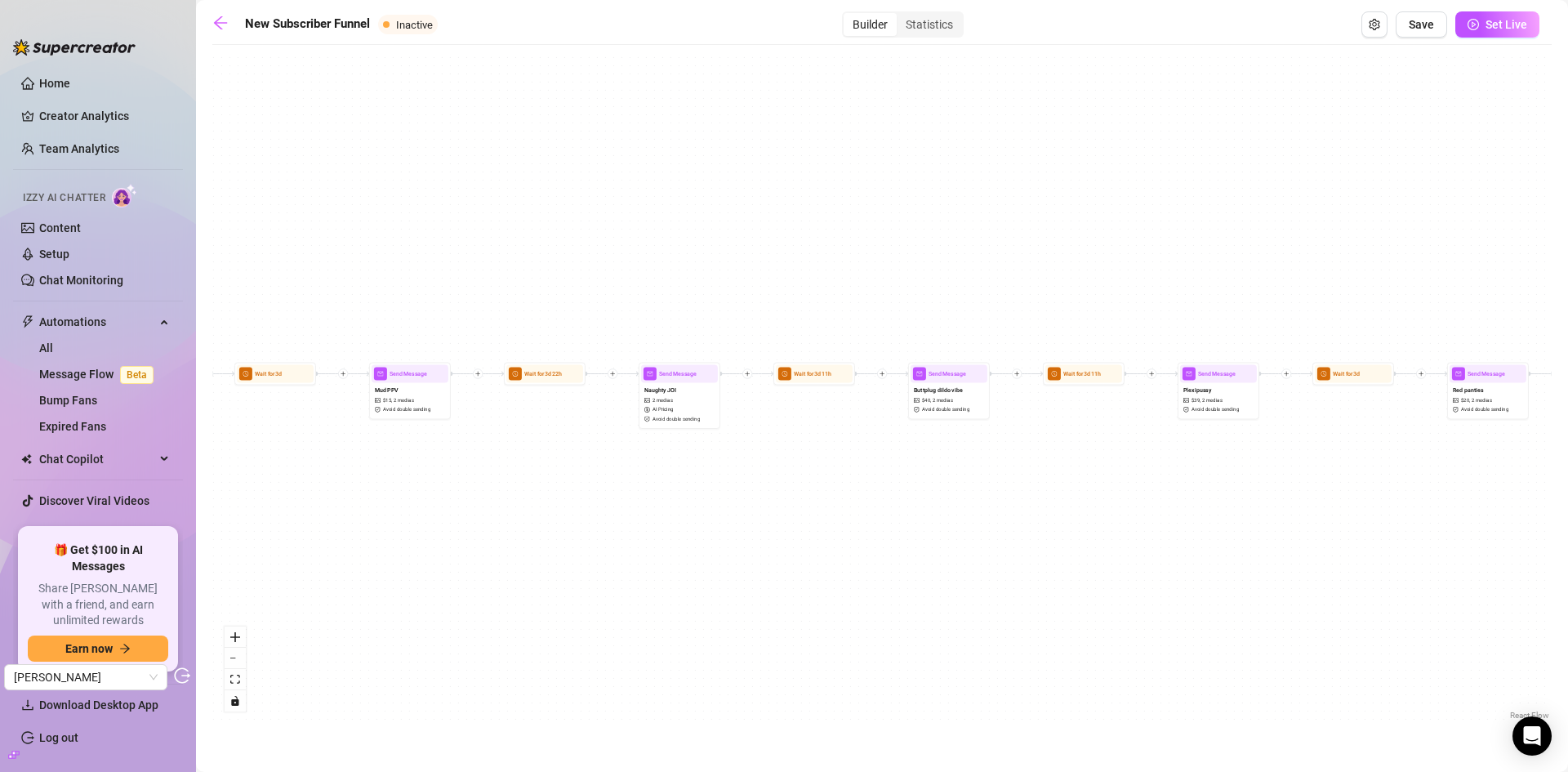
drag, startPoint x: 1308, startPoint y: 495, endPoint x: 309, endPoint y: 398, distance: 1003.7
click at [313, 398] on div "If True If False Send Message Squirt bundle $ 34 , 3 medias Avoid double sendin…" at bounding box center [882, 388] width 1339 height 671
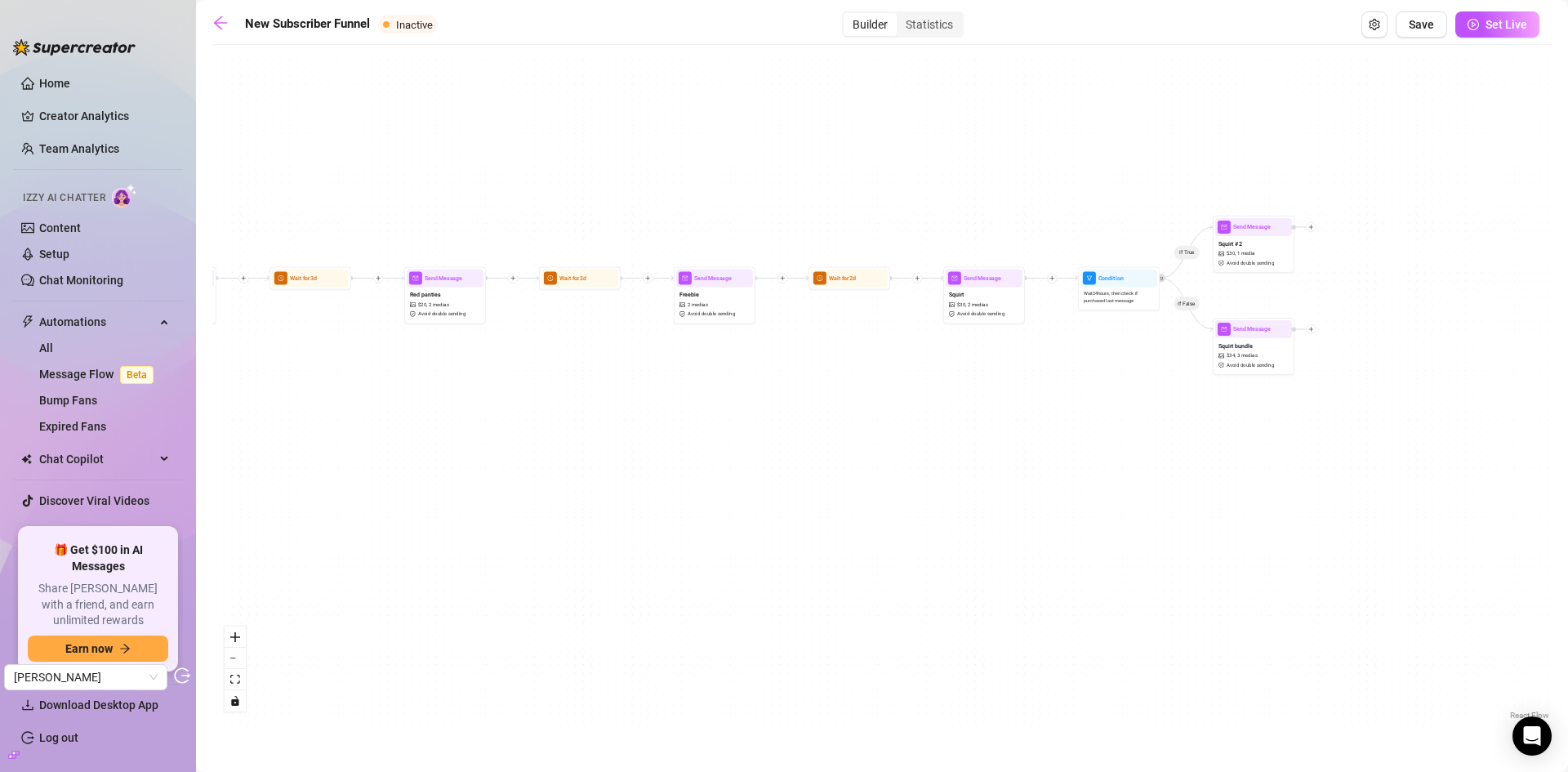
drag, startPoint x: 1099, startPoint y: 387, endPoint x: 531, endPoint y: 390, distance: 568.0
click at [531, 390] on div "If True If False Send Message Squirt bundle $ 34 , 3 medias Avoid double sendin…" at bounding box center [882, 388] width 1339 height 671
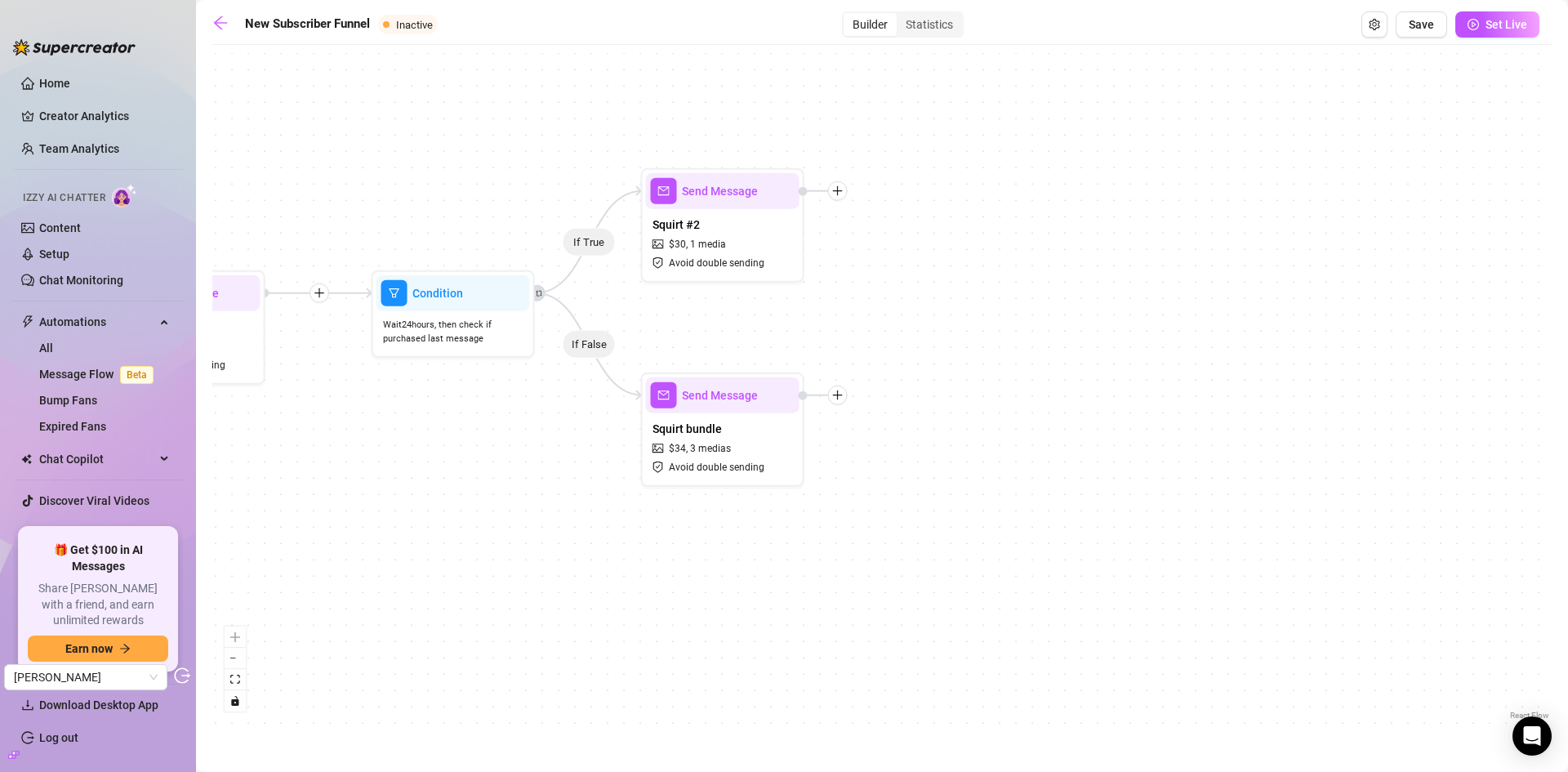
drag, startPoint x: 714, startPoint y: 361, endPoint x: 581, endPoint y: 472, distance: 173.2
click at [581, 472] on div "If True If False Send Message Squirt bundle $ 34 , 3 medias Avoid double sendin…" at bounding box center [882, 388] width 1339 height 671
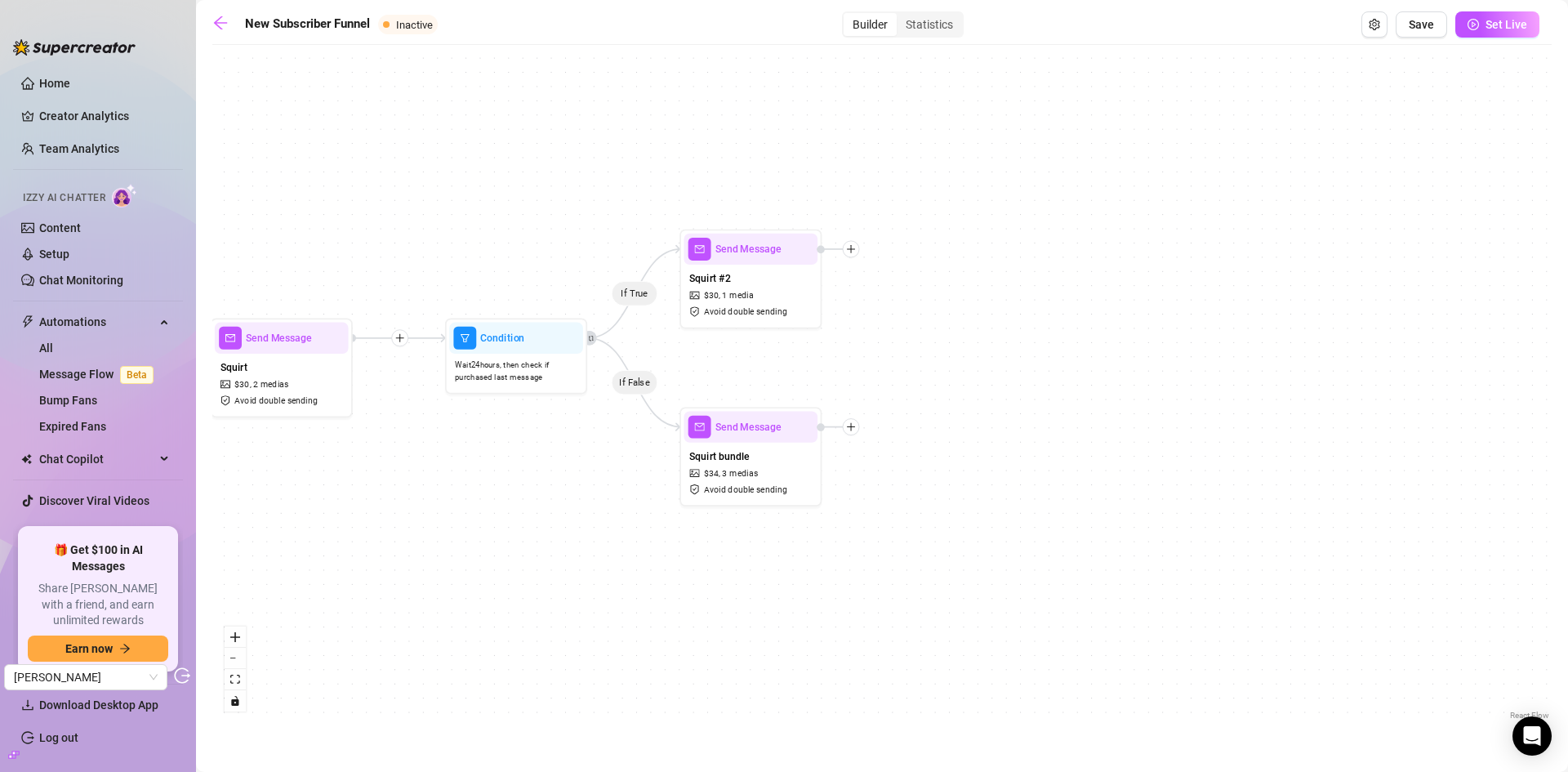
drag, startPoint x: 526, startPoint y: 423, endPoint x: 575, endPoint y: 449, distance: 55.5
click at [575, 449] on div "If True If False Send Message Squirt bundle $ 34 , 3 medias Avoid double sendin…" at bounding box center [882, 388] width 1339 height 671
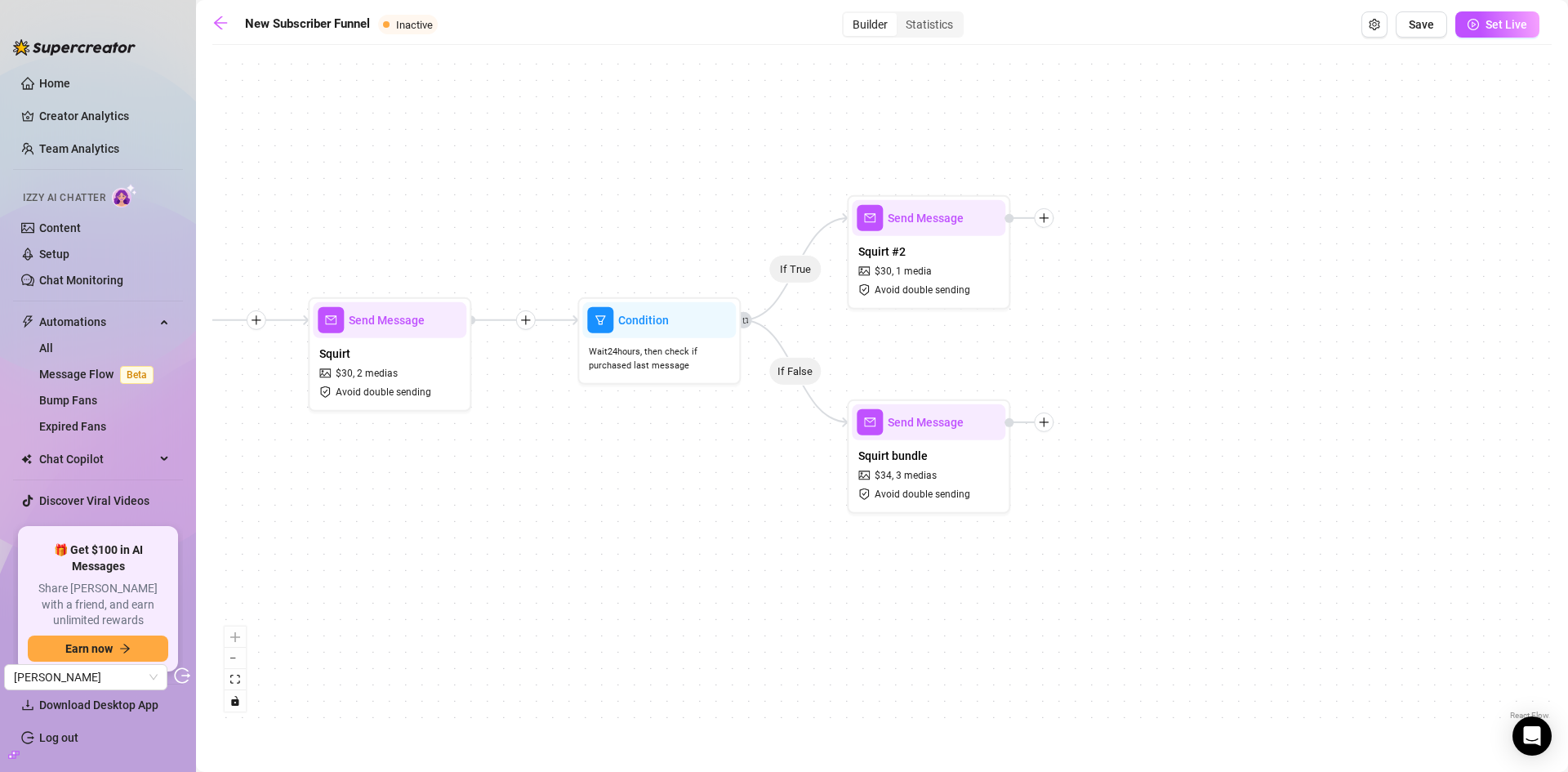
drag, startPoint x: 493, startPoint y: 435, endPoint x: 641, endPoint y: 431, distance: 148.1
click at [641, 431] on div "If True If False Send Message Squirt bundle $ 34 , 3 medias Avoid double sendin…" at bounding box center [882, 388] width 1339 height 671
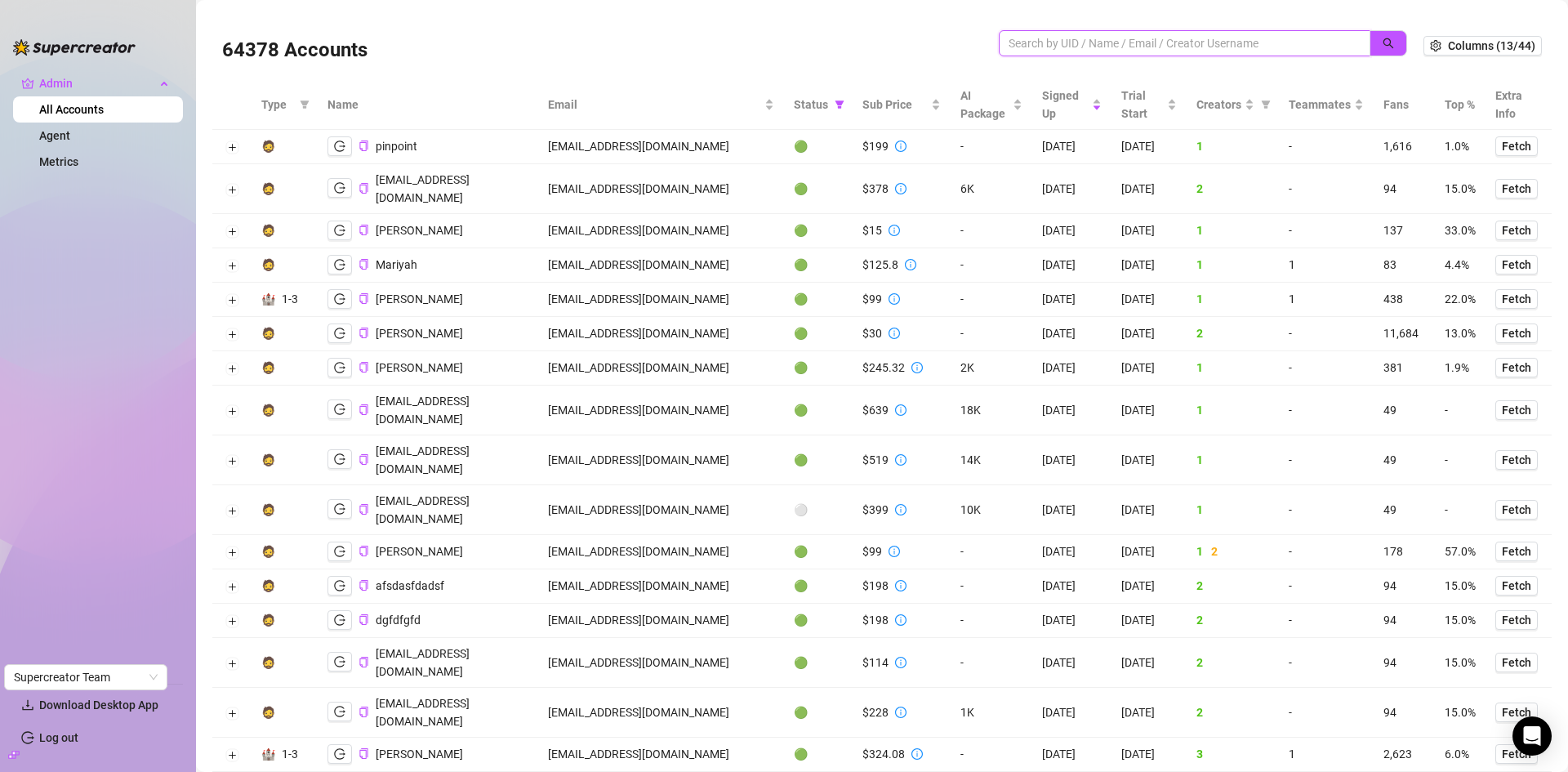
click at [1162, 43] on input "search" at bounding box center [1178, 43] width 339 height 18
paste input "[EMAIL_ADDRESS][DOMAIN_NAME]"
click at [1383, 40] on icon "search" at bounding box center [1388, 43] width 12 height 12
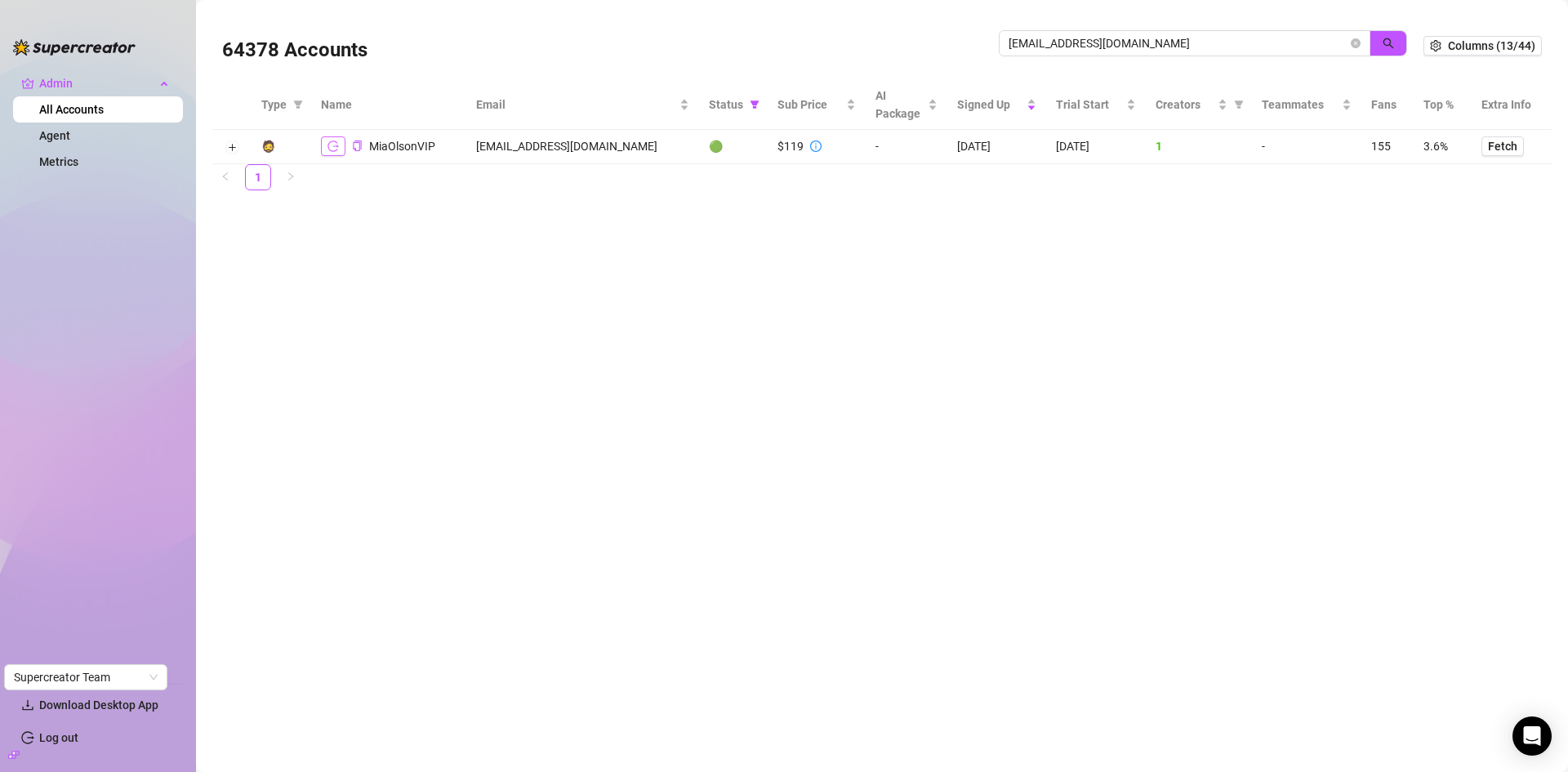
click at [326, 150] on button "button" at bounding box center [332, 146] width 24 height 19
drag, startPoint x: 1192, startPoint y: 41, endPoint x: 1009, endPoint y: 44, distance: 183.0
click at [1009, 44] on input "[EMAIL_ADDRESS][DOMAIN_NAME]" at bounding box center [1178, 43] width 339 height 18
paste input "[EMAIL_ADDRESS]"
click at [1389, 32] on button "button" at bounding box center [1388, 43] width 38 height 26
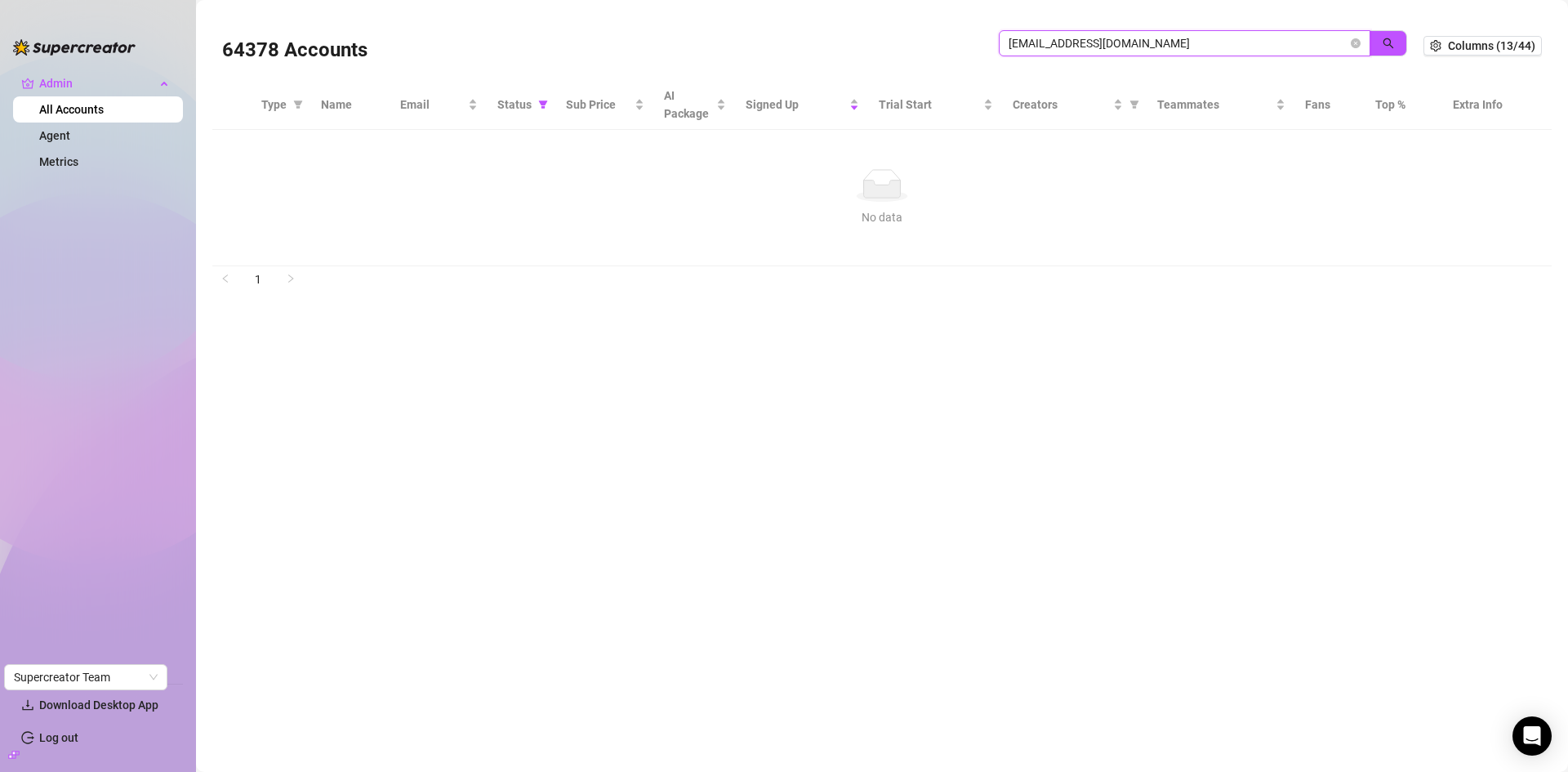
type input "[EMAIL_ADDRESS][DOMAIN_NAME]"
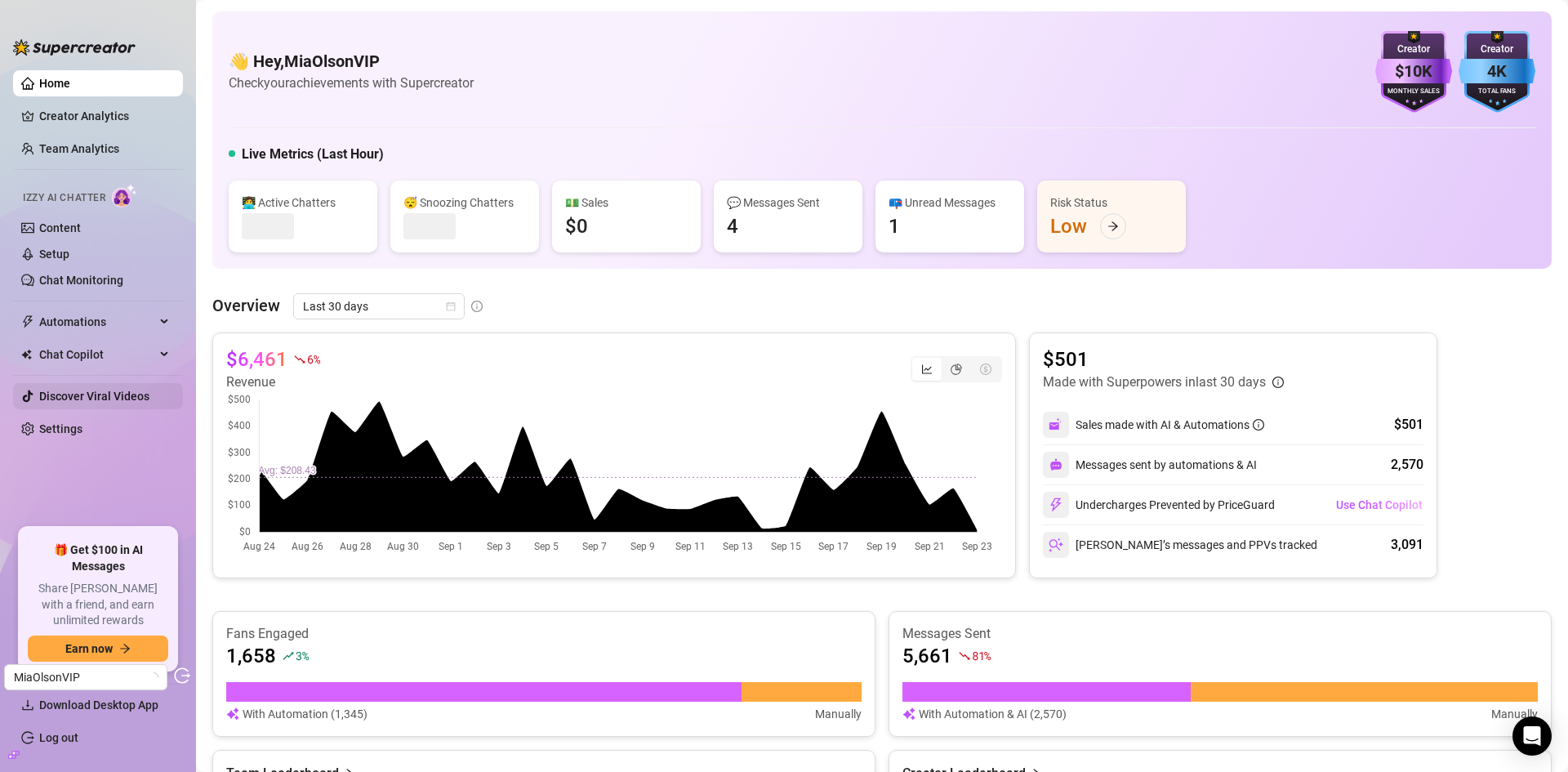
drag, startPoint x: 79, startPoint y: 435, endPoint x: 137, endPoint y: 404, distance: 65.8
click at [79, 435] on link "Settings" at bounding box center [61, 429] width 43 height 14
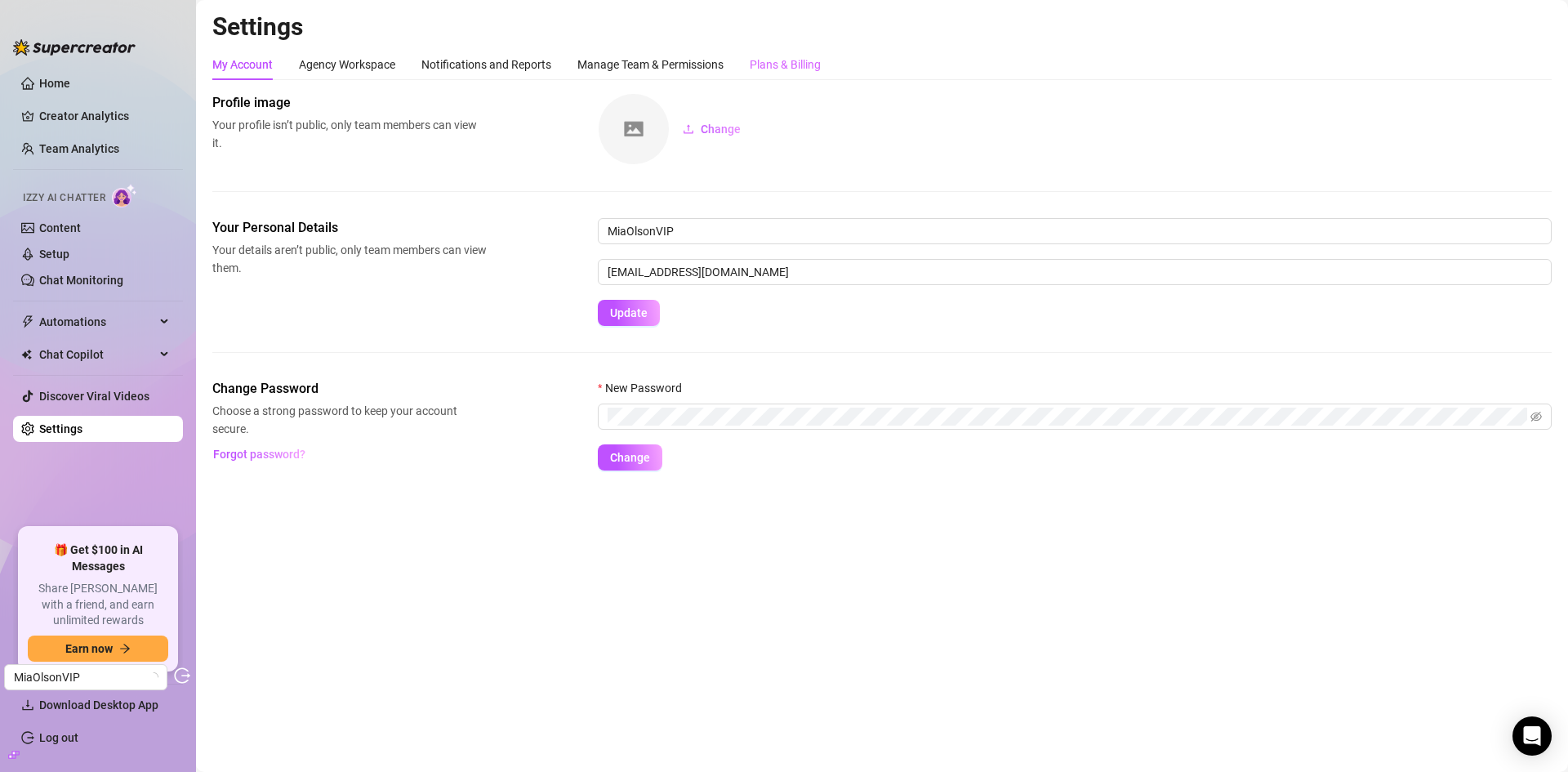
click at [773, 74] on div "Plans & Billing" at bounding box center [785, 65] width 71 height 31
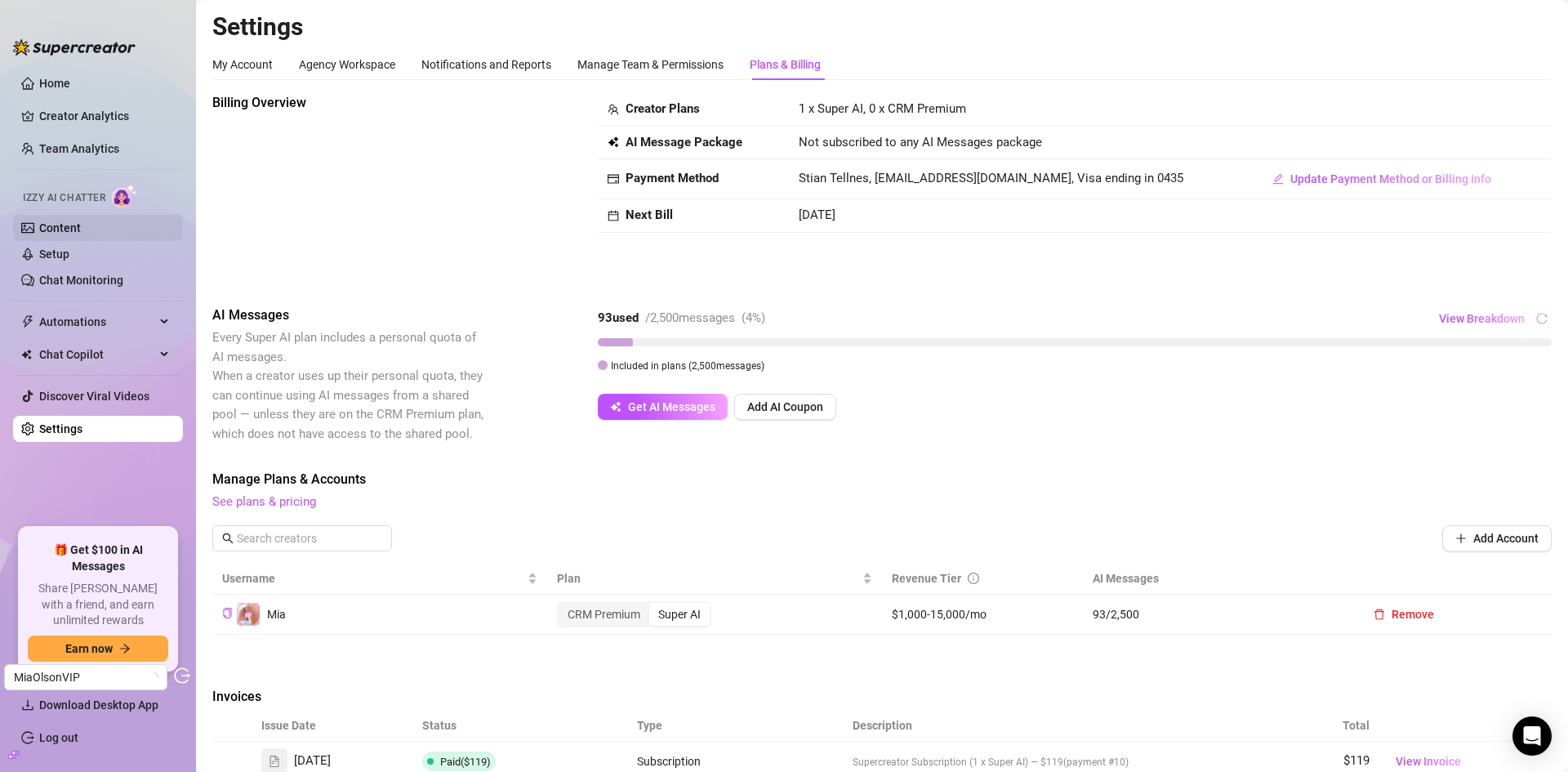
click at [61, 226] on link "Content" at bounding box center [60, 228] width 42 height 14
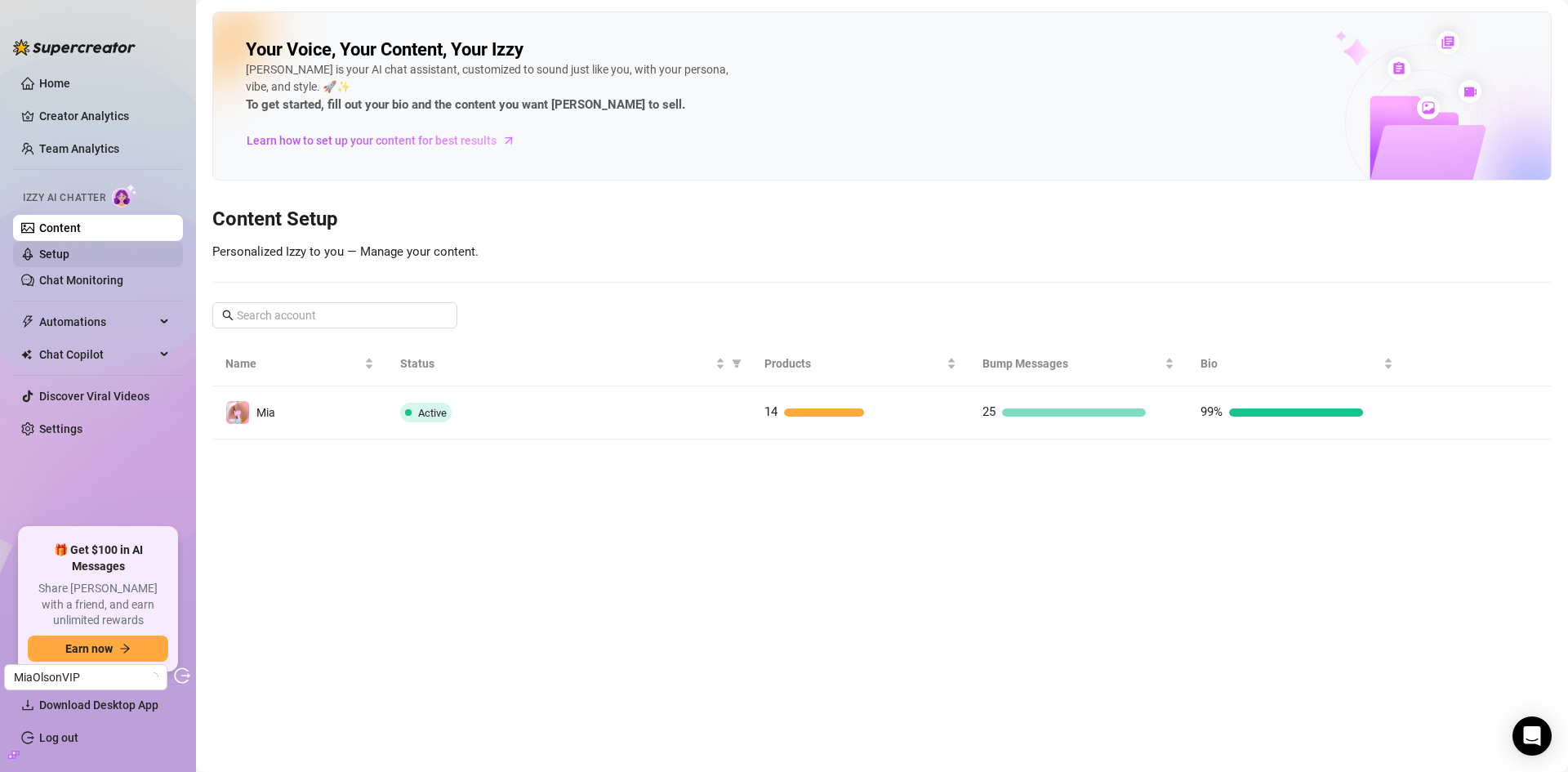
drag, startPoint x: 40, startPoint y: 266, endPoint x: 51, endPoint y: 255, distance: 15.6
click at [41, 261] on link "Setup" at bounding box center [54, 254] width 30 height 14
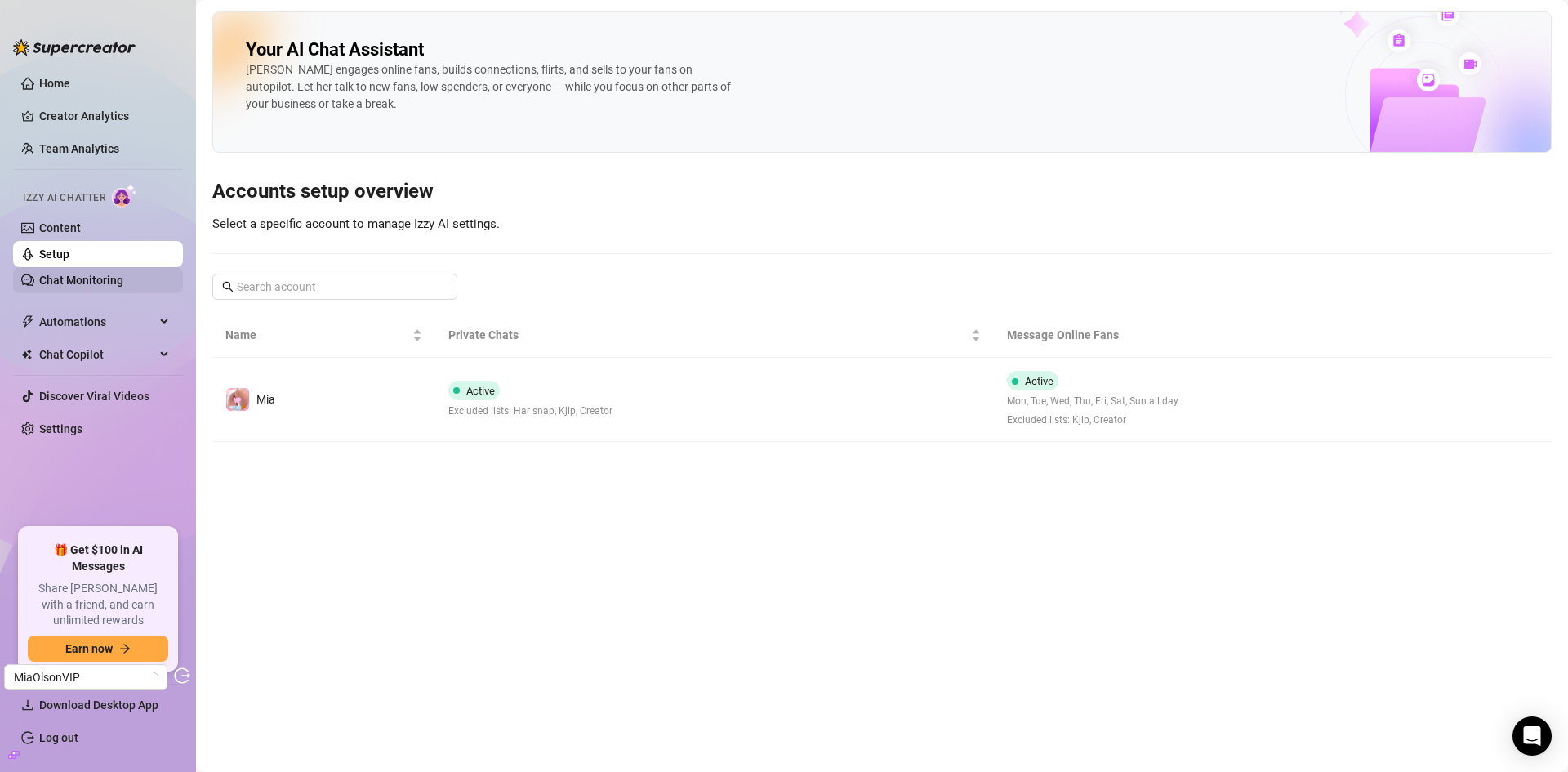
click at [82, 274] on link "Chat Monitoring" at bounding box center [81, 280] width 84 height 14
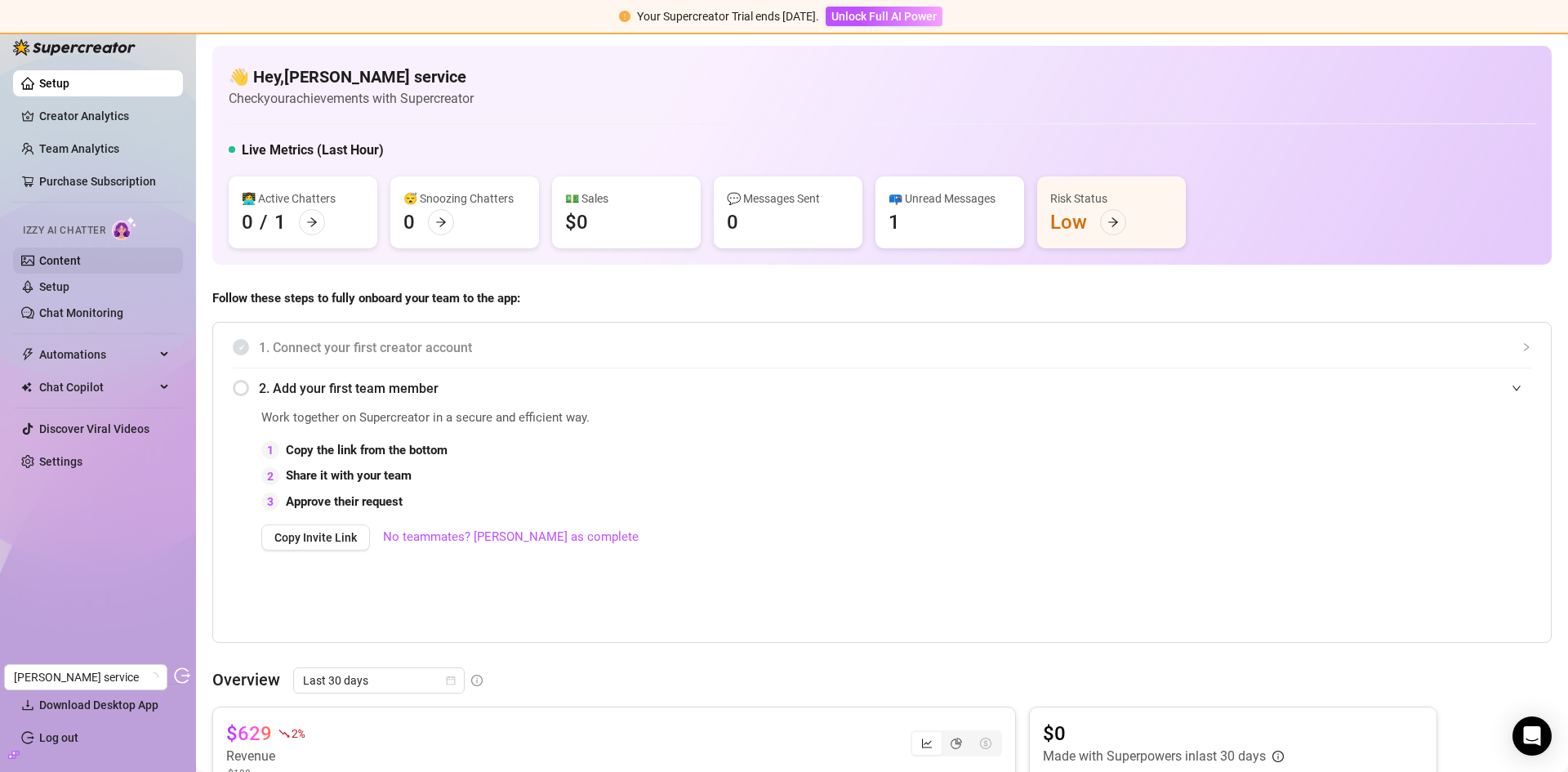
click at [81, 255] on link "Content" at bounding box center [60, 261] width 42 height 14
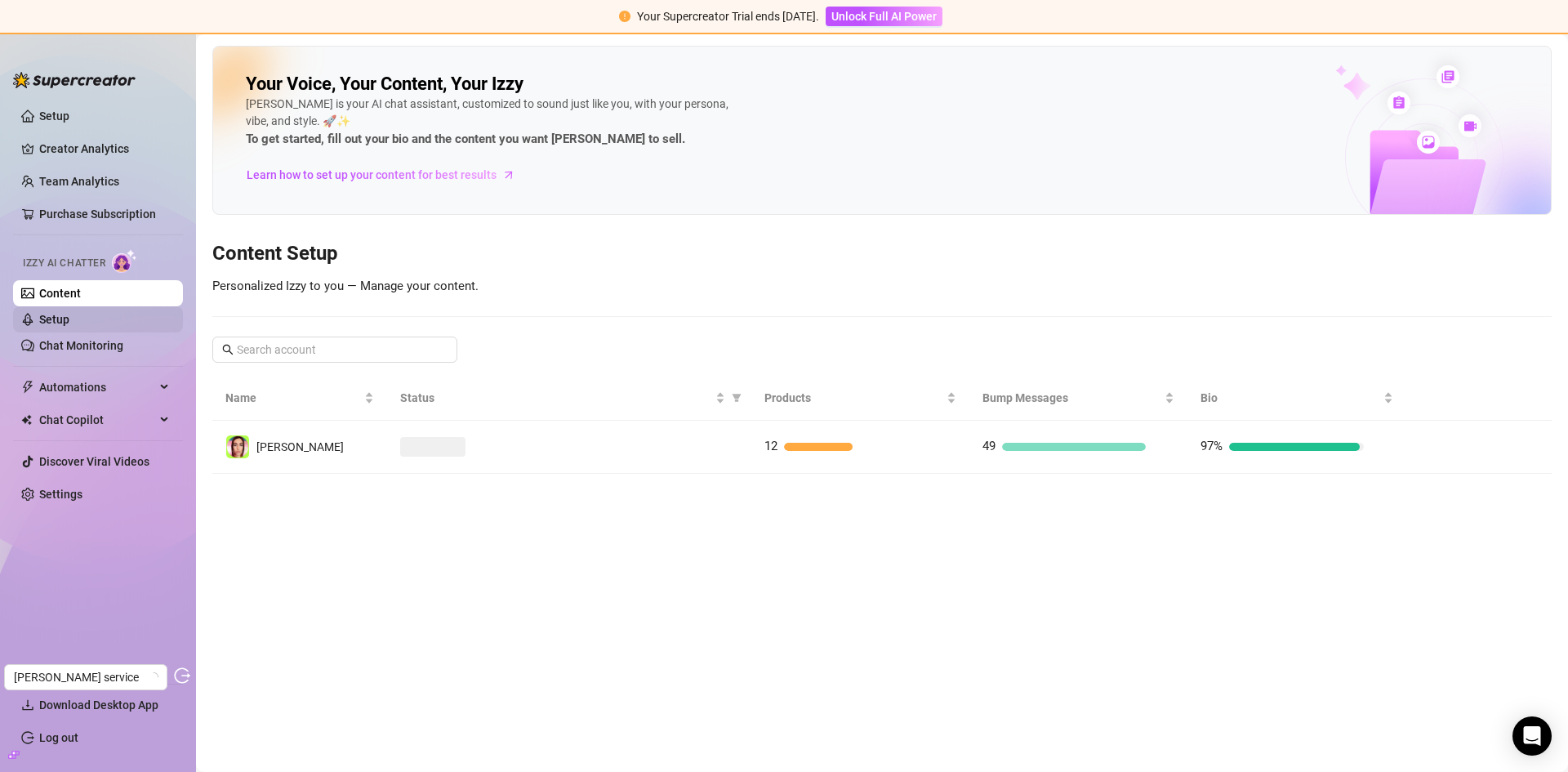
click at [70, 319] on link "Setup" at bounding box center [54, 320] width 30 height 14
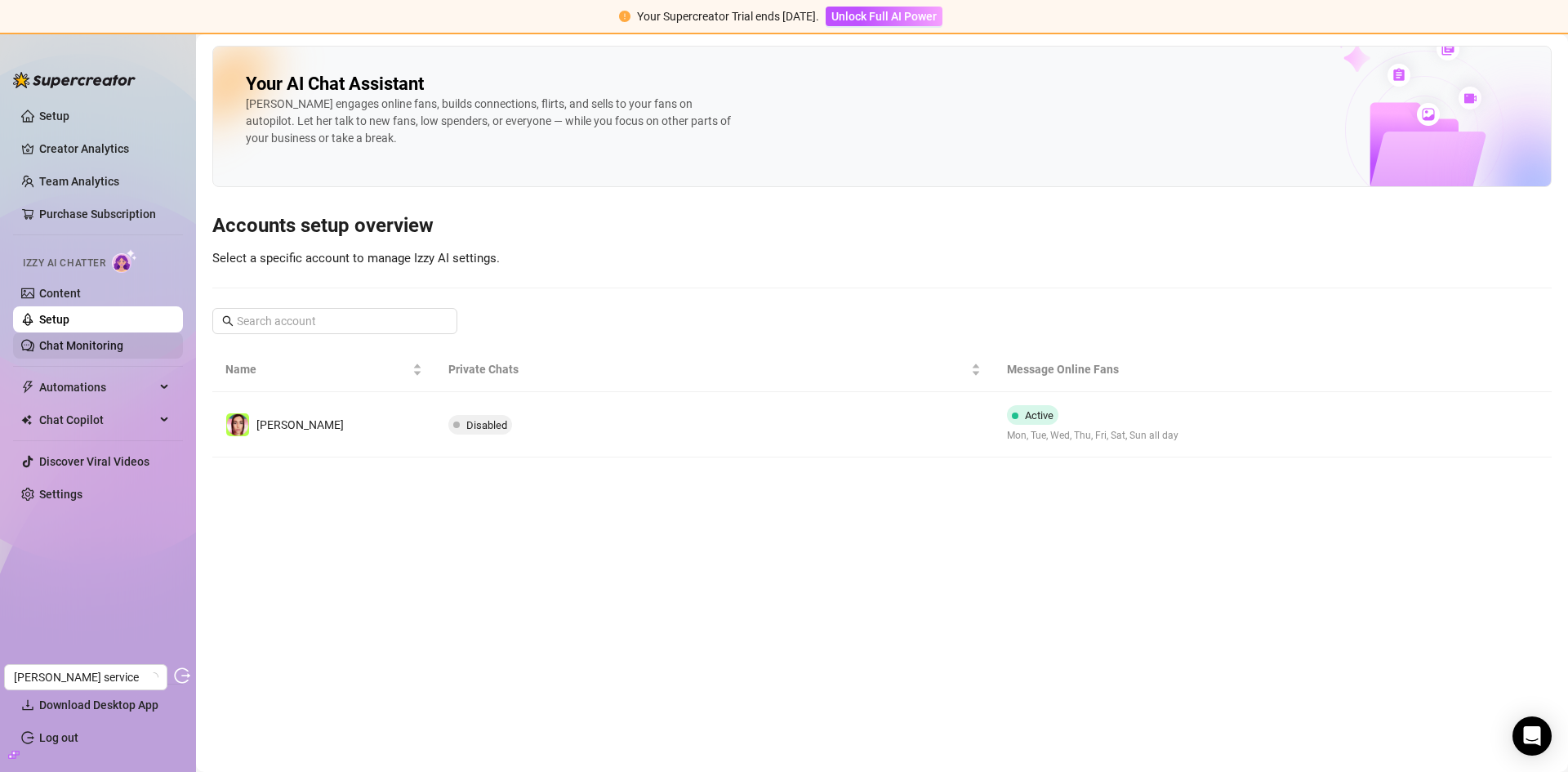
click at [87, 346] on link "Chat Monitoring" at bounding box center [81, 346] width 84 height 14
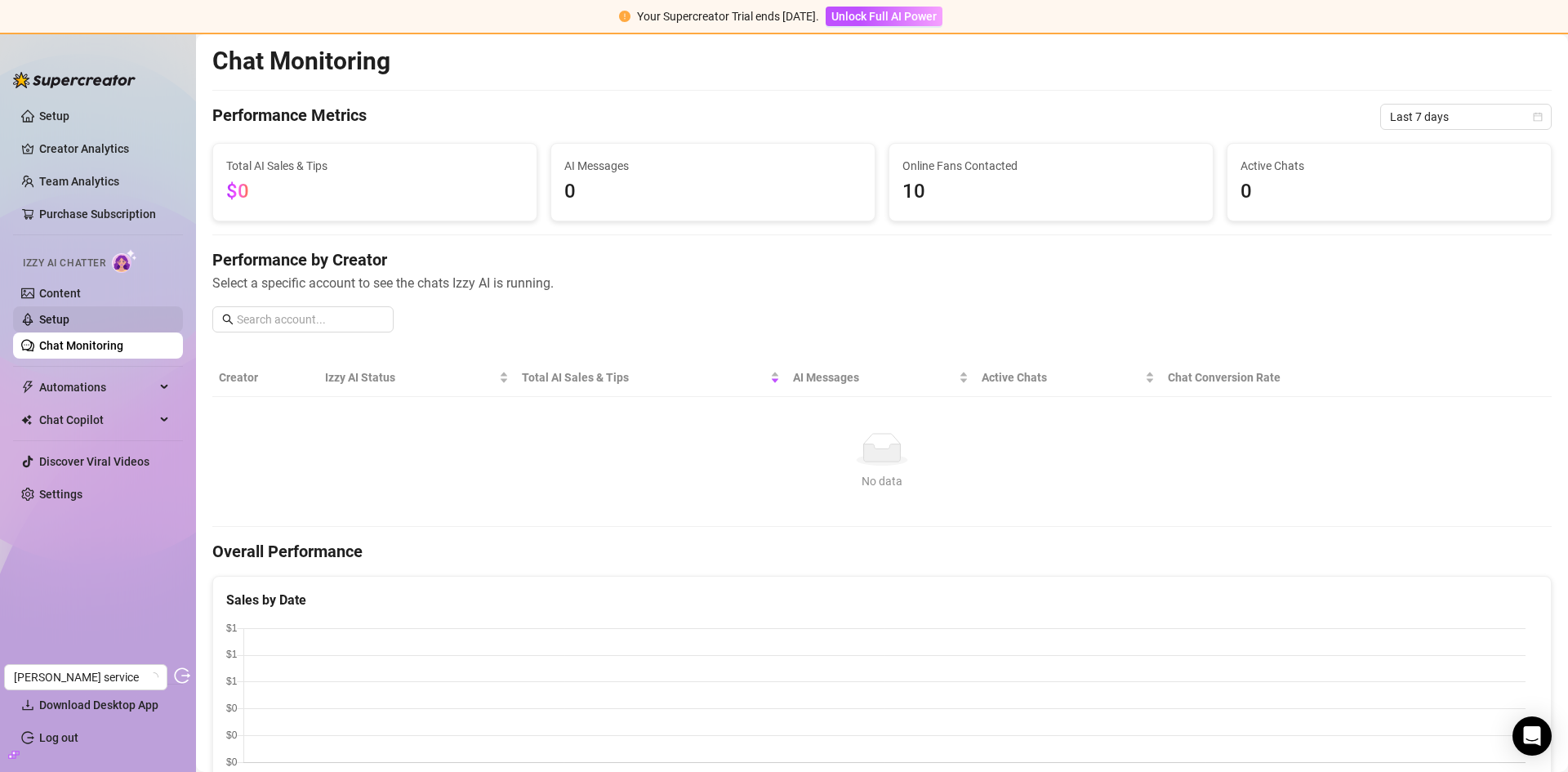
click at [70, 323] on link "Setup" at bounding box center [54, 320] width 30 height 14
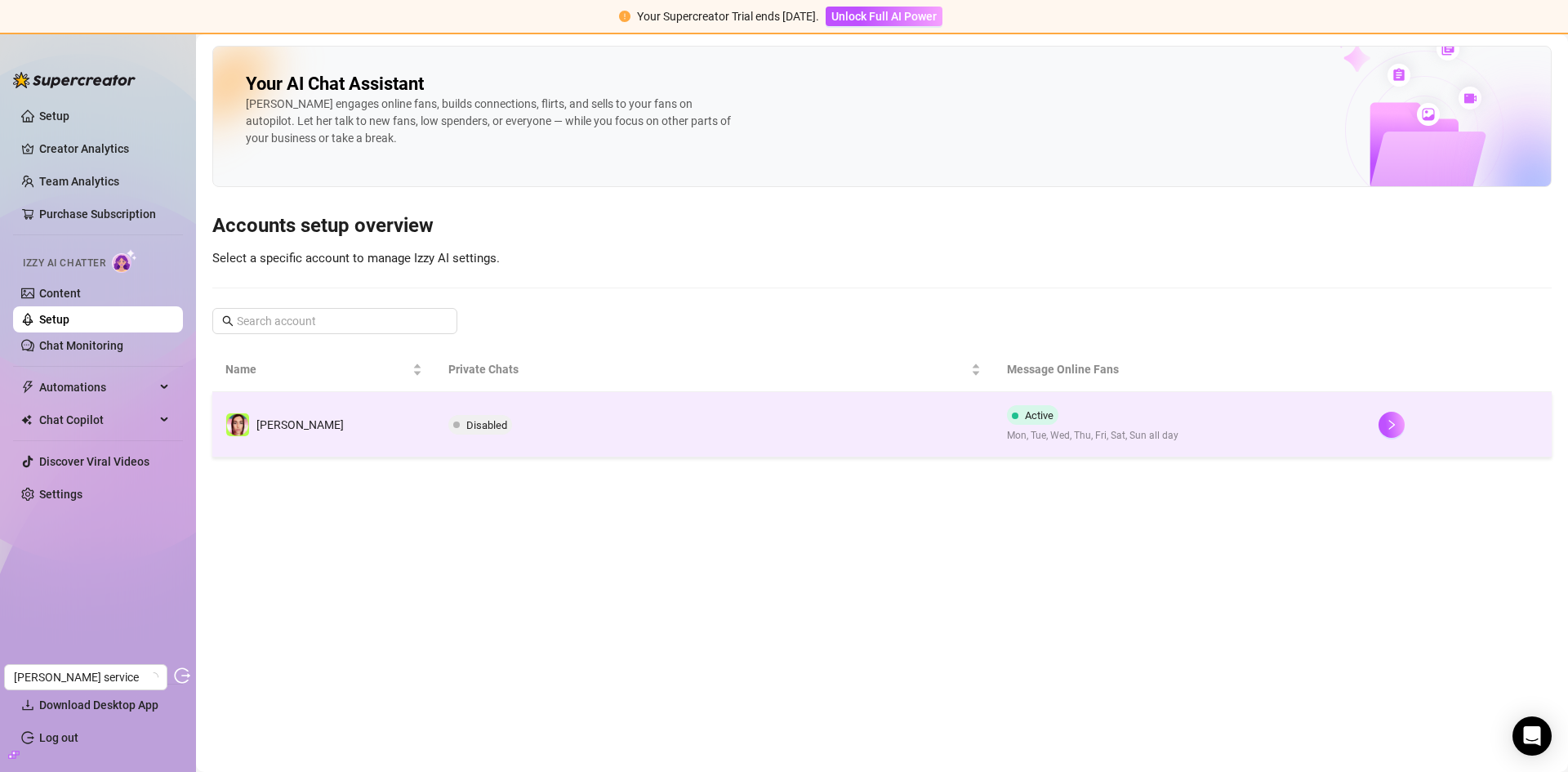
click at [727, 430] on td "Disabled" at bounding box center [714, 425] width 557 height 66
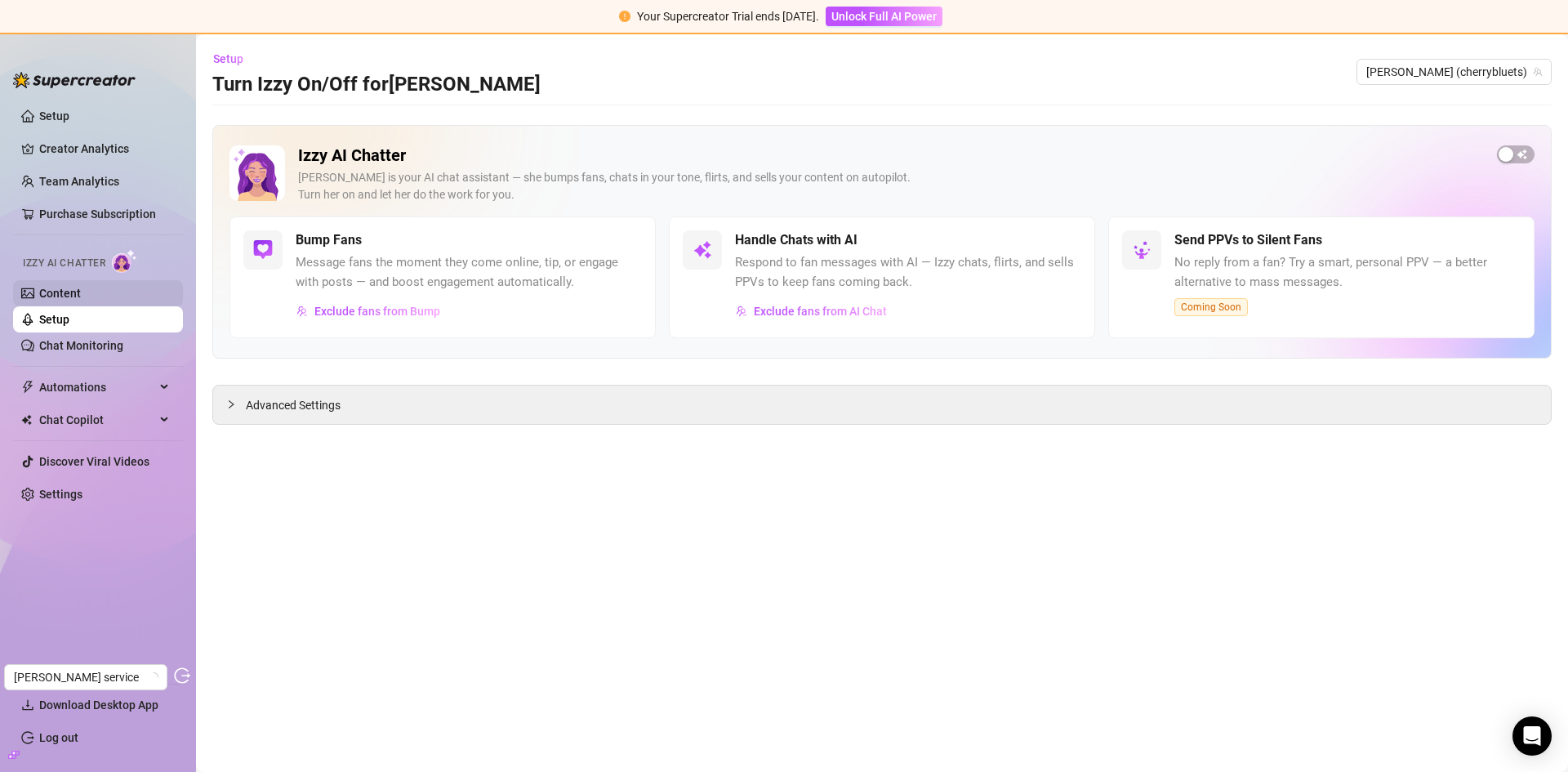
click at [81, 298] on link "Content" at bounding box center [60, 294] width 42 height 14
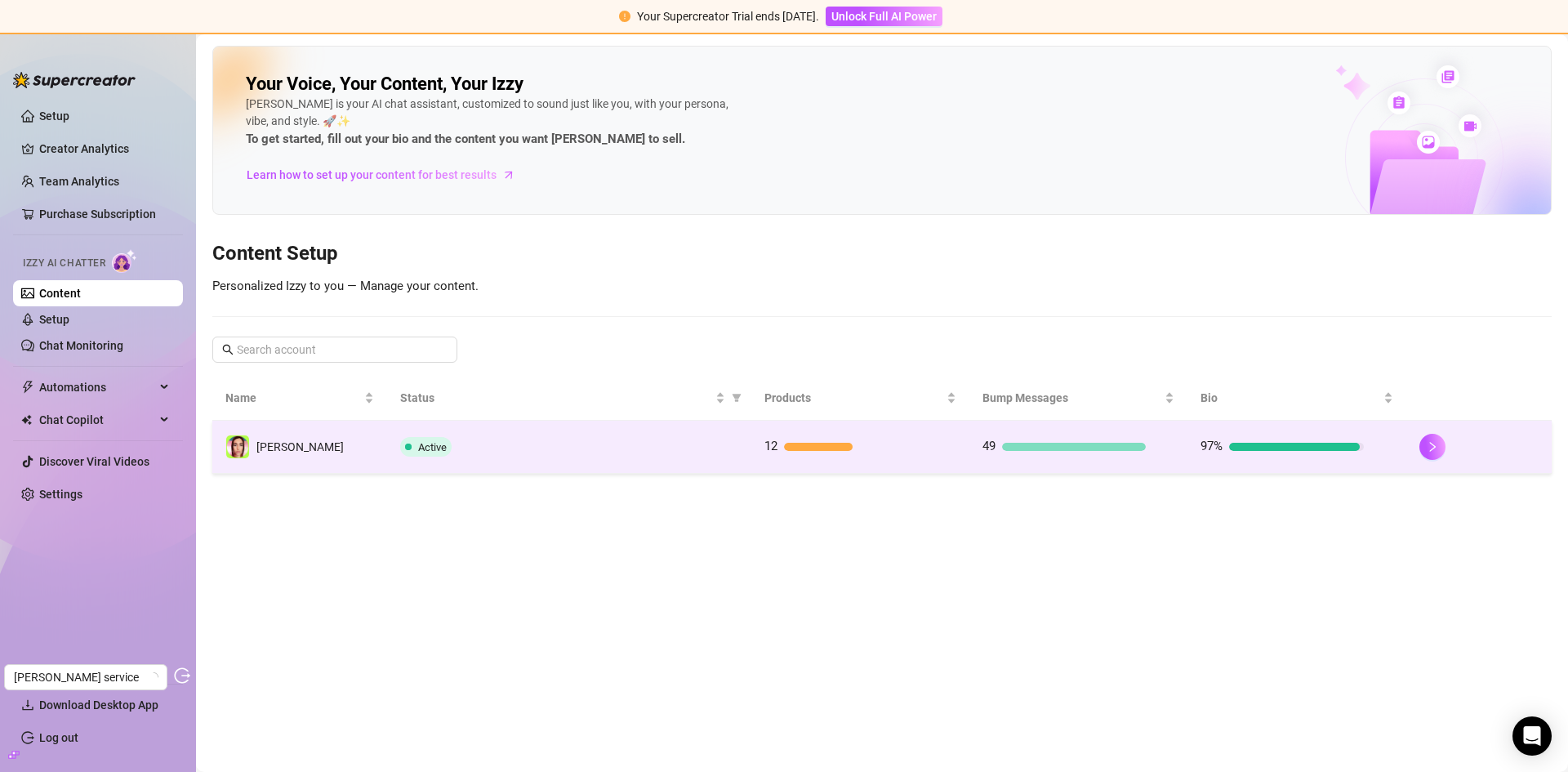
click at [693, 434] on td "Active" at bounding box center [569, 446] width 364 height 53
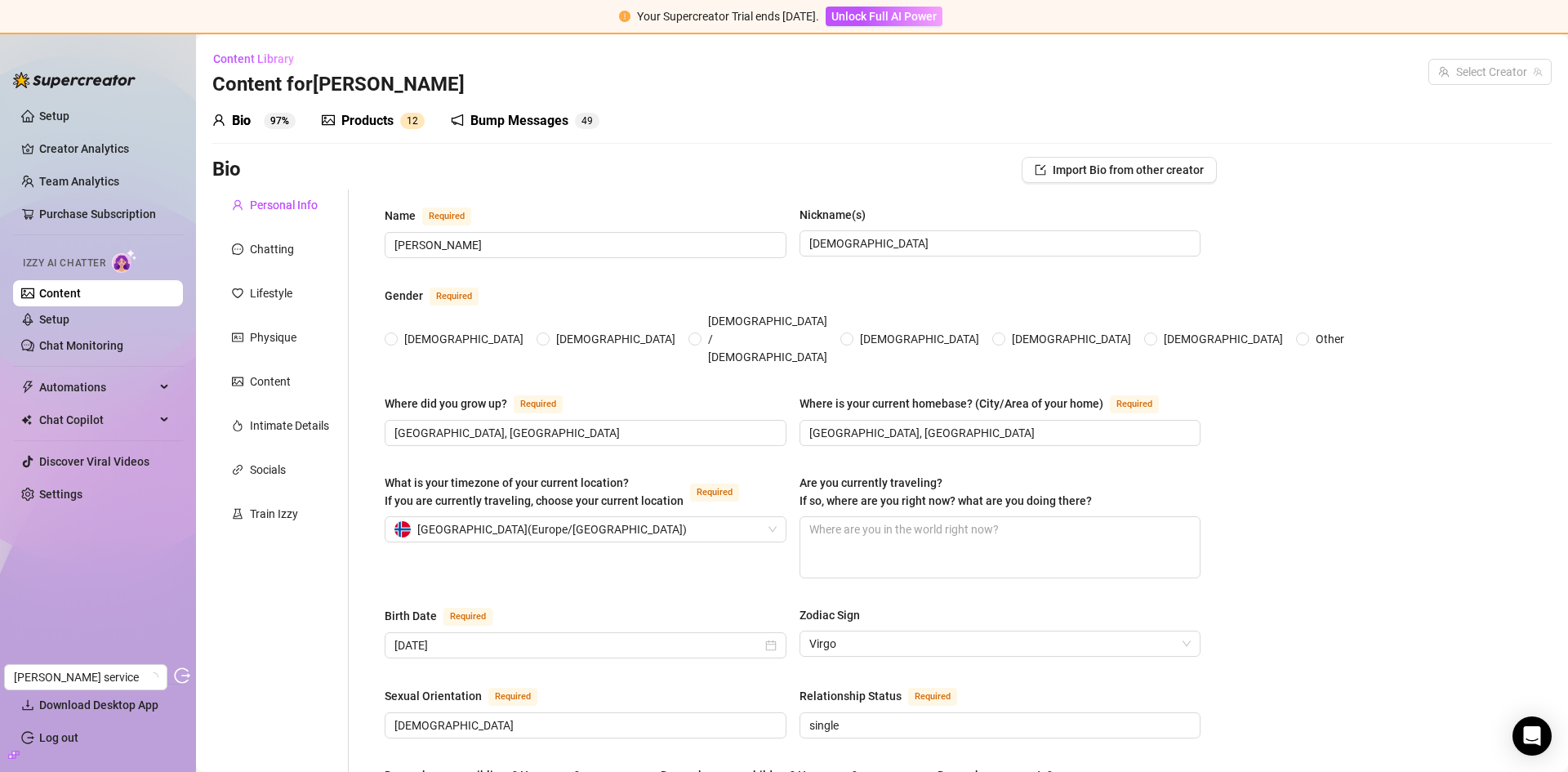
radio input "true"
click at [375, 124] on div "Products" at bounding box center [367, 121] width 52 height 19
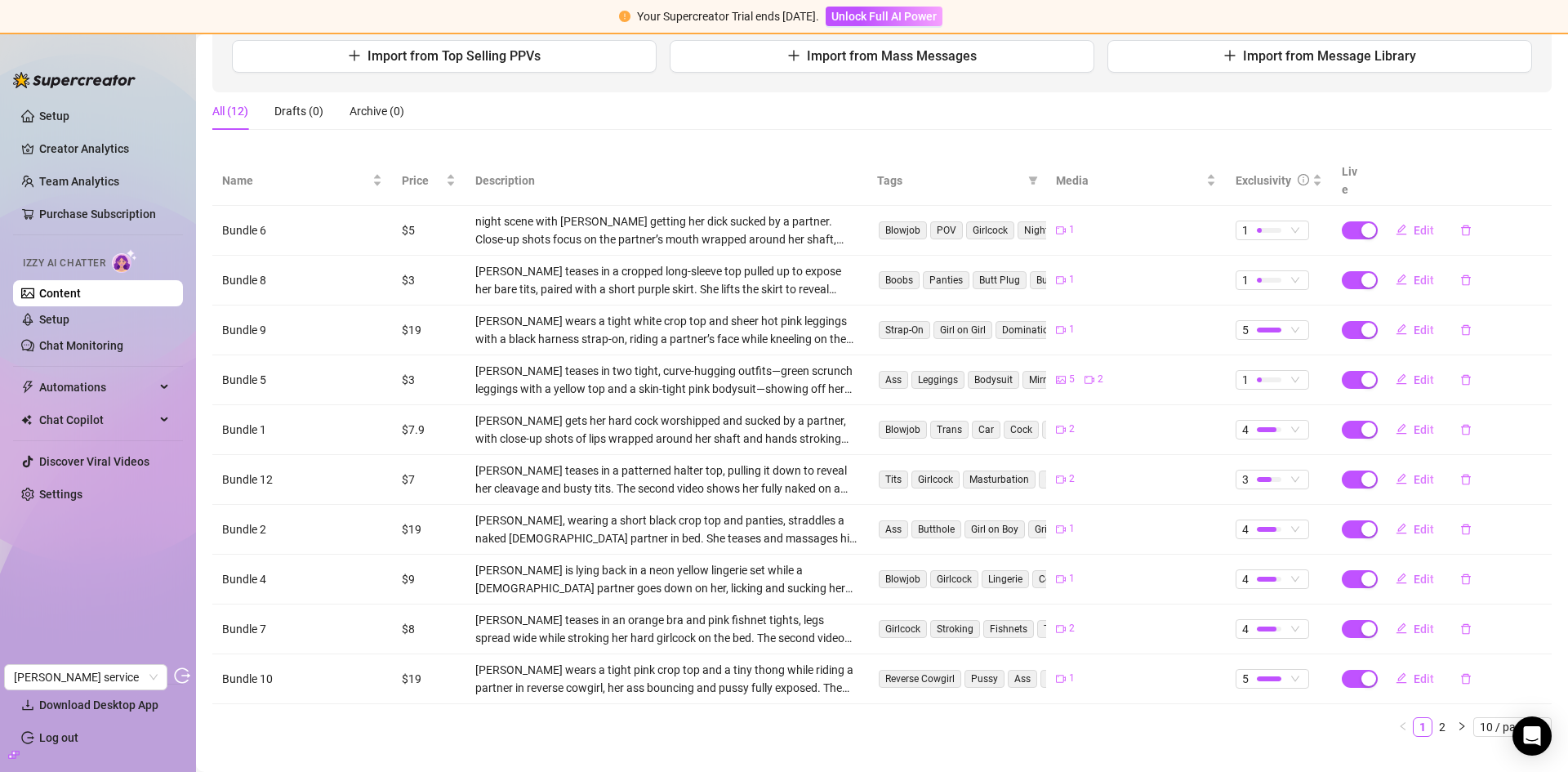
scroll to position [224, 0]
